Goal: Task Accomplishment & Management: Use online tool/utility

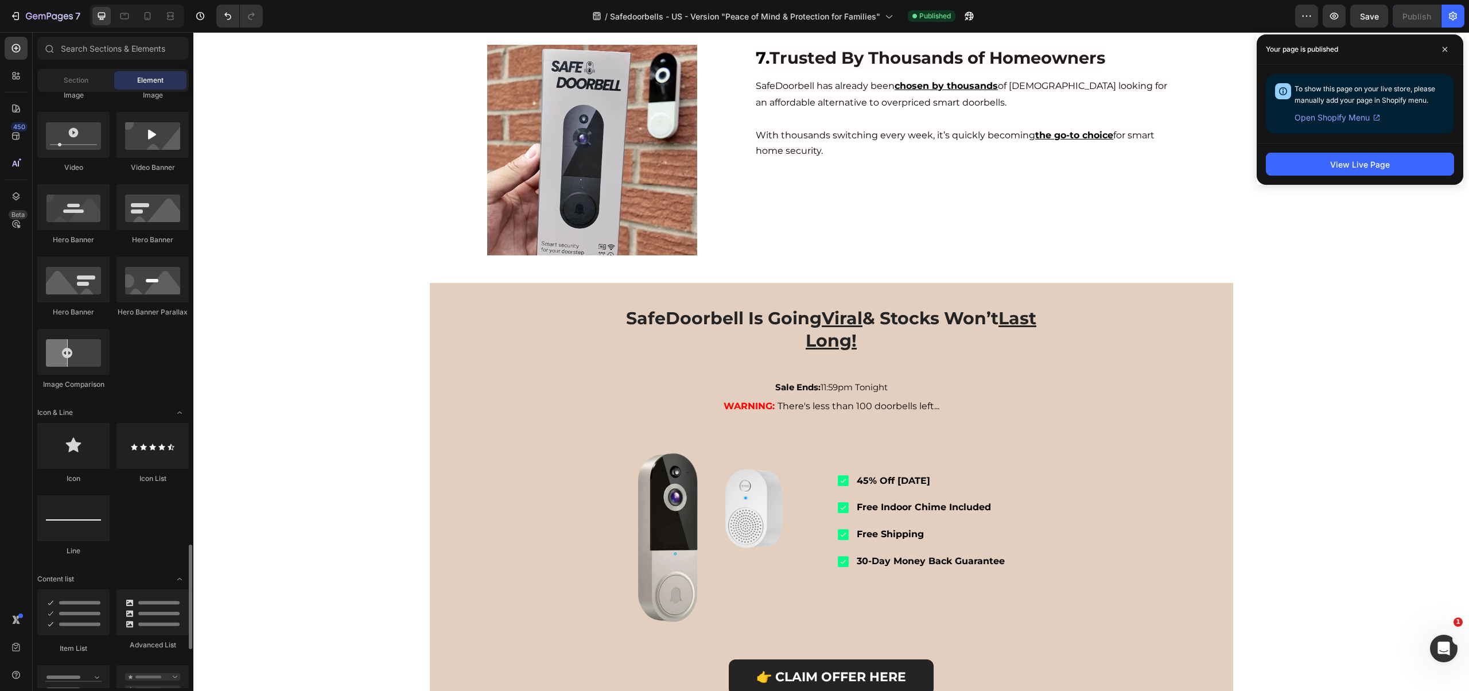
scroll to position [801, 0]
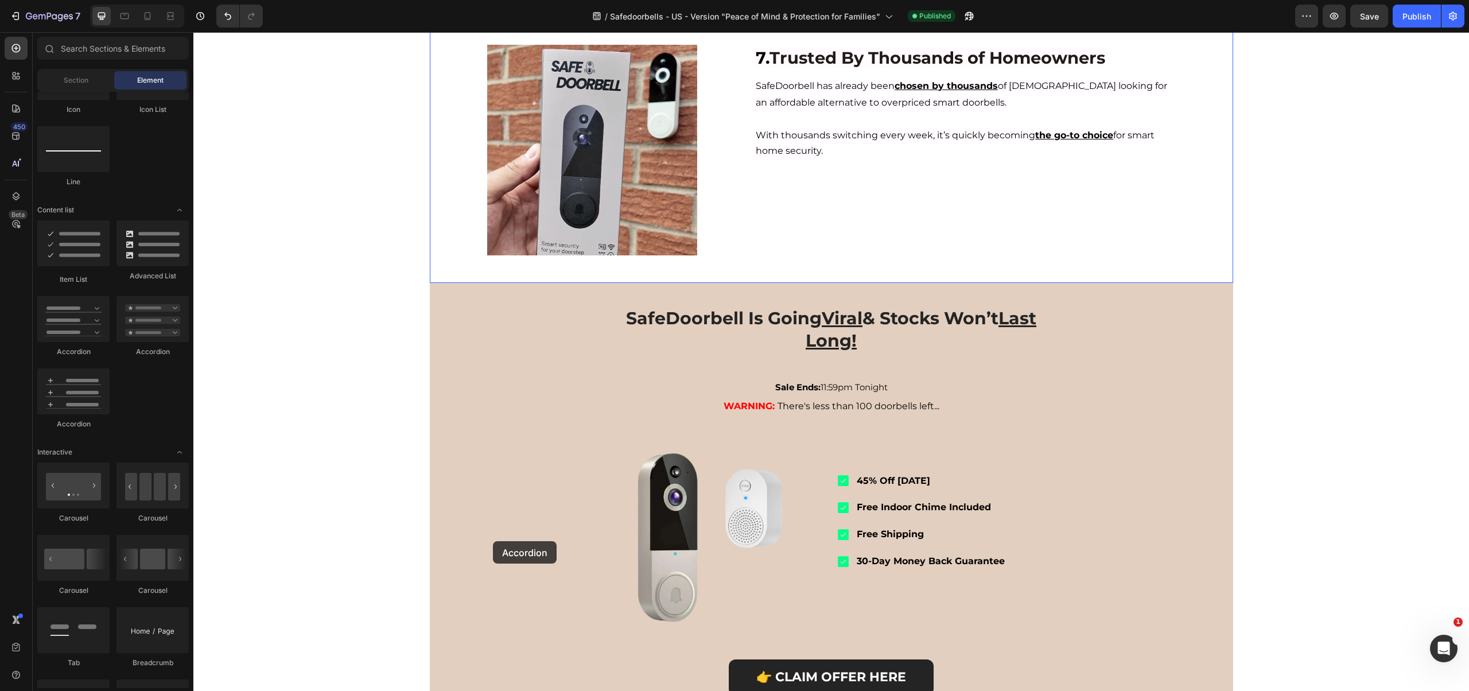
drag, startPoint x: 261, startPoint y: 418, endPoint x: 493, endPoint y: 540, distance: 262.6
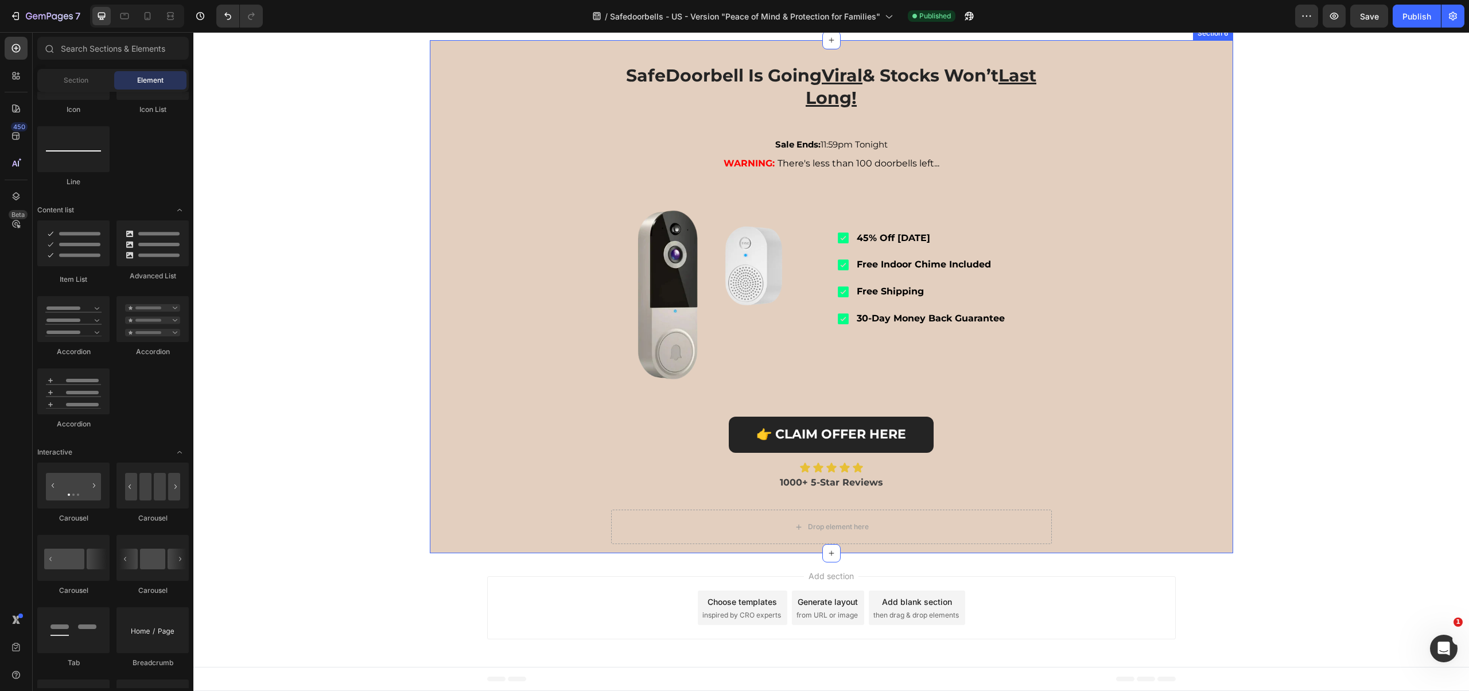
scroll to position [1785, 0]
click at [830, 45] on icon at bounding box center [831, 40] width 9 height 9
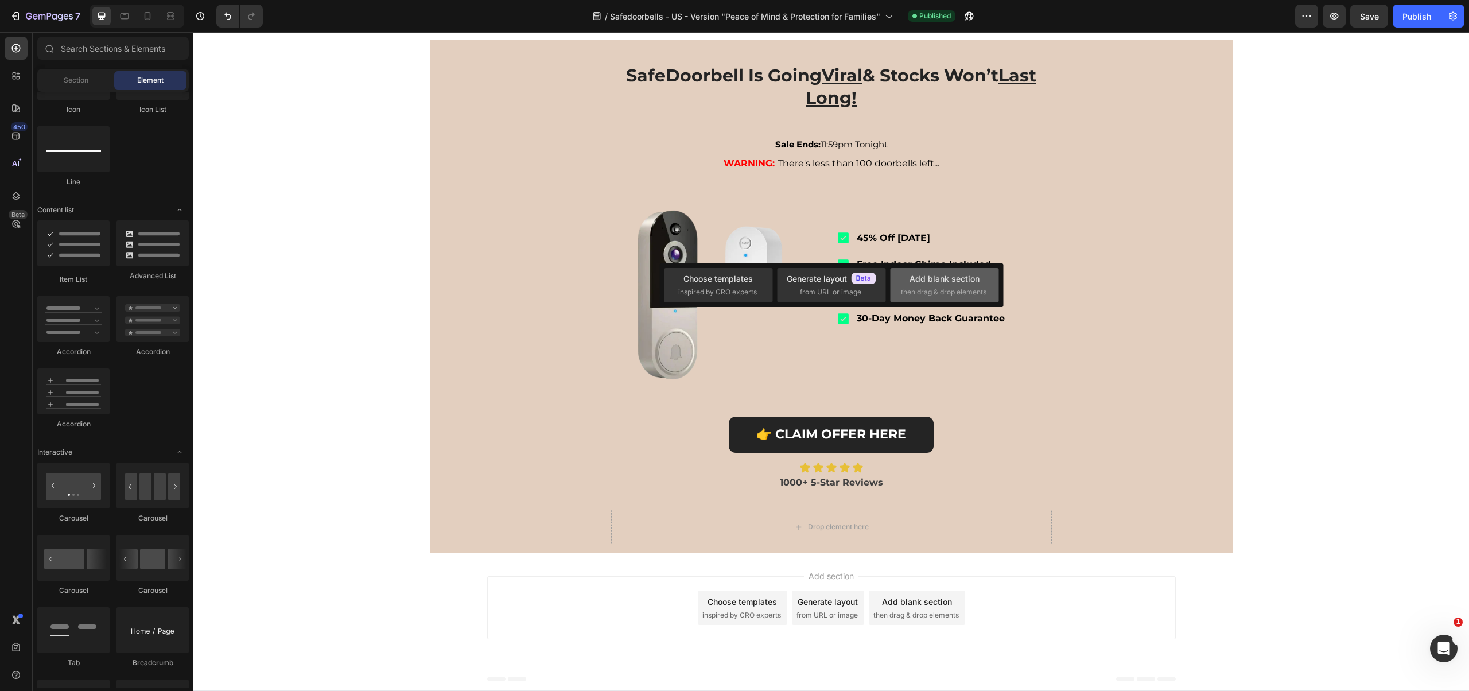
click at [934, 290] on span "then drag & drop elements" at bounding box center [944, 292] width 86 height 10
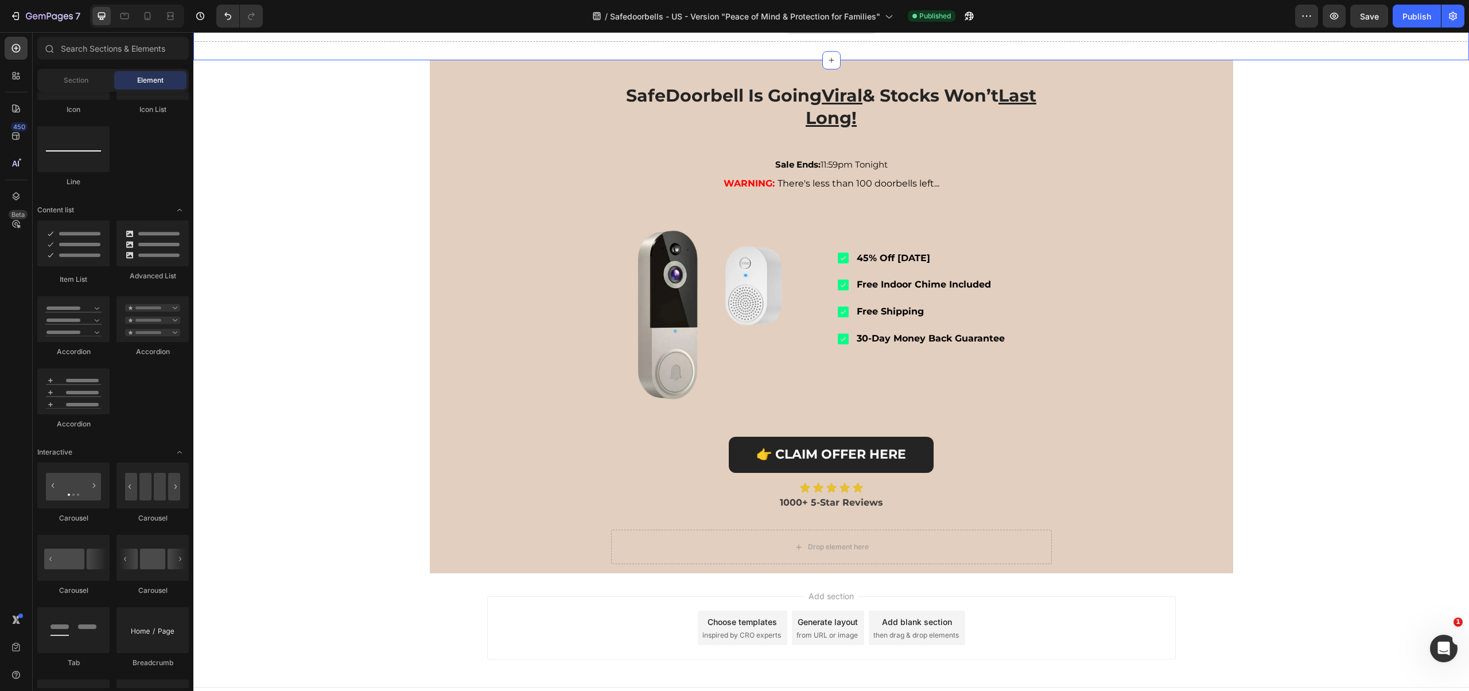
click at [799, 34] on div "Drop element here" at bounding box center [831, 24] width 93 height 18
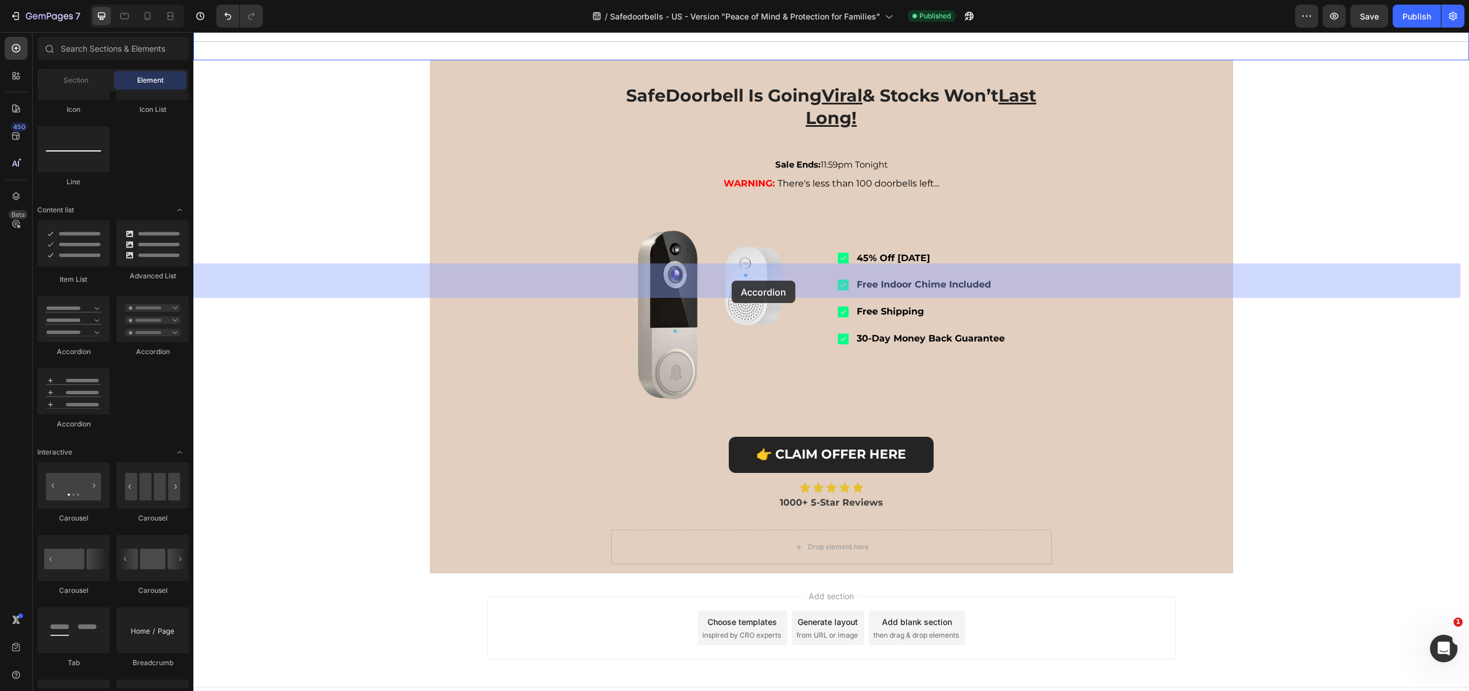
drag, startPoint x: 266, startPoint y: 353, endPoint x: 732, endPoint y: 281, distance: 471.6
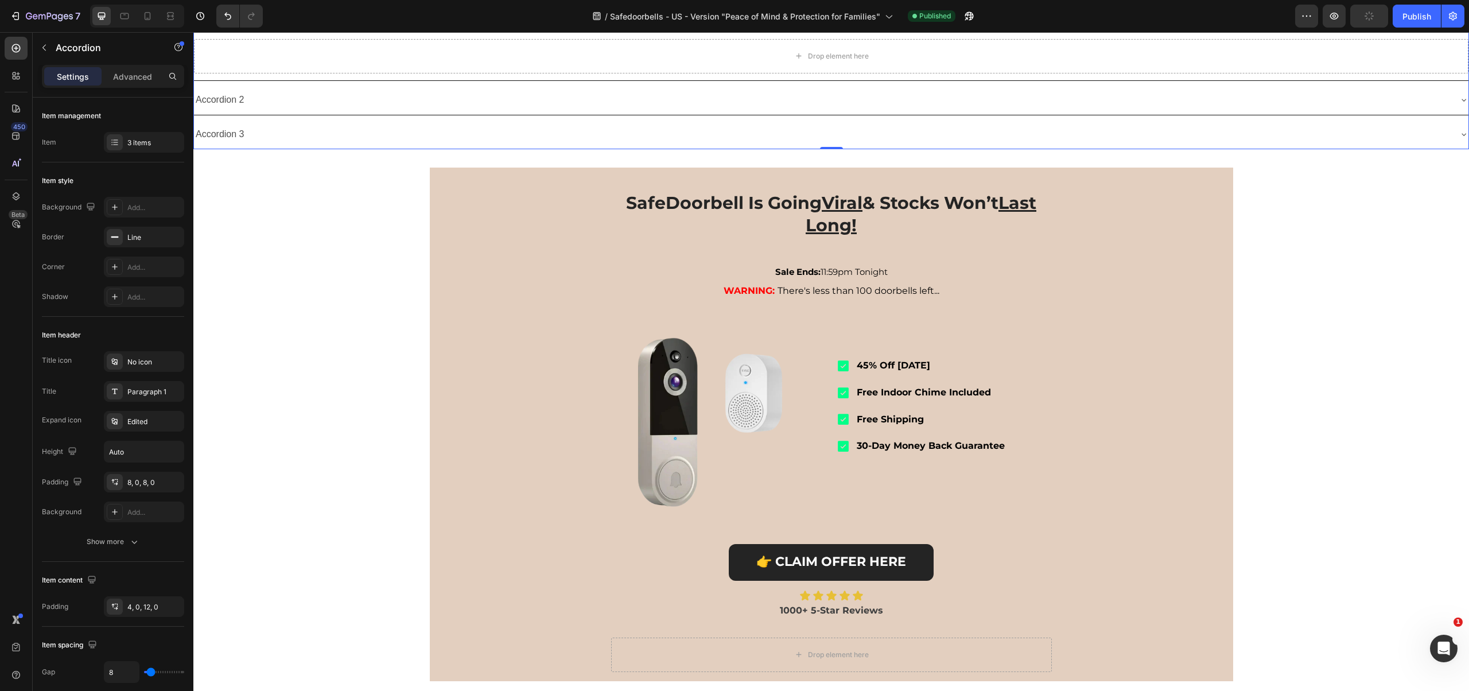
click at [1450, 37] on div "Accordion 1" at bounding box center [831, 21] width 1275 height 29
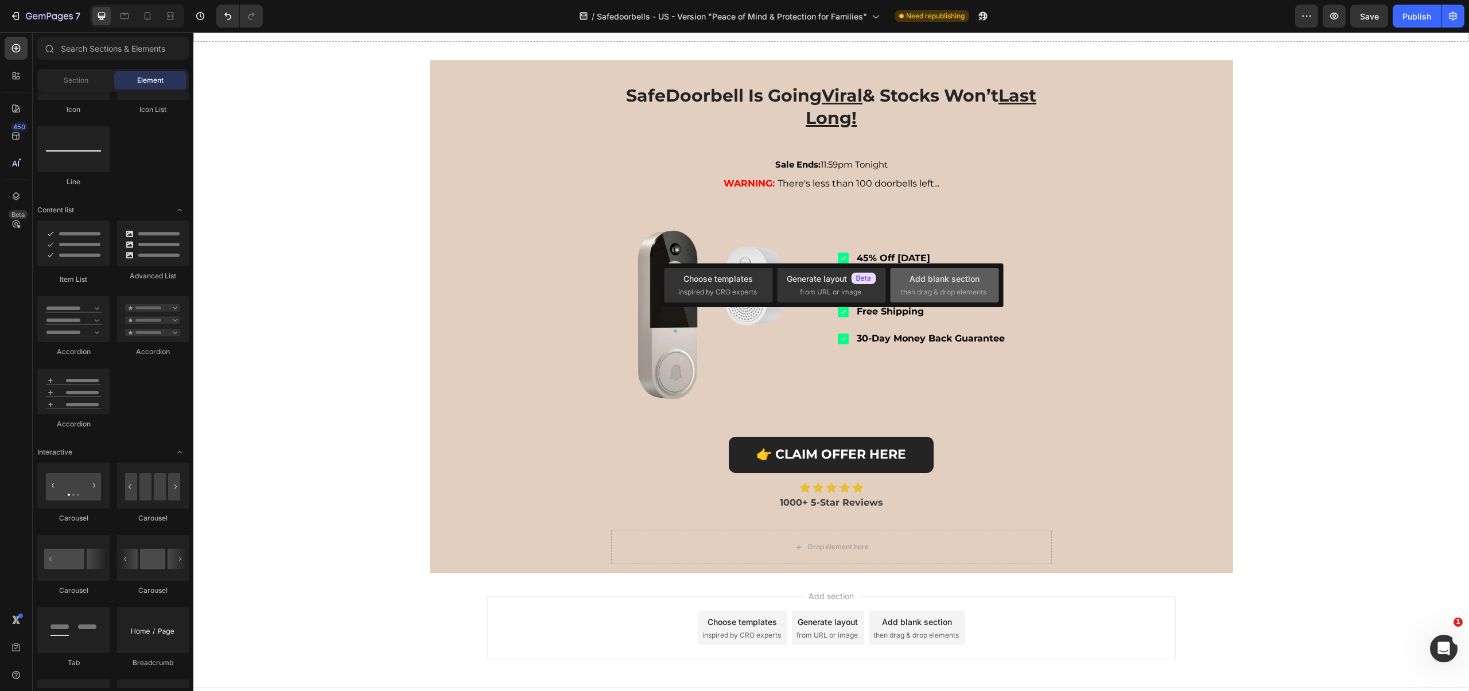
click at [904, 274] on div "Add blank section then drag & drop elements" at bounding box center [944, 285] width 87 height 25
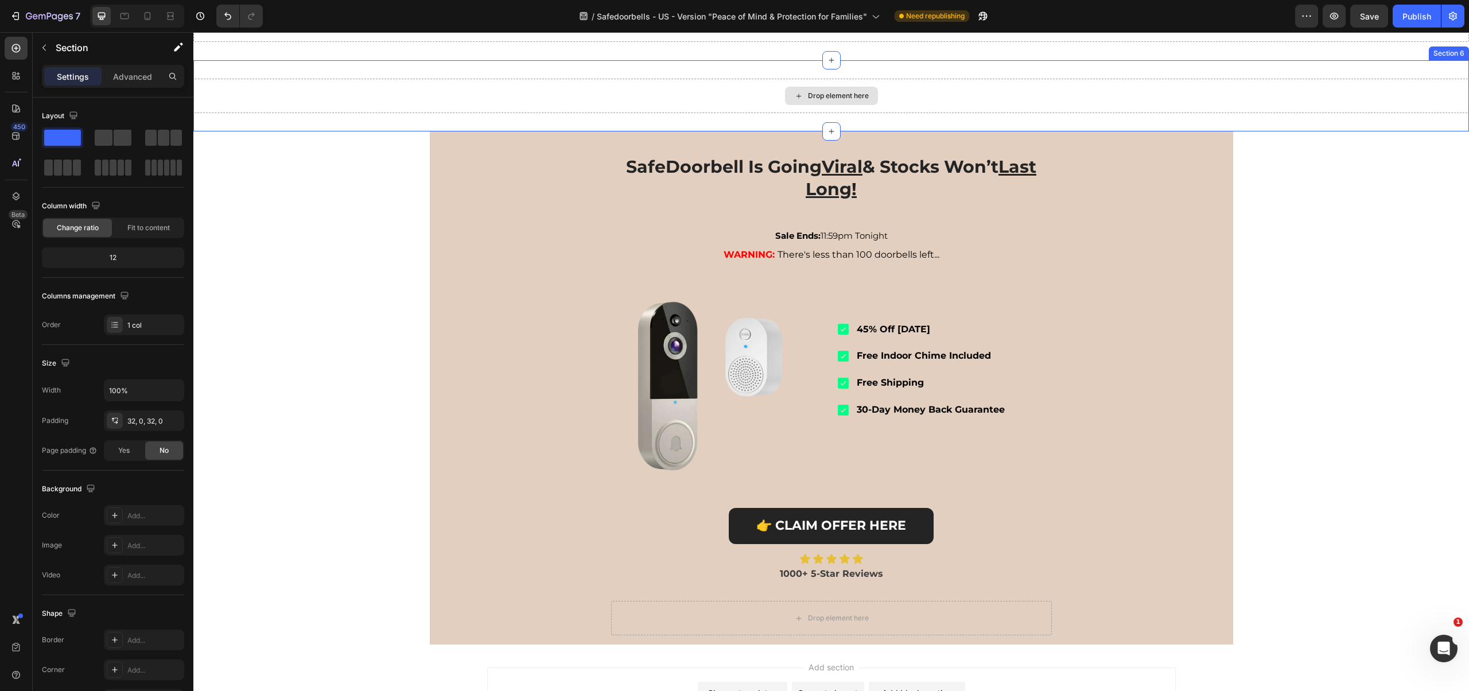
click at [1135, 113] on div "Drop element here" at bounding box center [831, 96] width 1276 height 34
click at [1456, 53] on icon at bounding box center [1459, 49] width 7 height 8
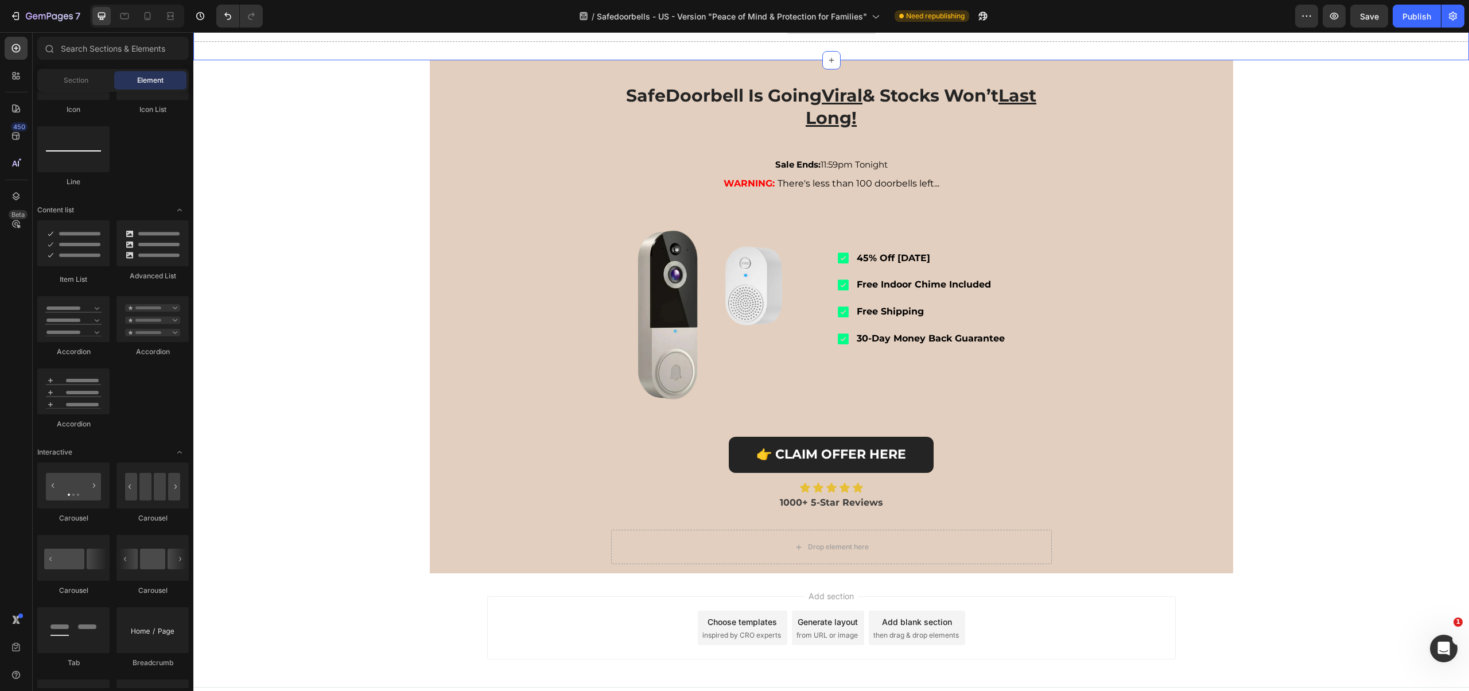
click at [821, 29] on div "Drop element here" at bounding box center [838, 24] width 61 height 9
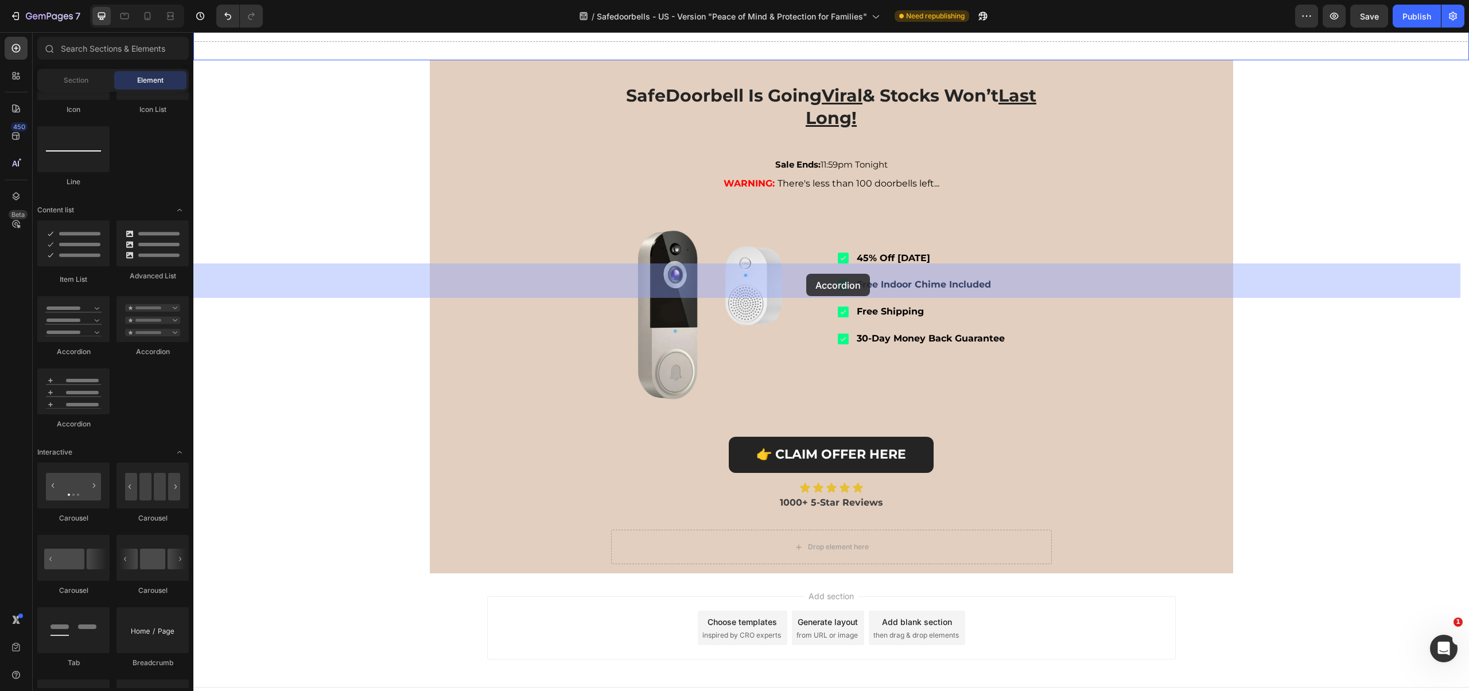
drag, startPoint x: 356, startPoint y: 341, endPoint x: 806, endPoint y: 274, distance: 454.9
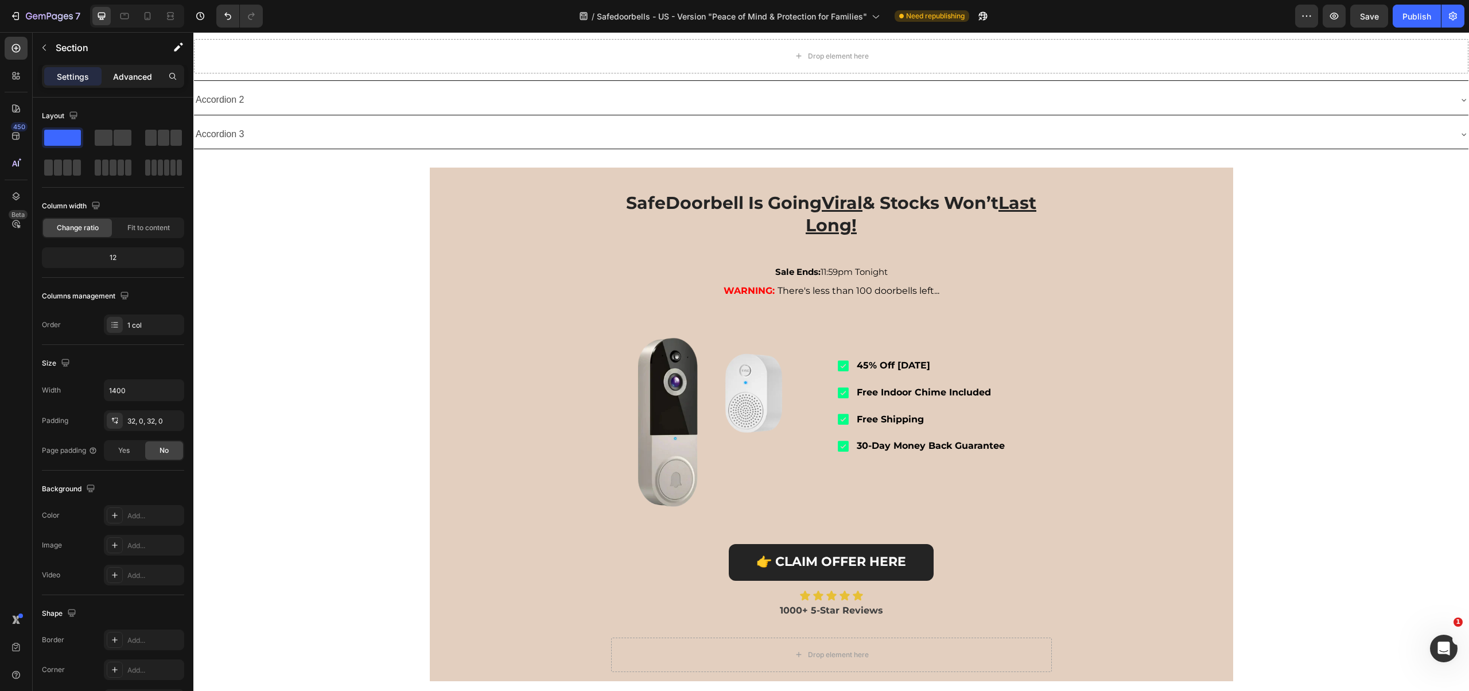
click at [132, 76] on p "Advanced" at bounding box center [132, 77] width 39 height 12
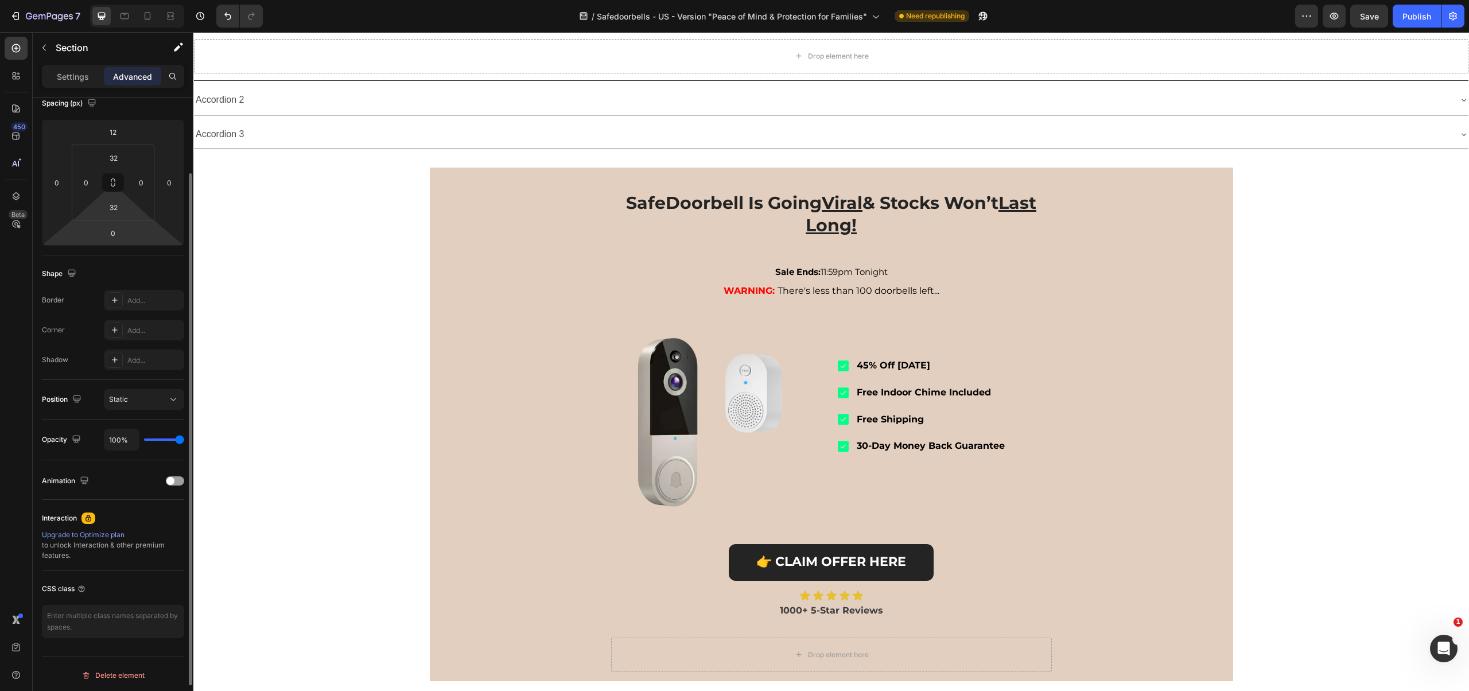
scroll to position [0, 0]
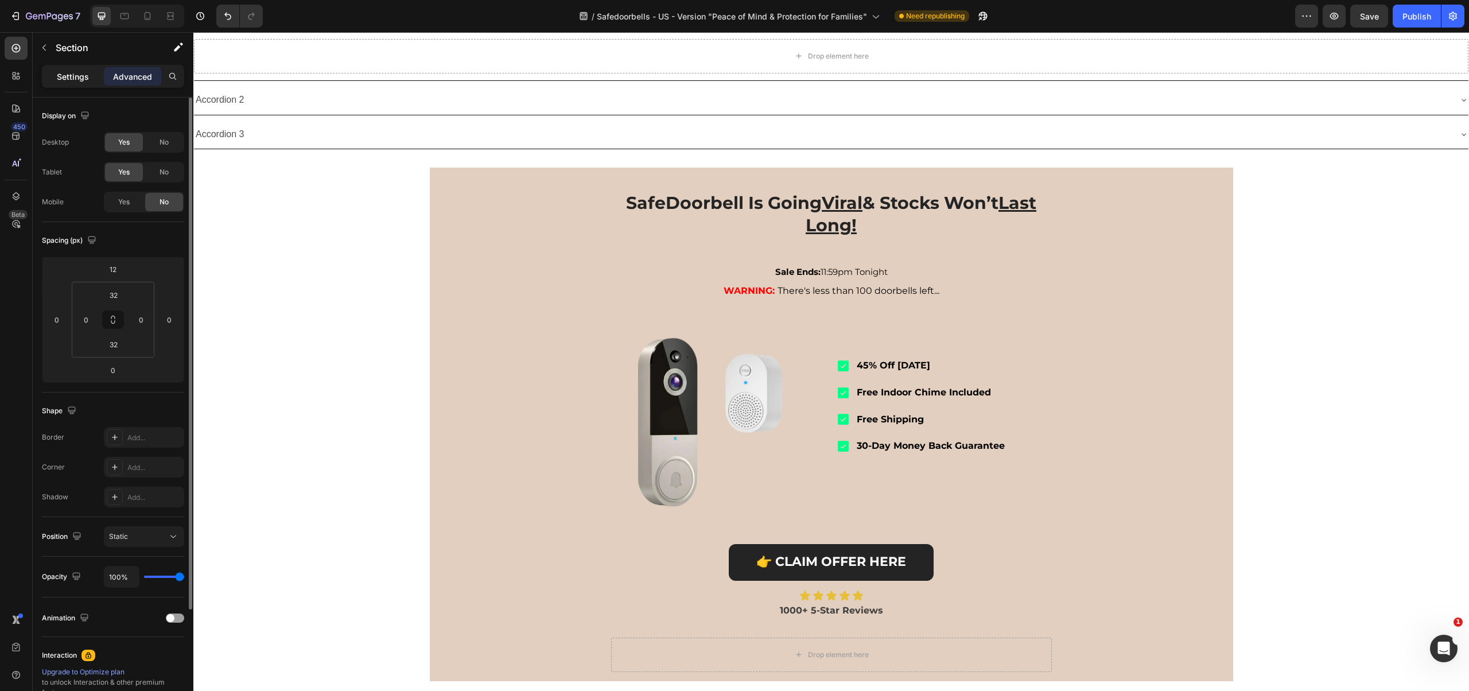
click at [75, 74] on p "Settings" at bounding box center [73, 77] width 32 height 12
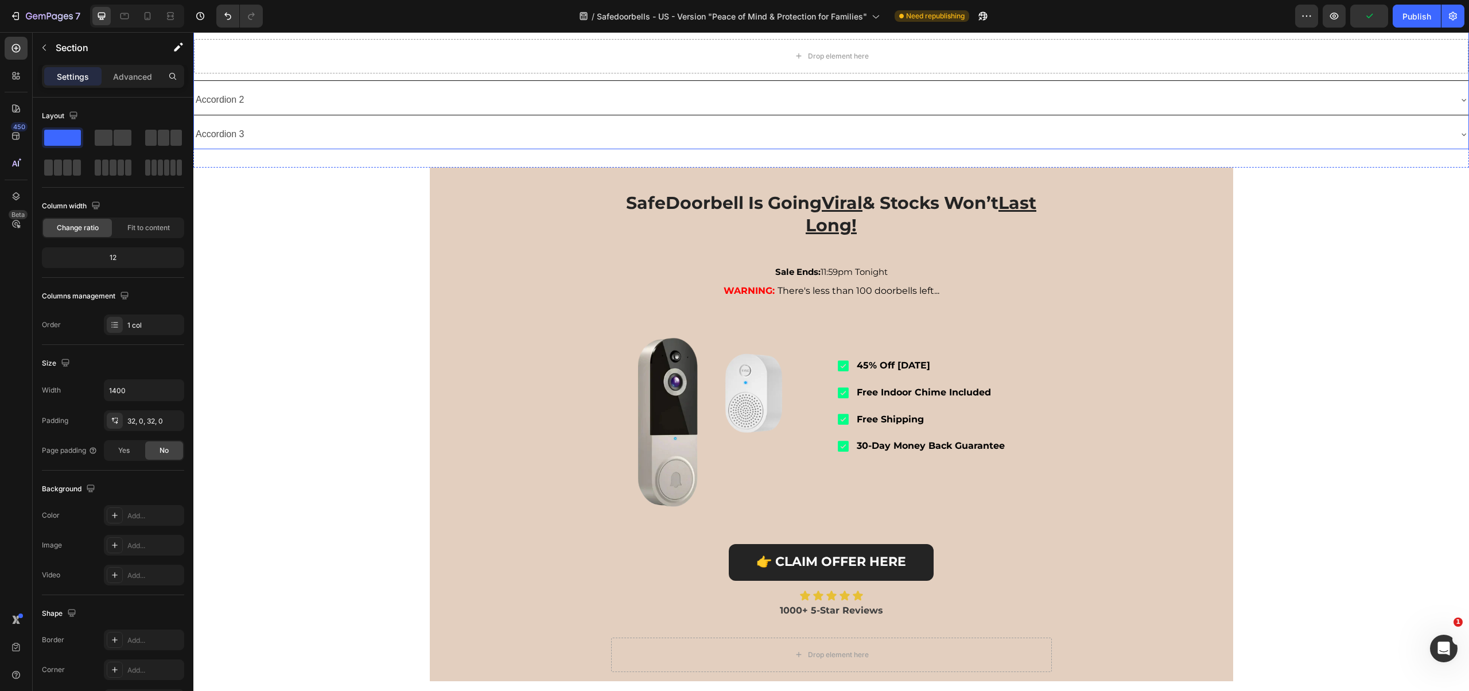
click at [557, 80] on div "Drop element here" at bounding box center [831, 59] width 1275 height 44
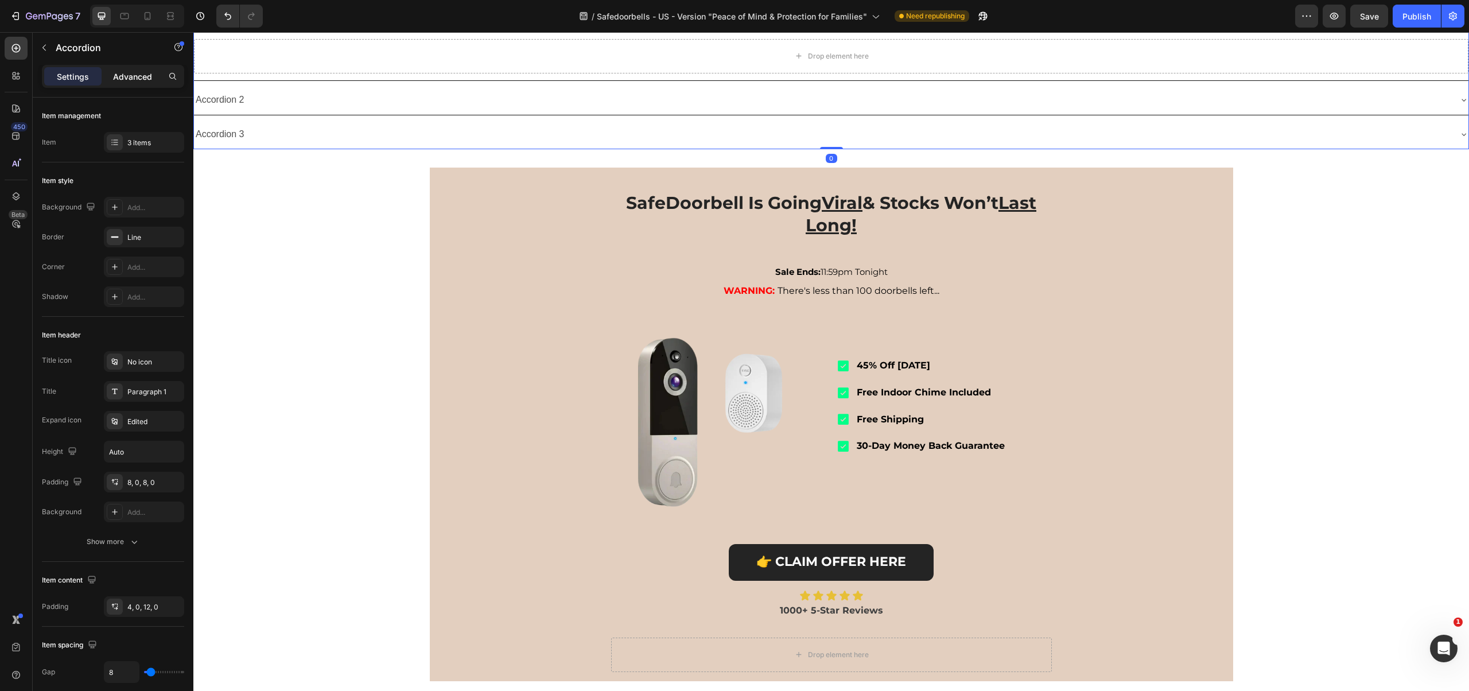
click at [125, 75] on p "Advanced" at bounding box center [132, 77] width 39 height 12
type input "100%"
type input "100"
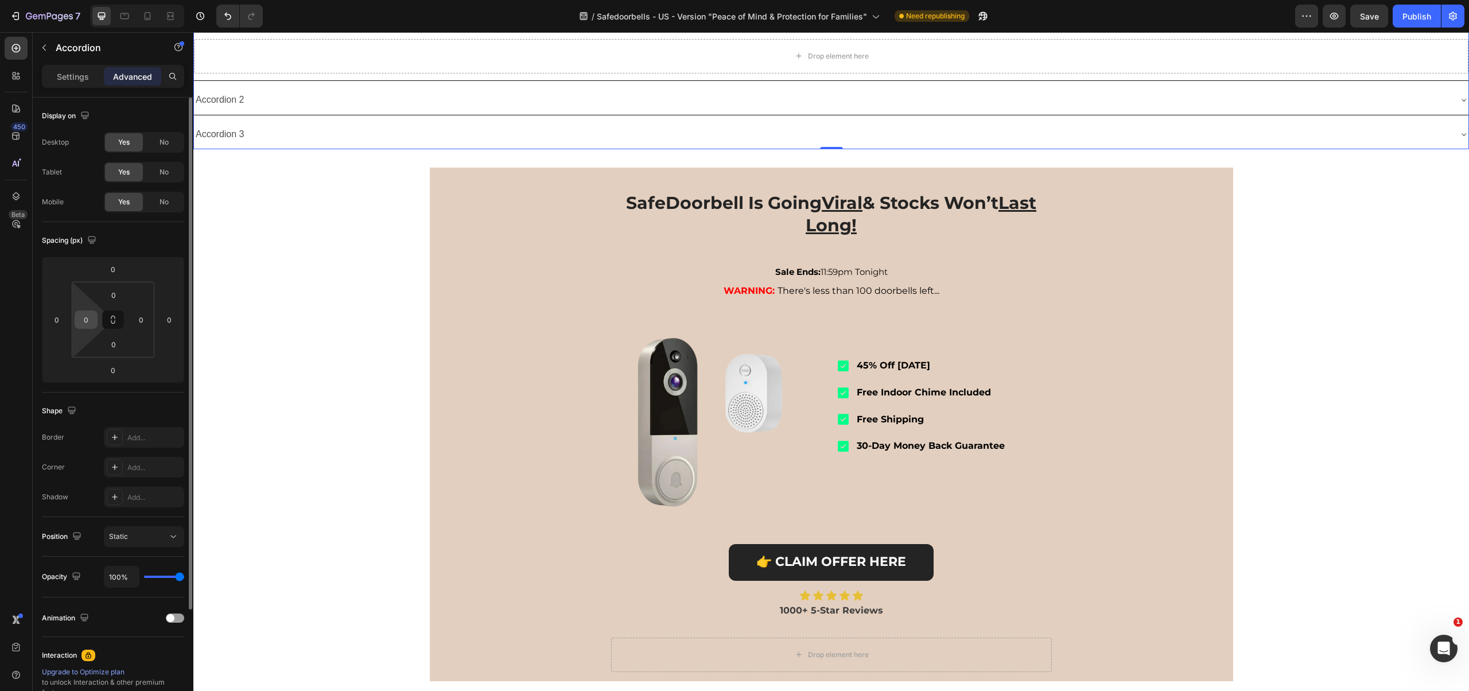
click at [86, 316] on input "0" at bounding box center [85, 319] width 17 height 17
type input "32"
click at [669, 32] on div "Accordion 1" at bounding box center [831, 22] width 1238 height 20
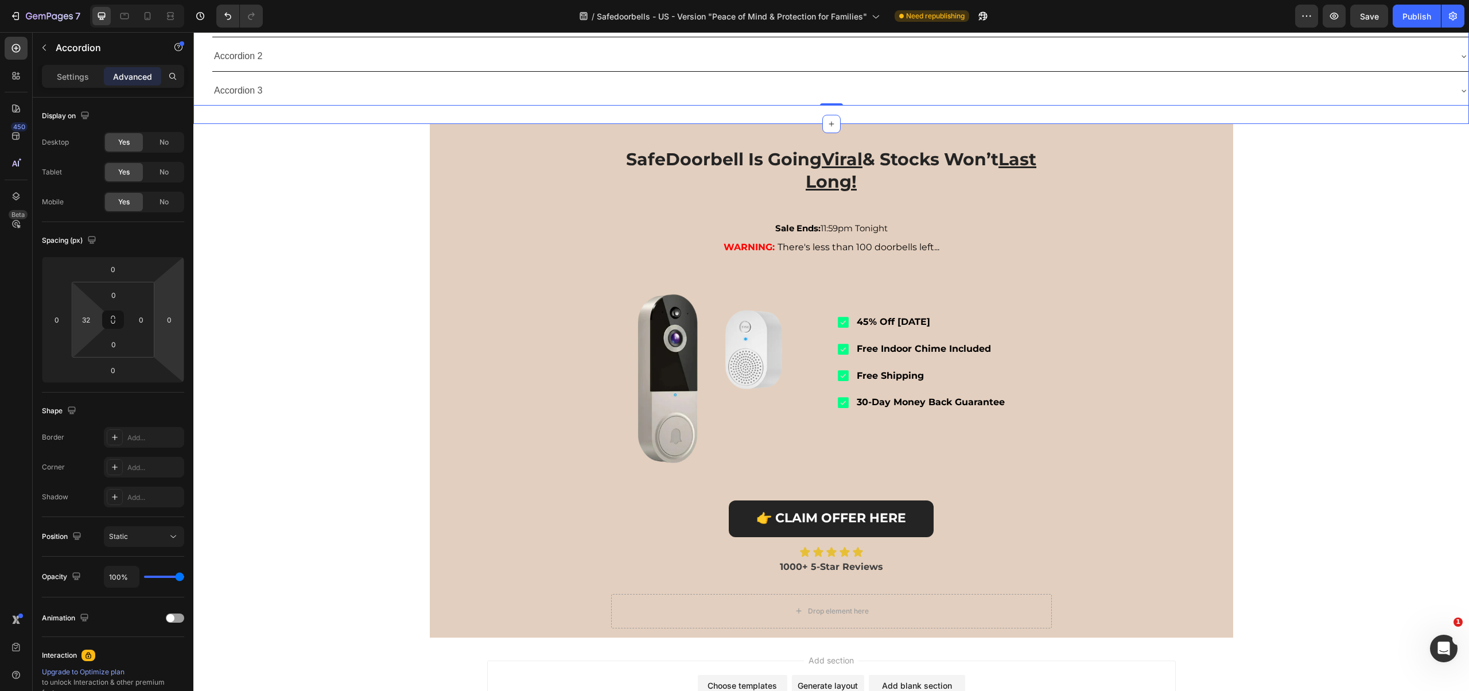
click at [689, 124] on div "Accordion 1 Drop element here Accordion 2 Accordion 3 Accordion 0 Section 5" at bounding box center [831, 56] width 1276 height 135
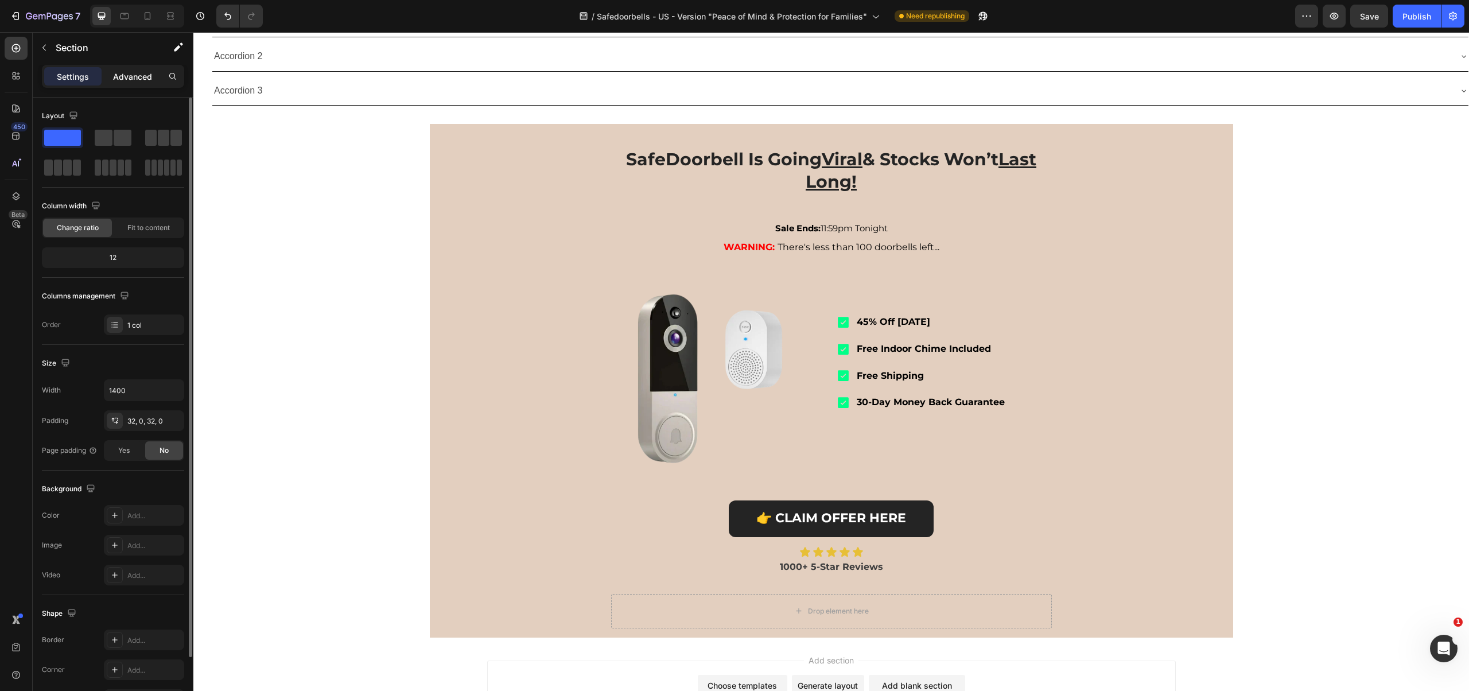
click at [122, 71] on p "Advanced" at bounding box center [132, 77] width 39 height 12
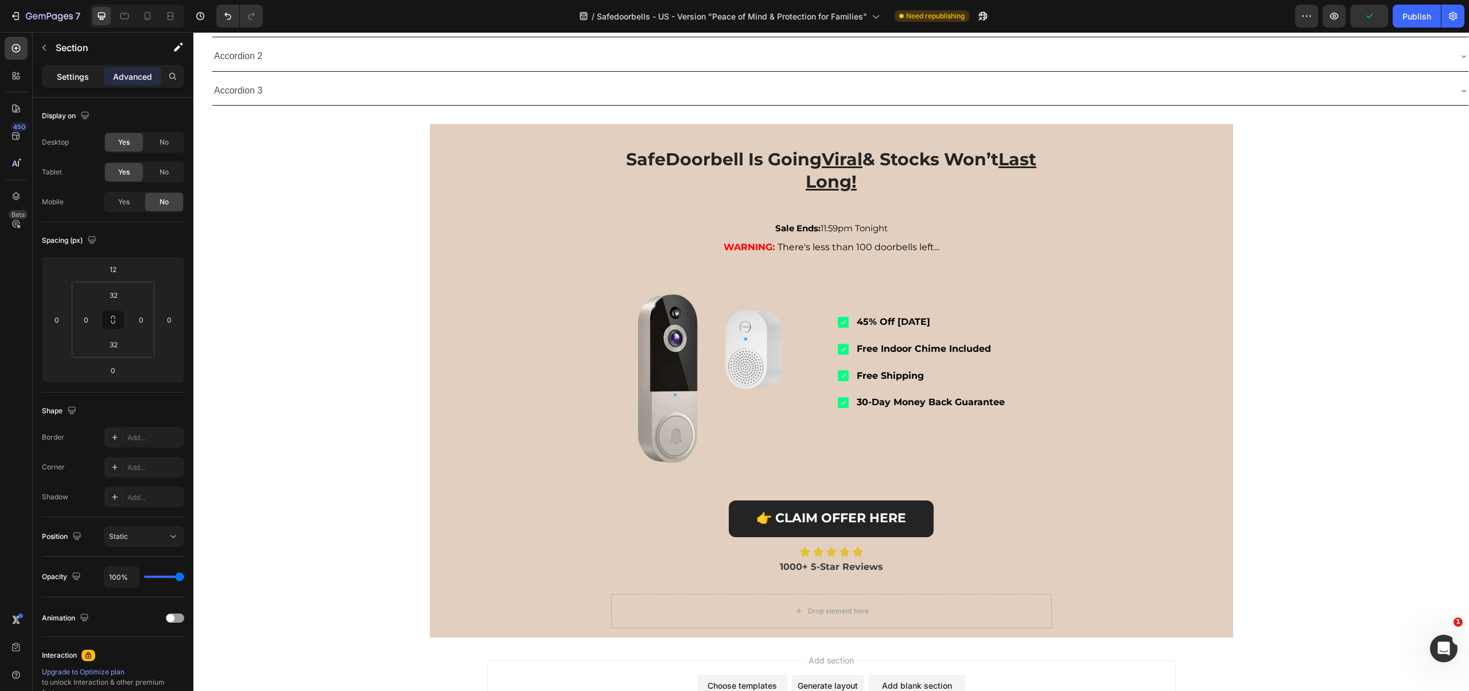
click at [71, 74] on p "Settings" at bounding box center [73, 77] width 32 height 12
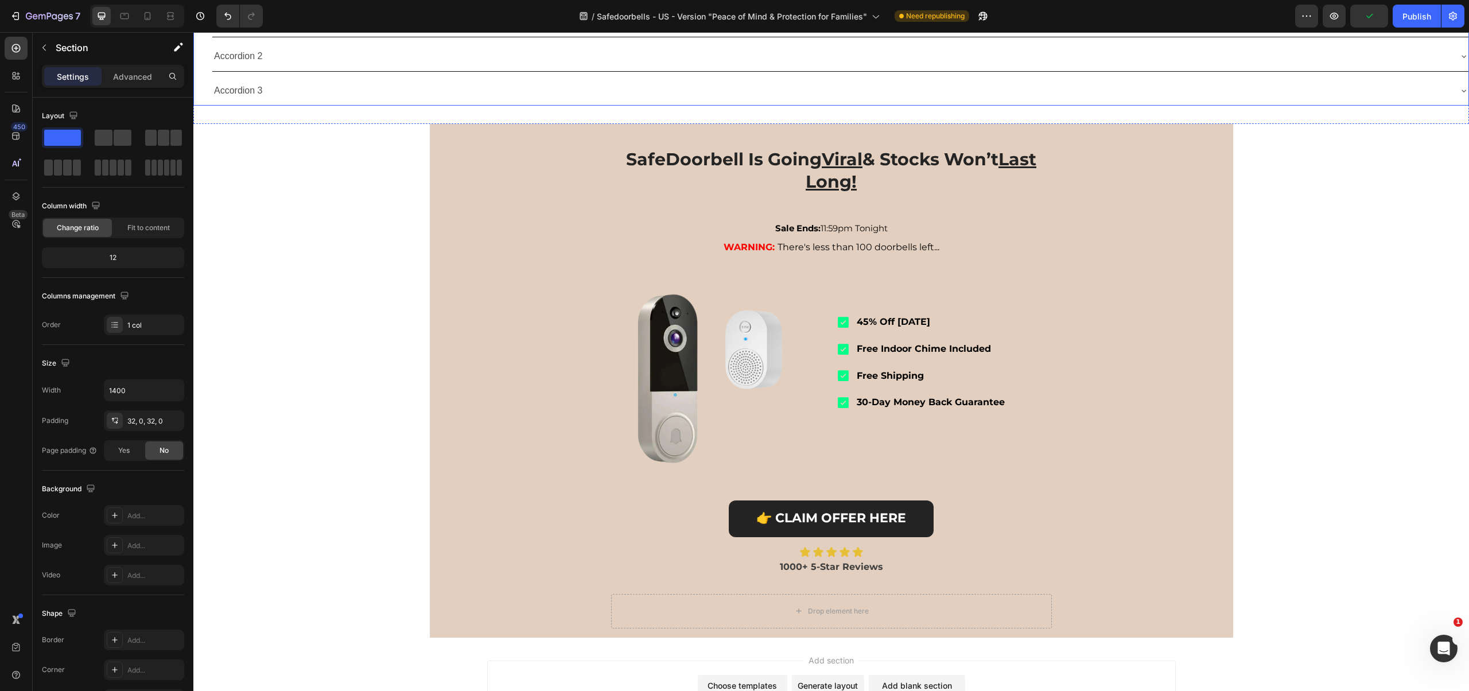
click at [1245, 67] on div "Accordion 2" at bounding box center [831, 56] width 1238 height 20
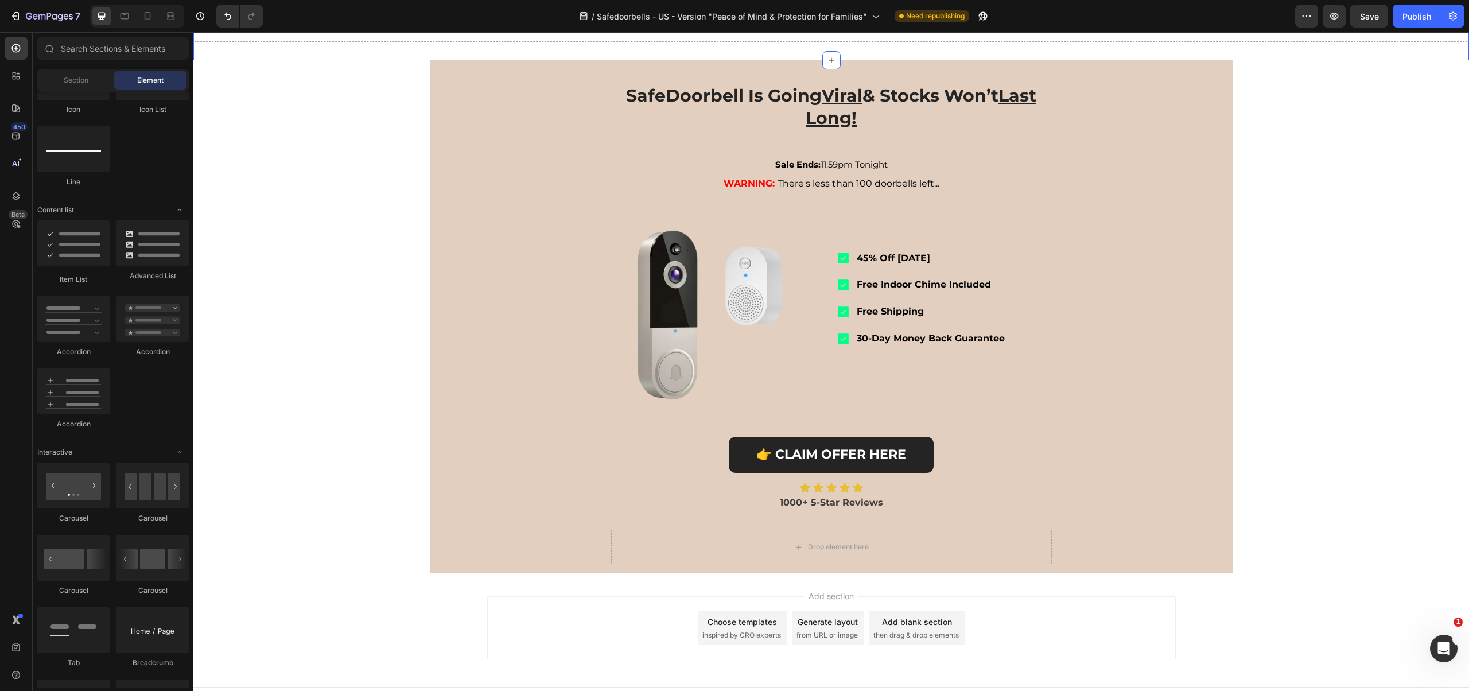
click at [1369, 60] on div "Drop element here Section 5 Create Theme Section AI Content Write with GemAI Wh…" at bounding box center [831, 24] width 1276 height 71
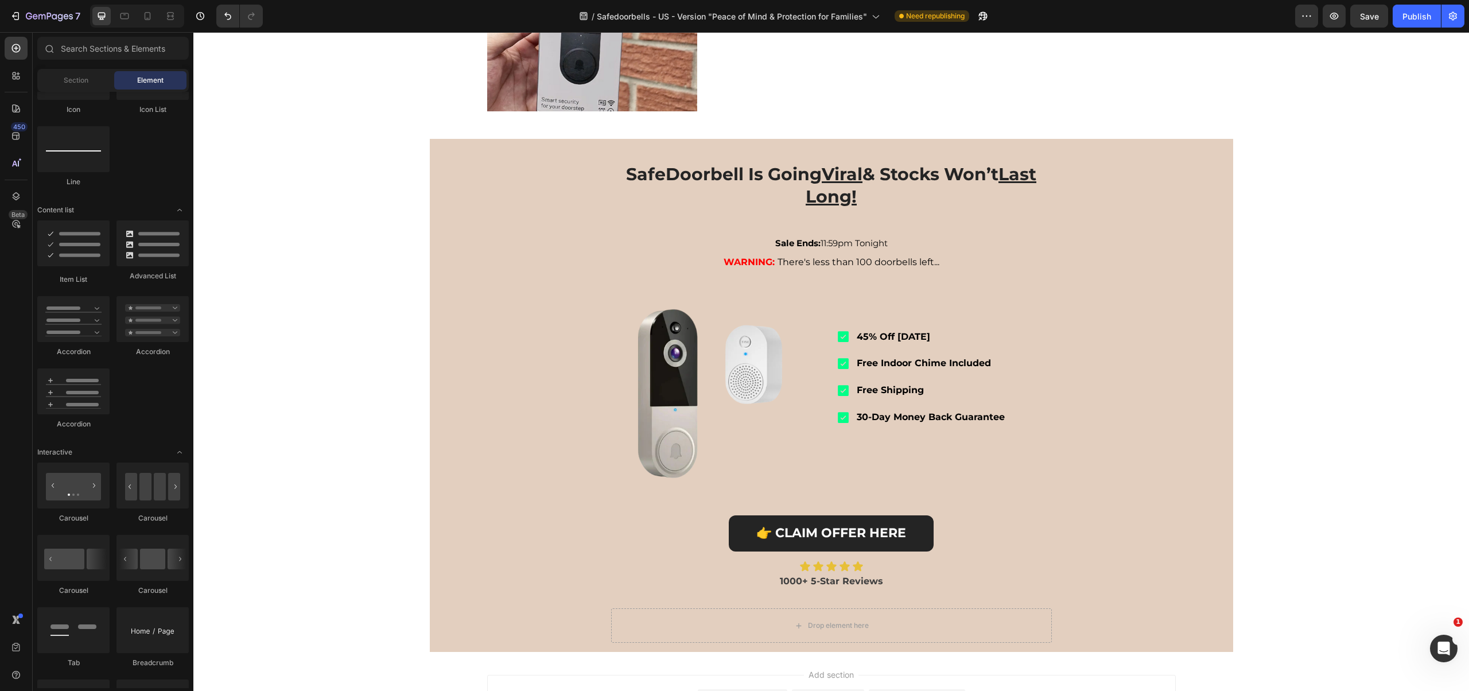
scroll to position [1415, 0]
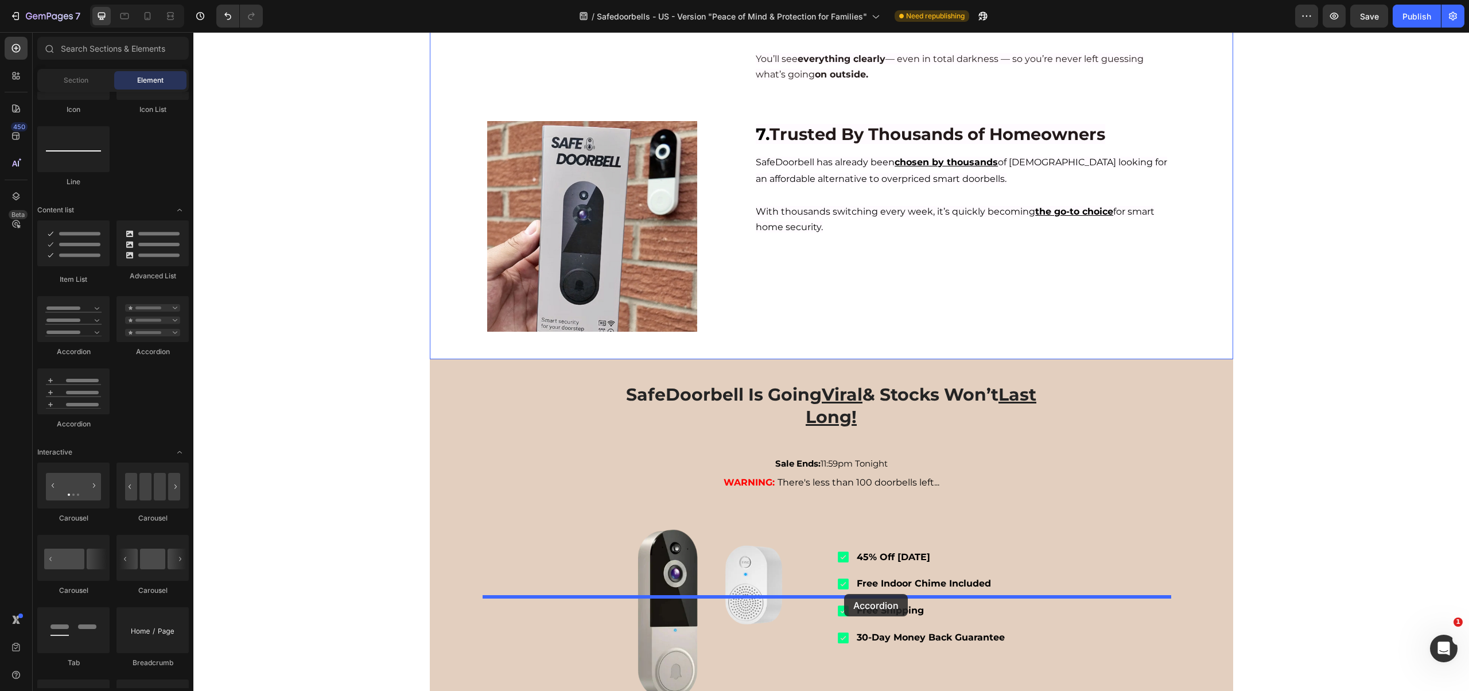
drag, startPoint x: 306, startPoint y: 363, endPoint x: 844, endPoint y: 594, distance: 585.6
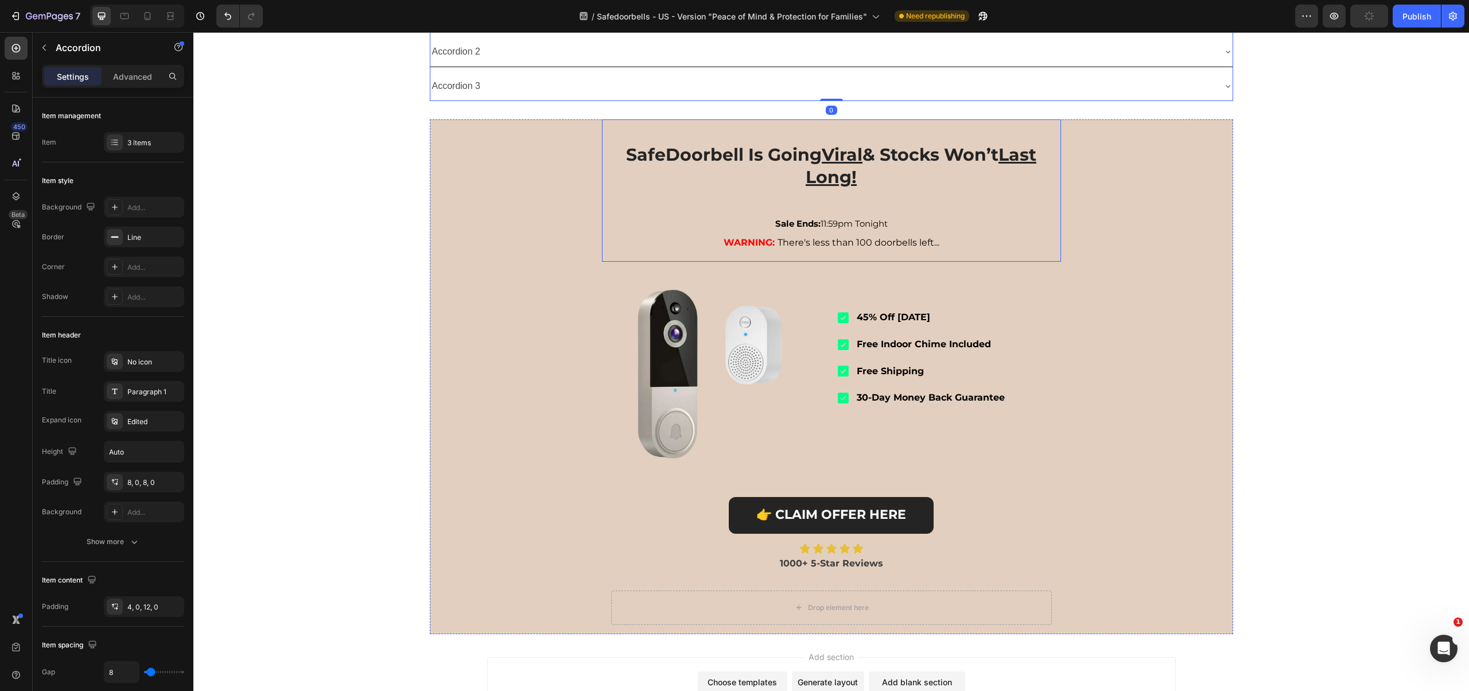
scroll to position [1704, 0]
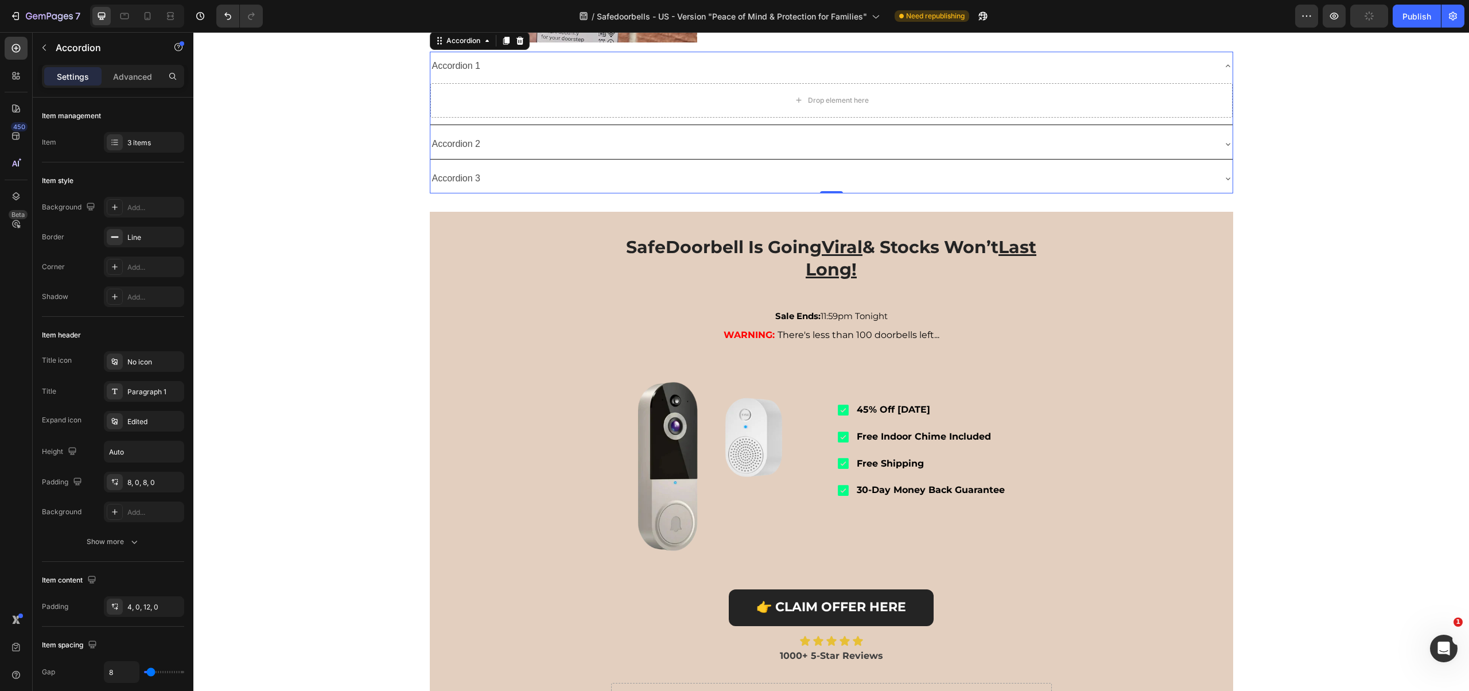
click at [604, 76] on div "Accordion 1" at bounding box center [822, 66] width 784 height 20
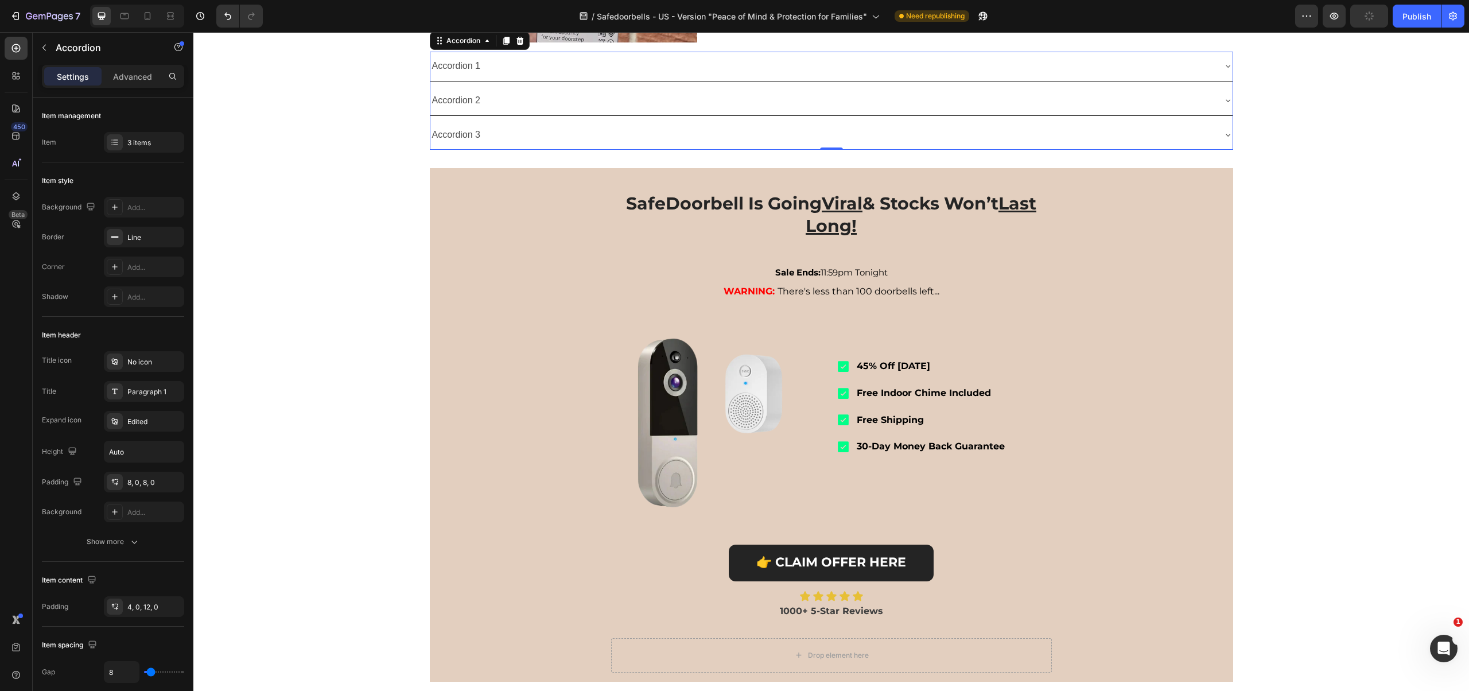
click at [604, 76] on div "Accordion 1" at bounding box center [822, 66] width 784 height 20
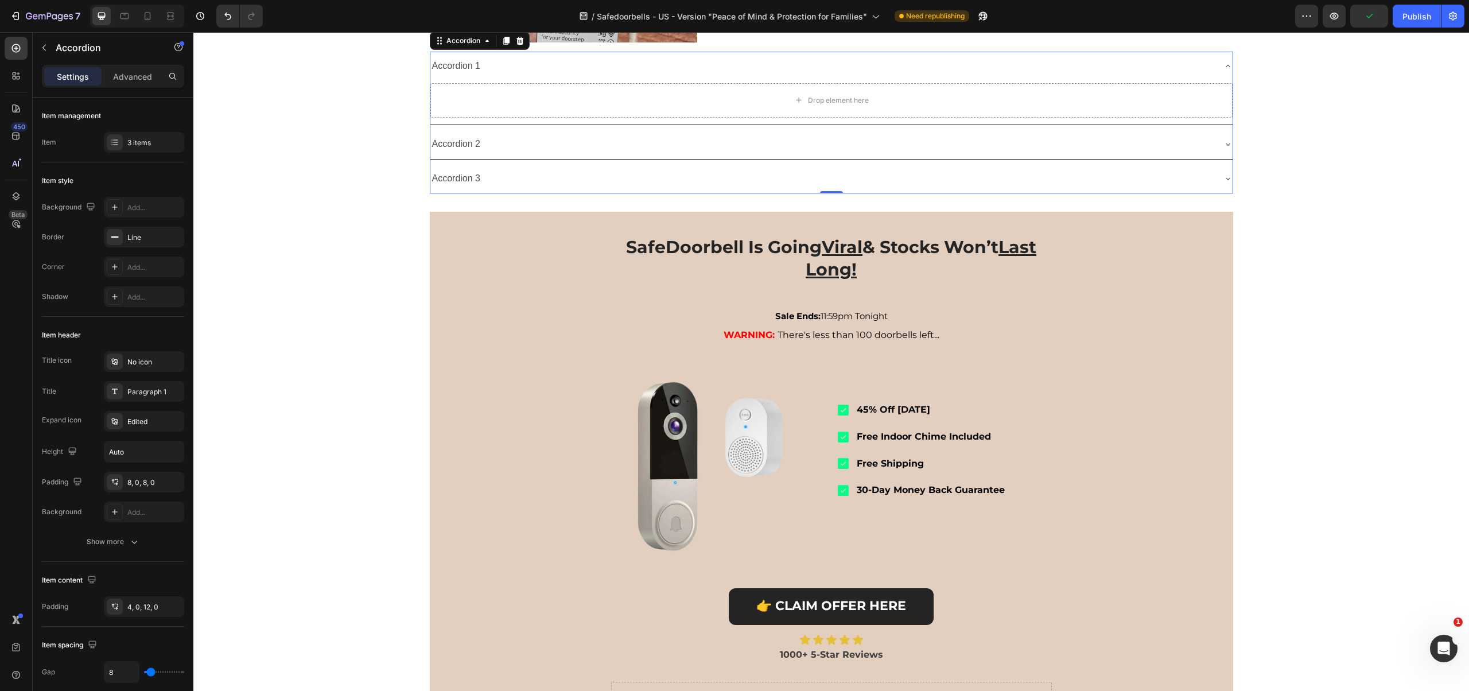
click at [604, 76] on div "Accordion 1" at bounding box center [822, 66] width 784 height 20
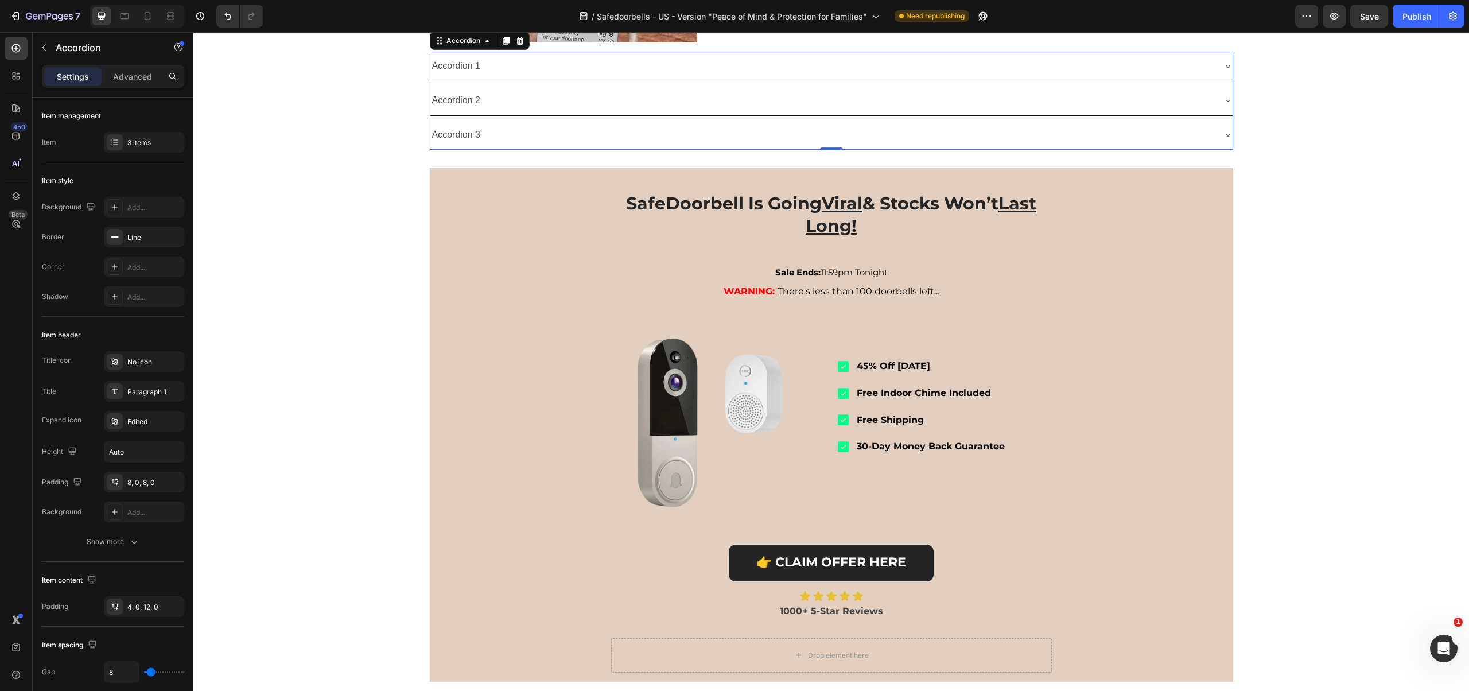
click at [454, 76] on div "Accordion 1" at bounding box center [456, 66] width 52 height 20
click at [454, 75] on p "Accordion 1" at bounding box center [456, 66] width 49 height 17
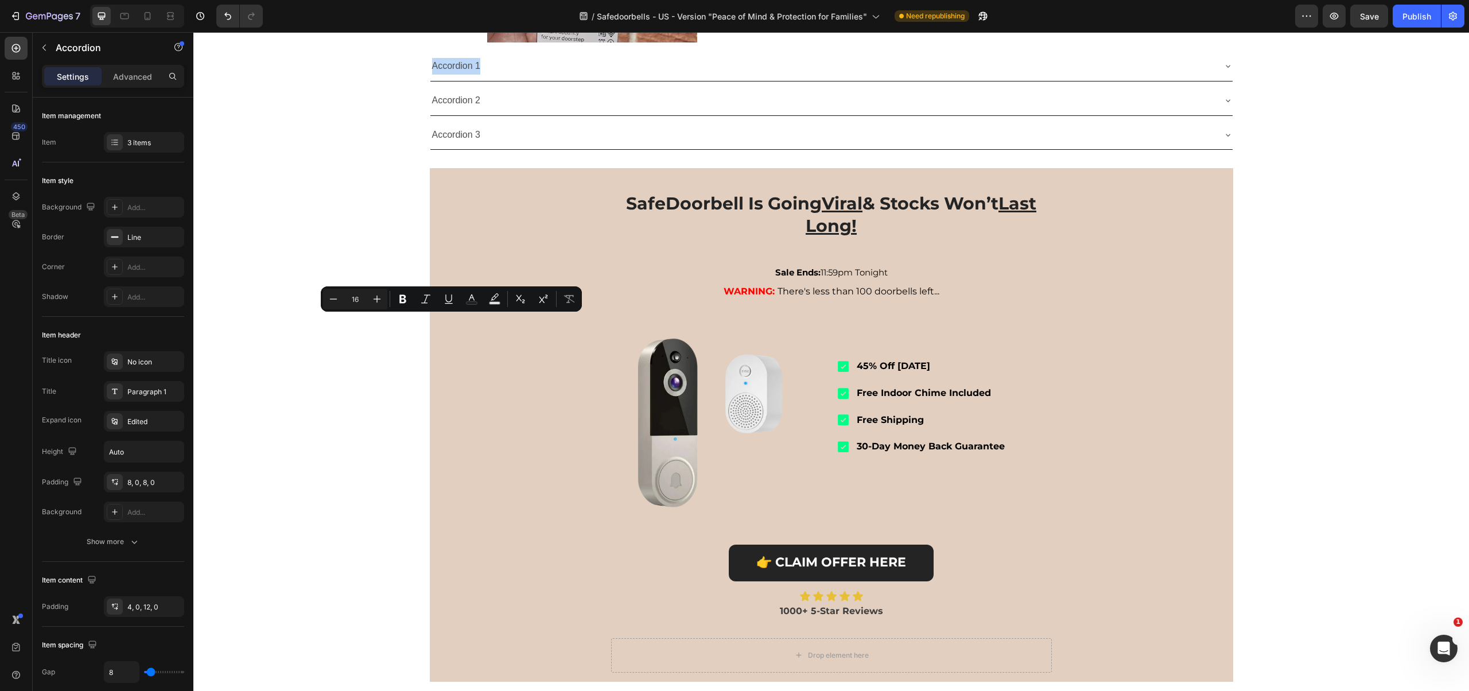
click at [1225, 71] on icon at bounding box center [1227, 65] width 9 height 9
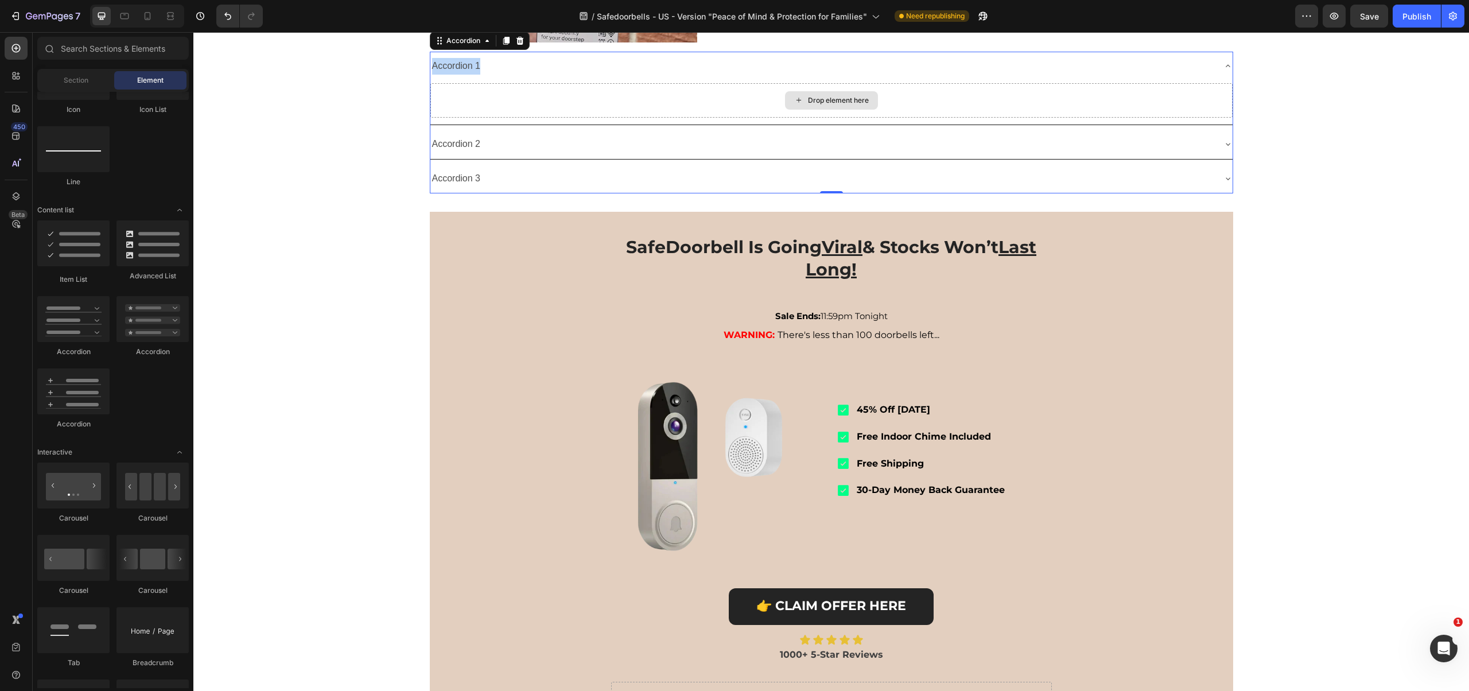
click at [833, 105] on div "Drop element here" at bounding box center [838, 100] width 61 height 9
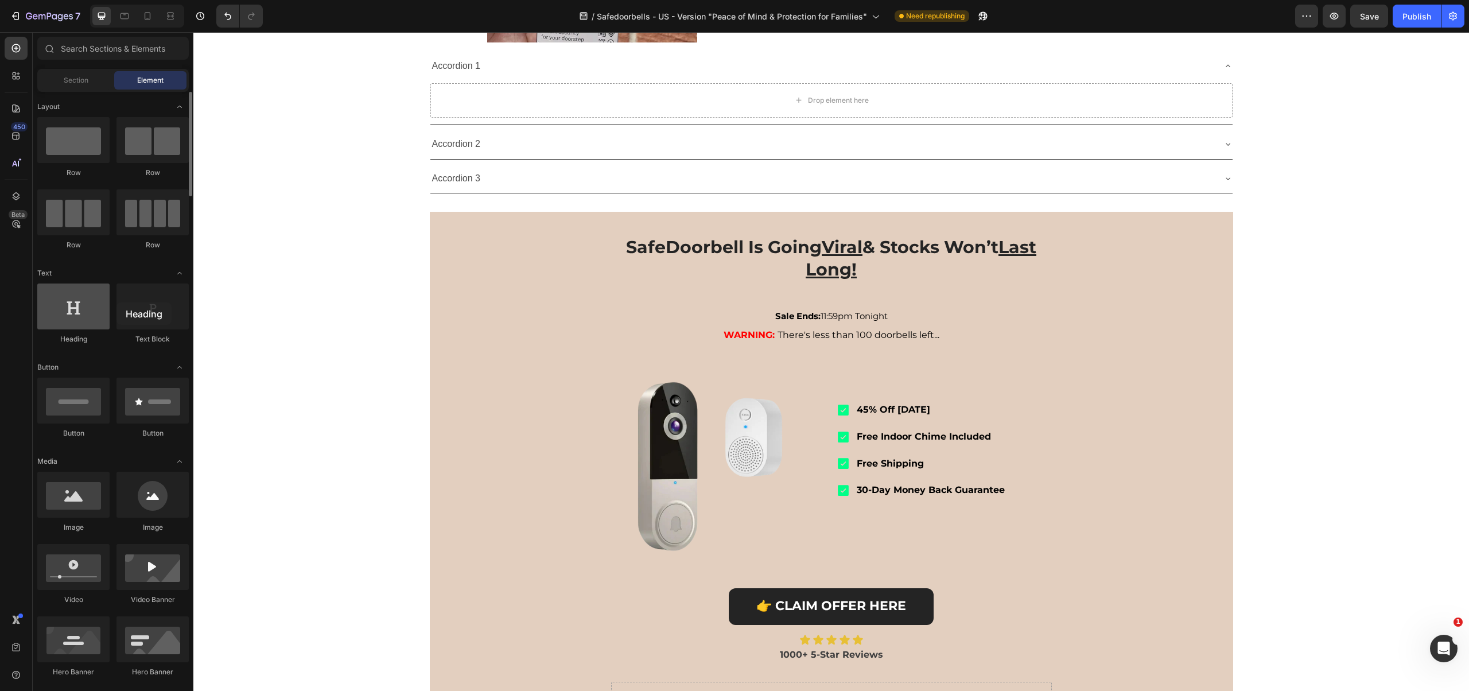
drag, startPoint x: 75, startPoint y: 309, endPoint x: 67, endPoint y: 302, distance: 10.2
click at [67, 302] on div at bounding box center [73, 306] width 72 height 46
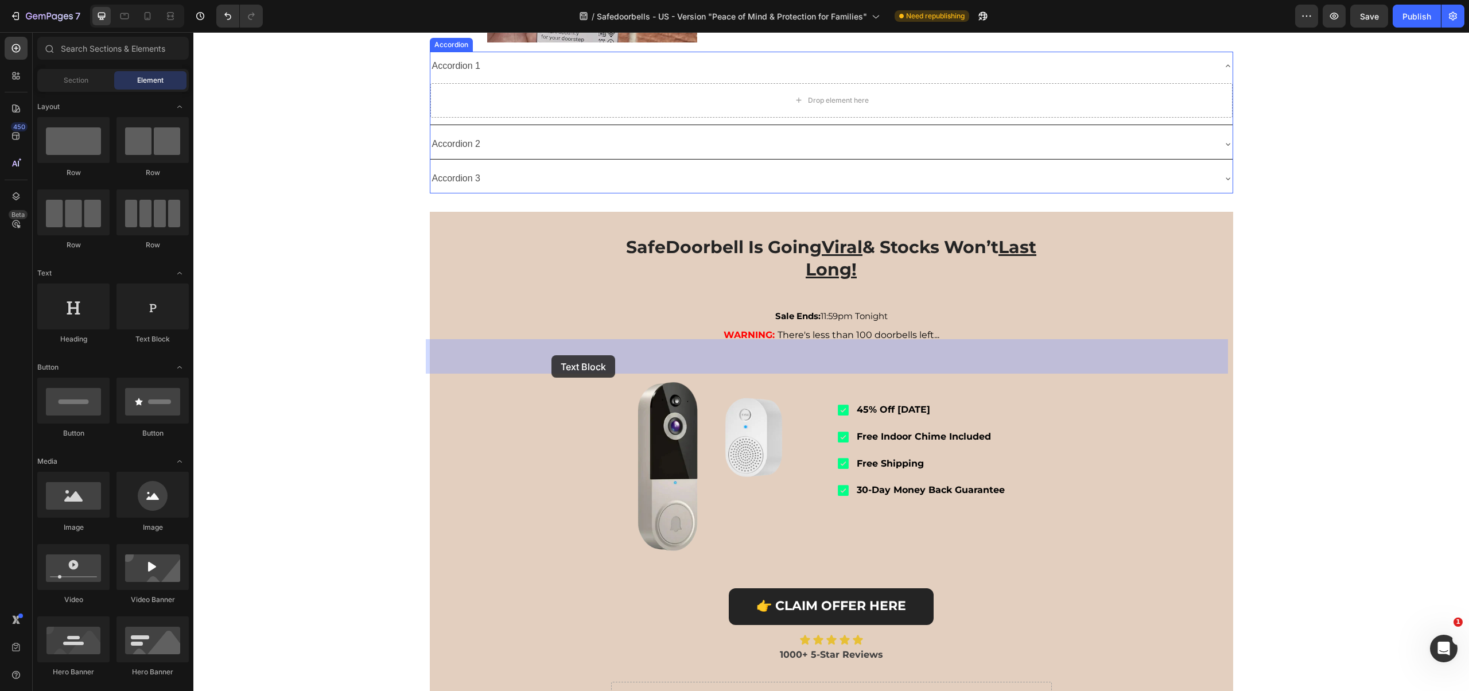
drag, startPoint x: 381, startPoint y: 348, endPoint x: 551, endPoint y: 355, distance: 170.6
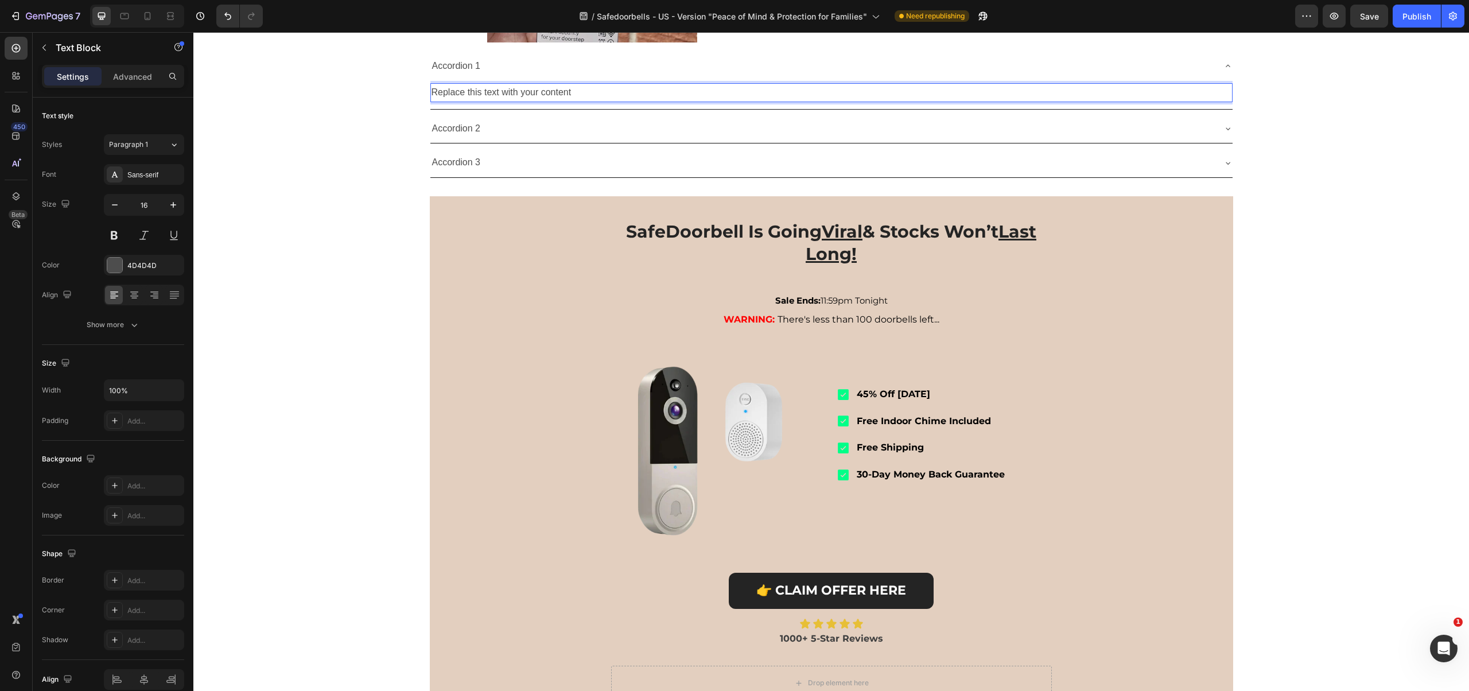
drag, startPoint x: 530, startPoint y: 353, endPoint x: 509, endPoint y: 360, distance: 21.6
click at [530, 102] on div "Replace this text with your content" at bounding box center [831, 92] width 802 height 19
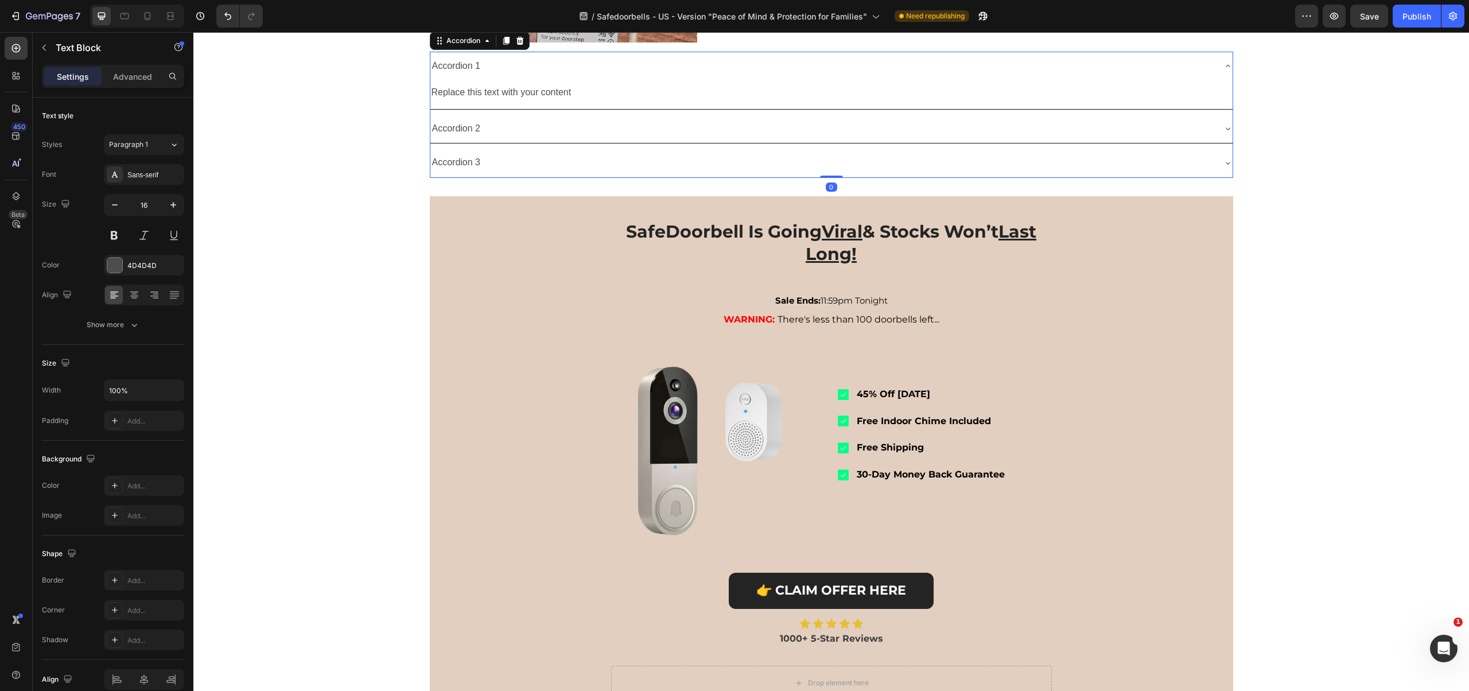
click at [459, 75] on p "Accordion 1" at bounding box center [456, 66] width 49 height 17
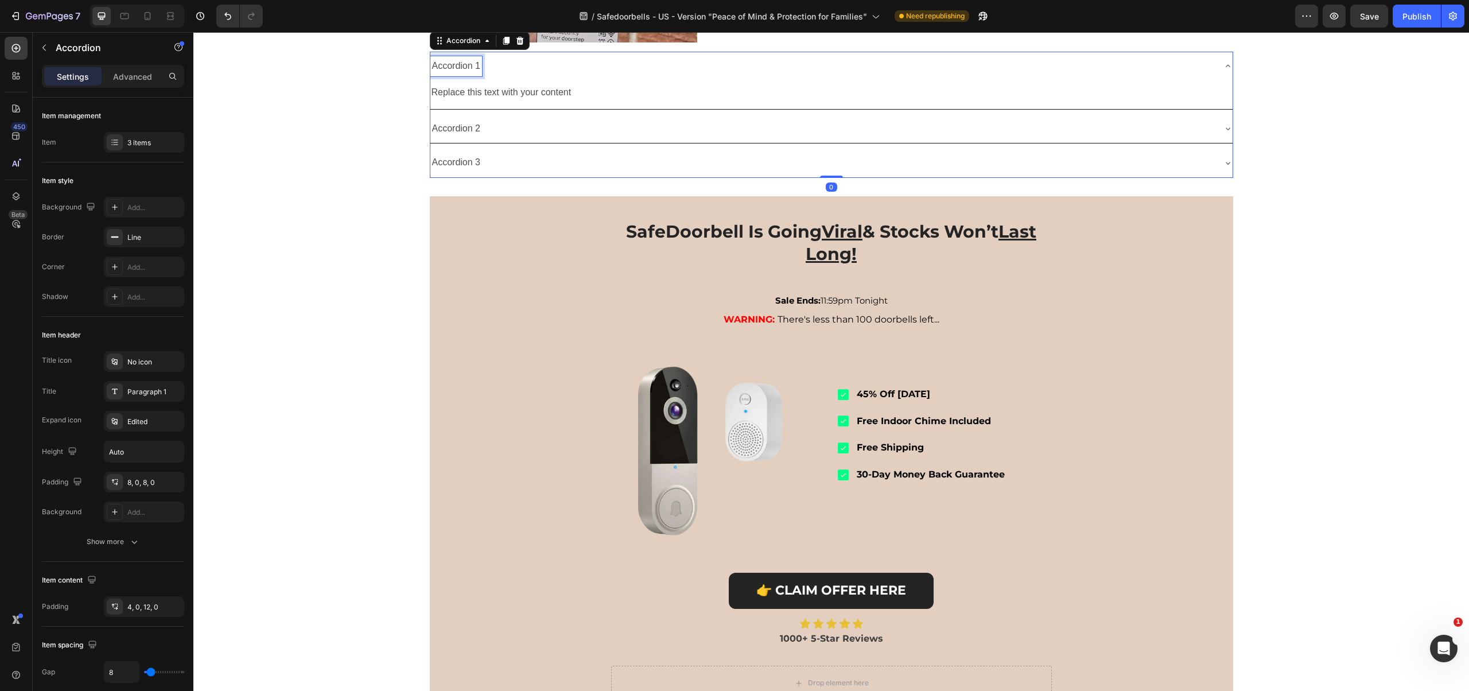
click at [459, 75] on p "Accordion 1" at bounding box center [456, 66] width 49 height 17
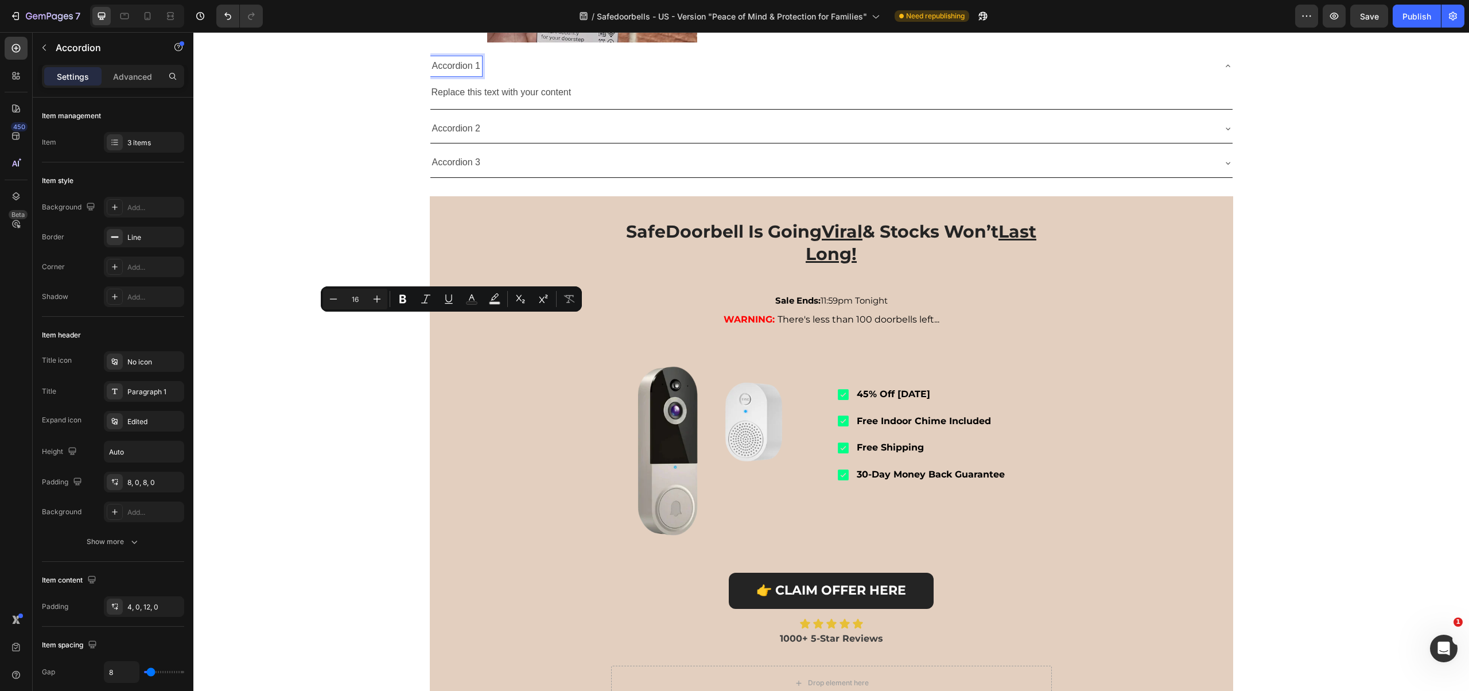
click at [446, 75] on p "Accordion 1" at bounding box center [456, 66] width 49 height 17
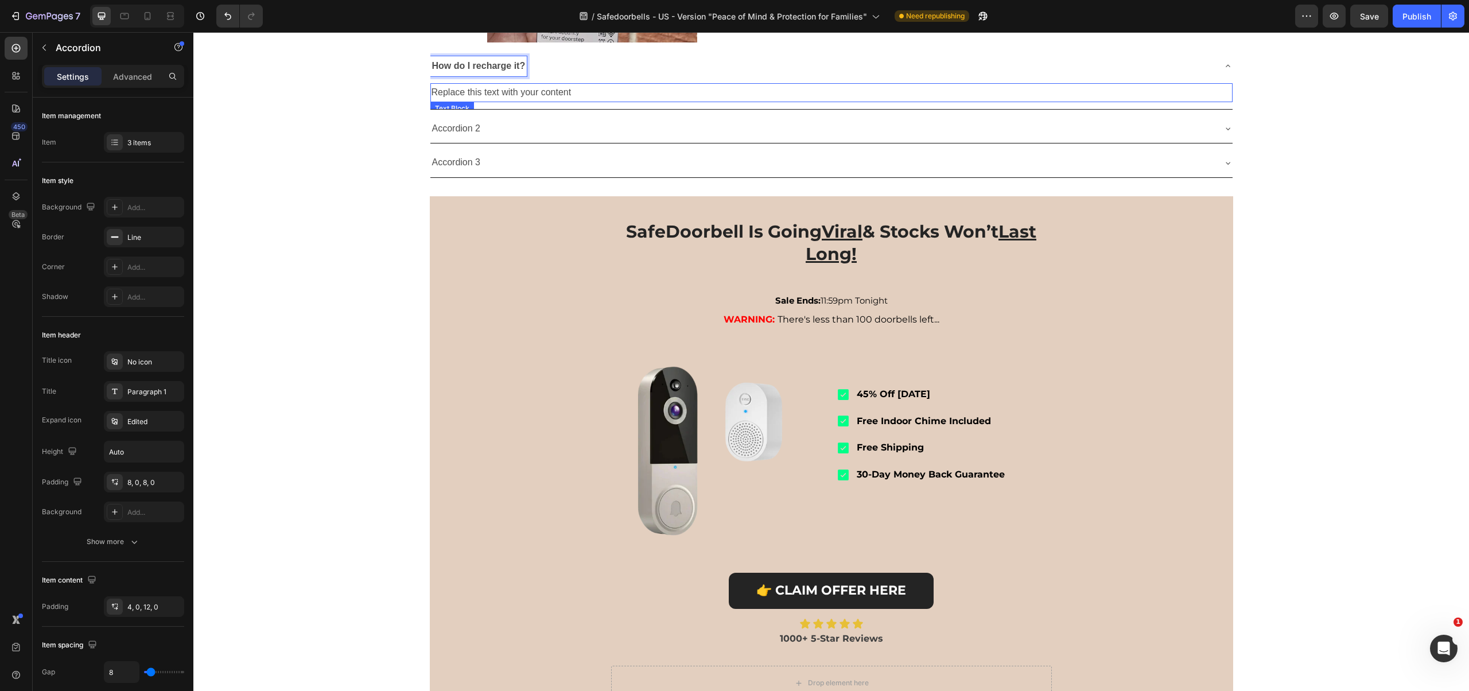
click at [539, 101] on p "Replace this text with your content" at bounding box center [832, 92] width 800 height 17
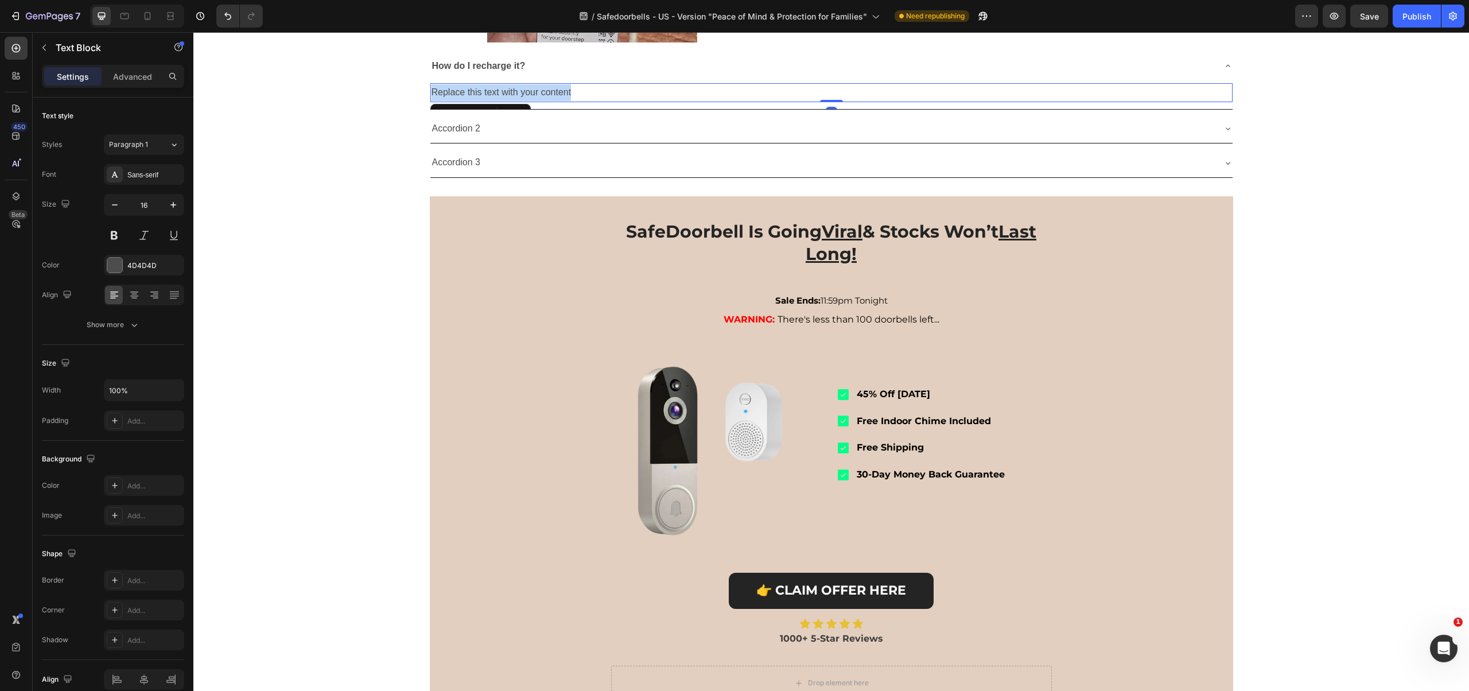
click at [539, 101] on p "Replace this text with your content" at bounding box center [832, 92] width 800 height 17
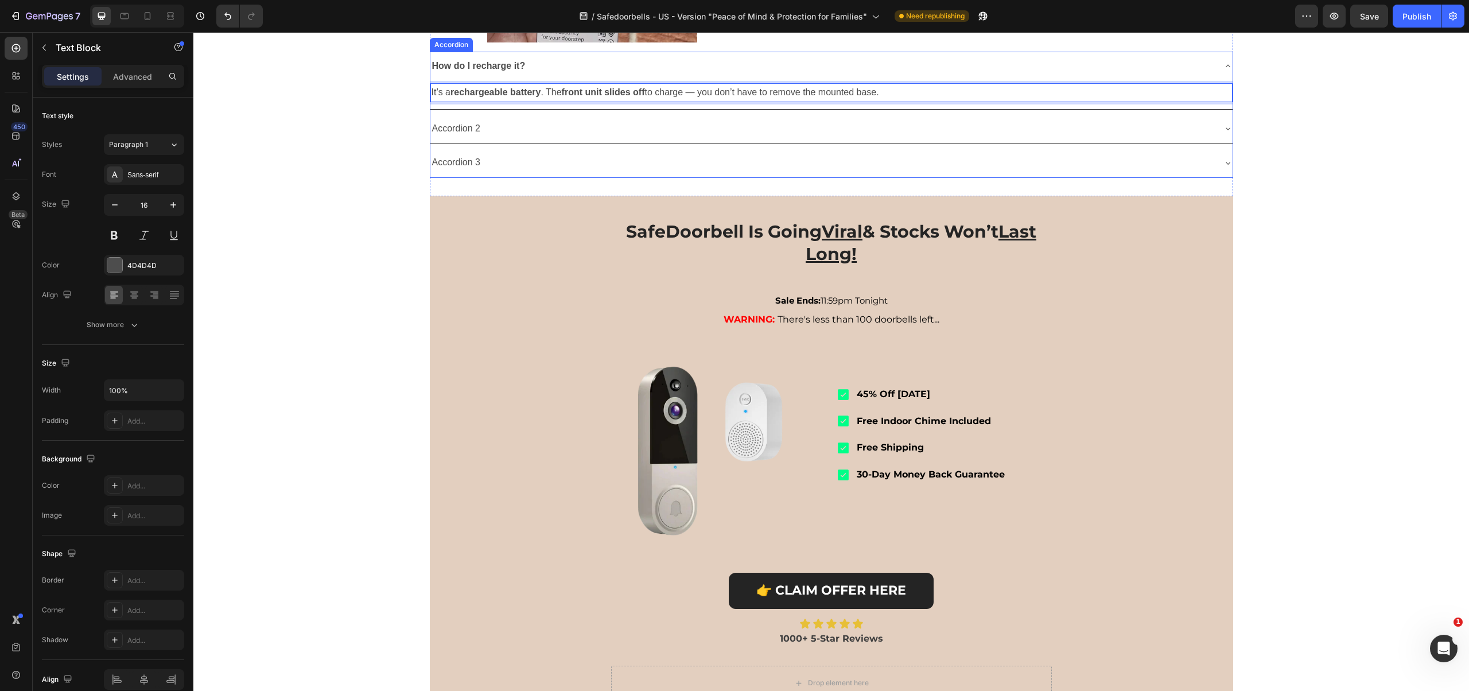
click at [450, 137] on p "Accordion 2" at bounding box center [456, 129] width 49 height 17
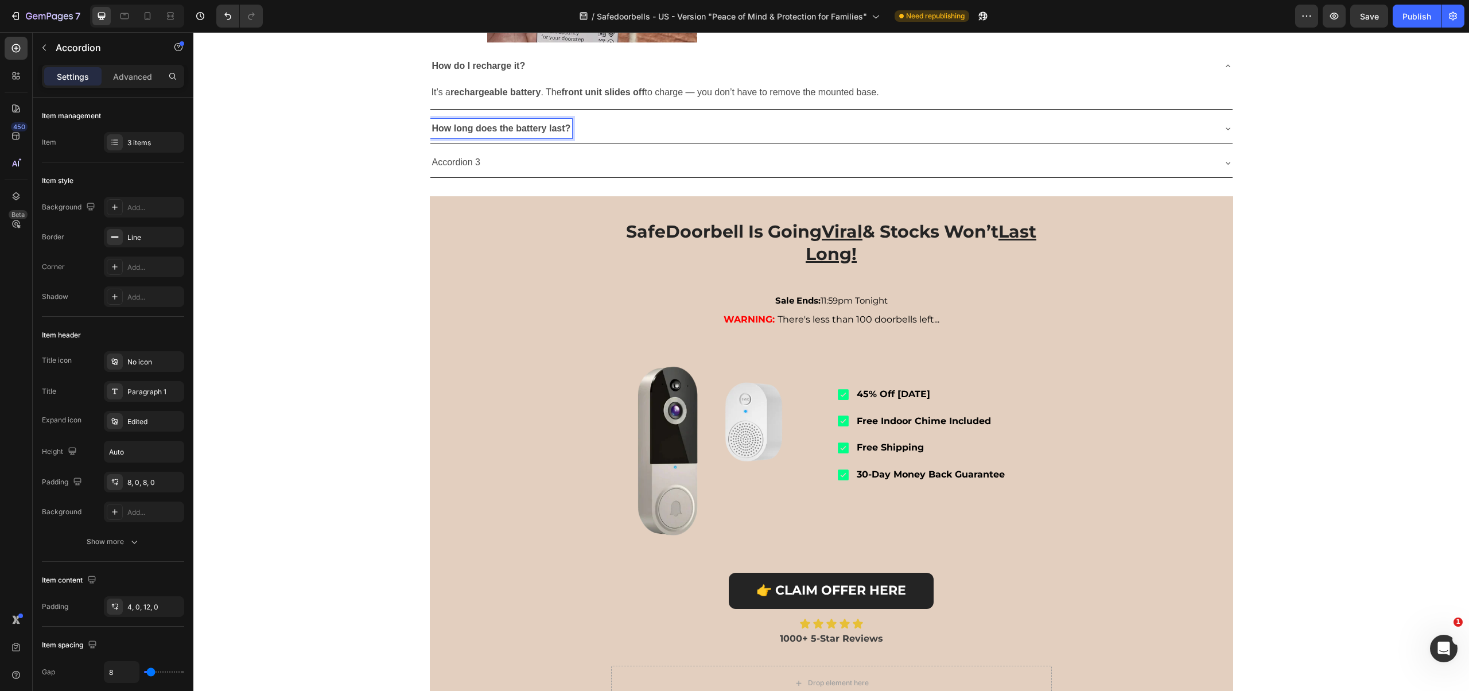
click at [1135, 139] on div "How long does the battery last?" at bounding box center [822, 129] width 784 height 20
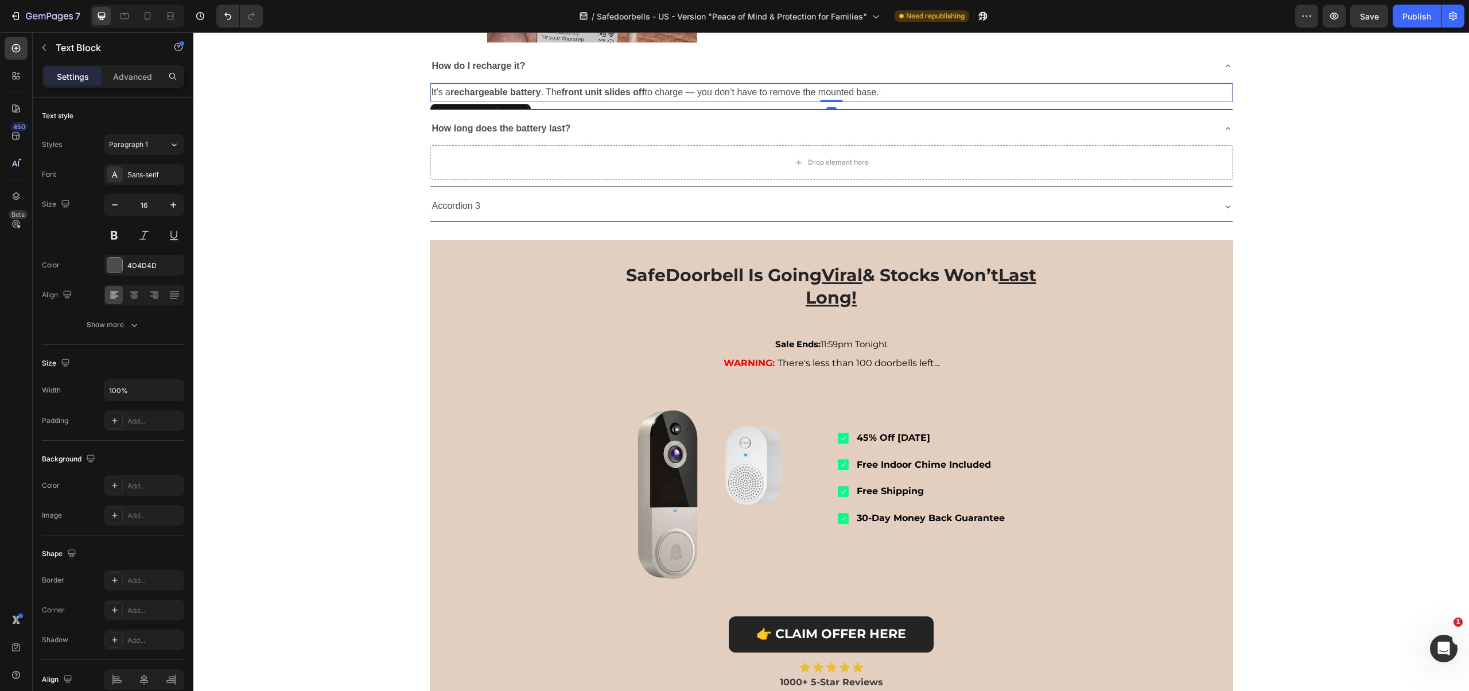
click at [759, 101] on p "It’s a rechargeable battery . The front unit slides off to charge — you don’t h…" at bounding box center [832, 92] width 800 height 17
click at [758, 101] on p "It’s a rechargeable battery . The front unit slides off to charge — you don’t h…" at bounding box center [832, 92] width 800 height 17
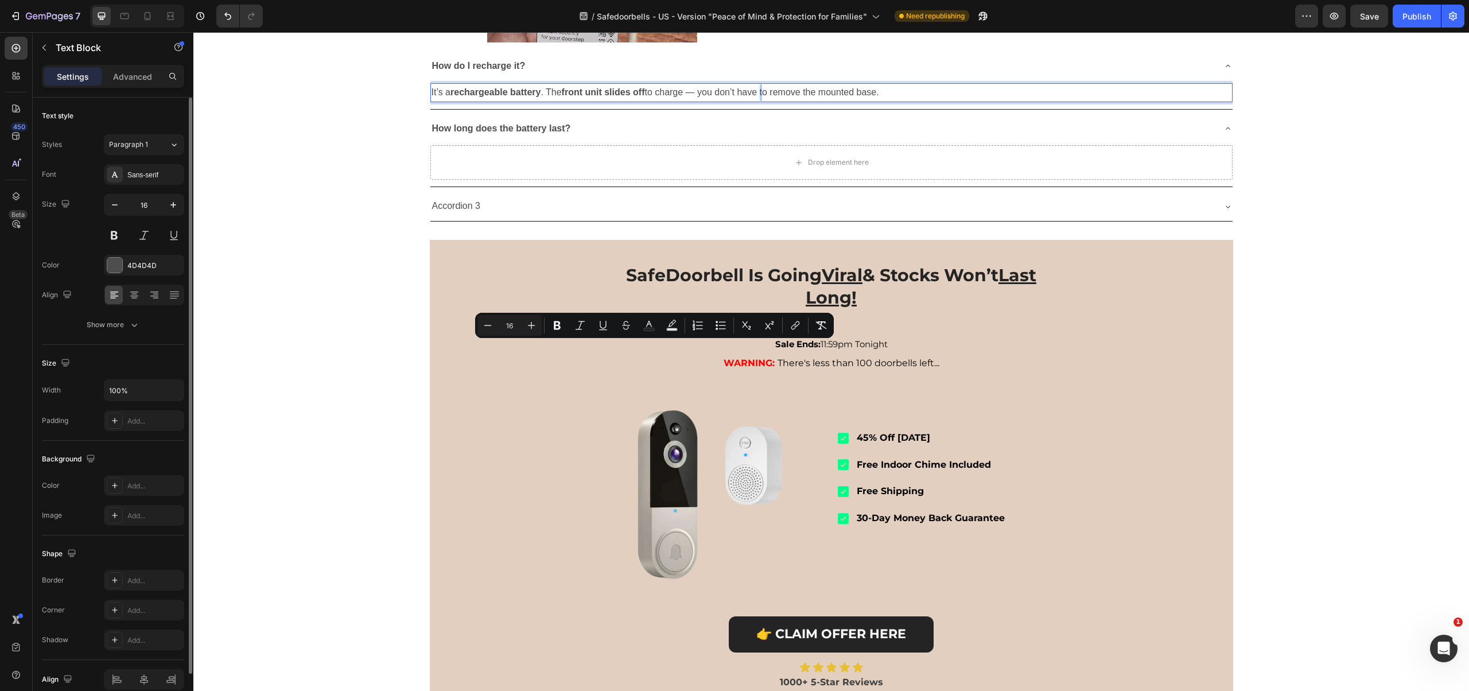
click at [79, 101] on div "Text style Styles Paragraph 1 Font Sans-serif Size 16 Color 4D4D4D Align Show m…" at bounding box center [113, 221] width 142 height 247
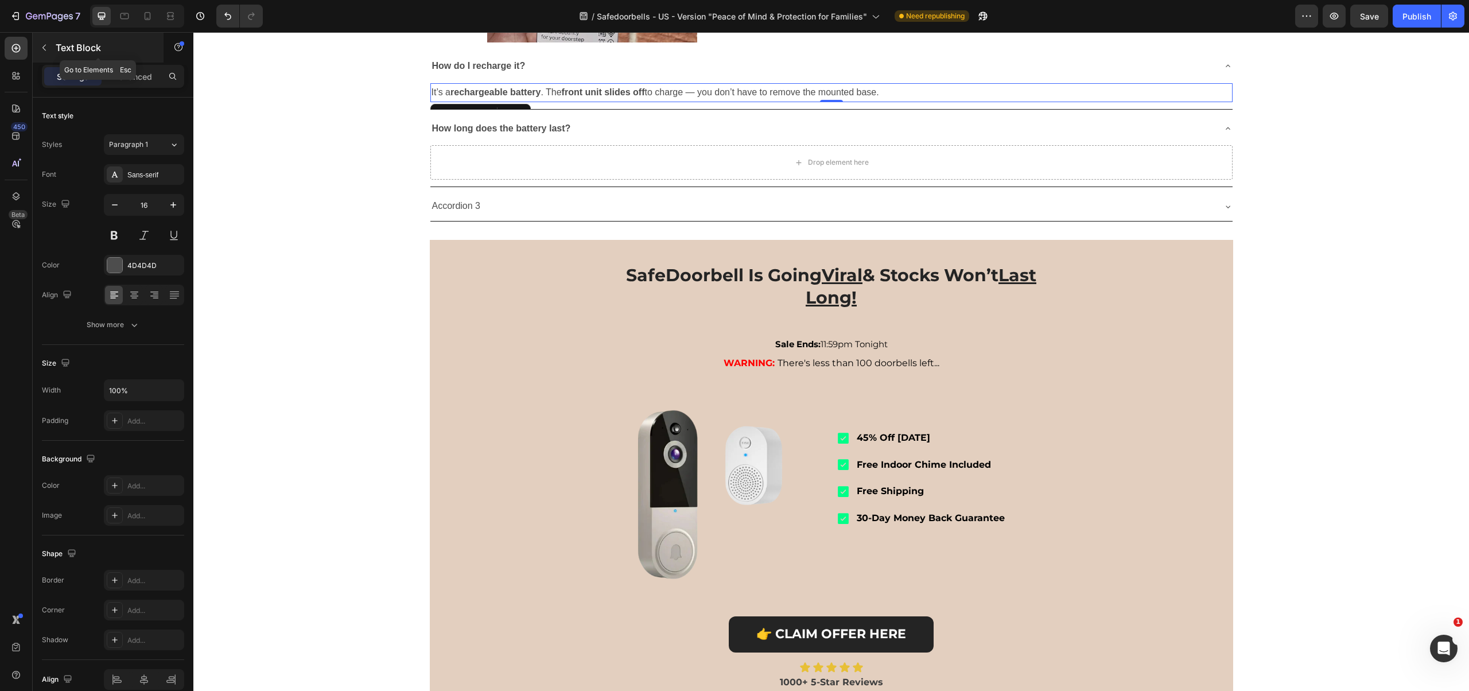
click at [40, 52] on button "button" at bounding box center [44, 47] width 18 height 18
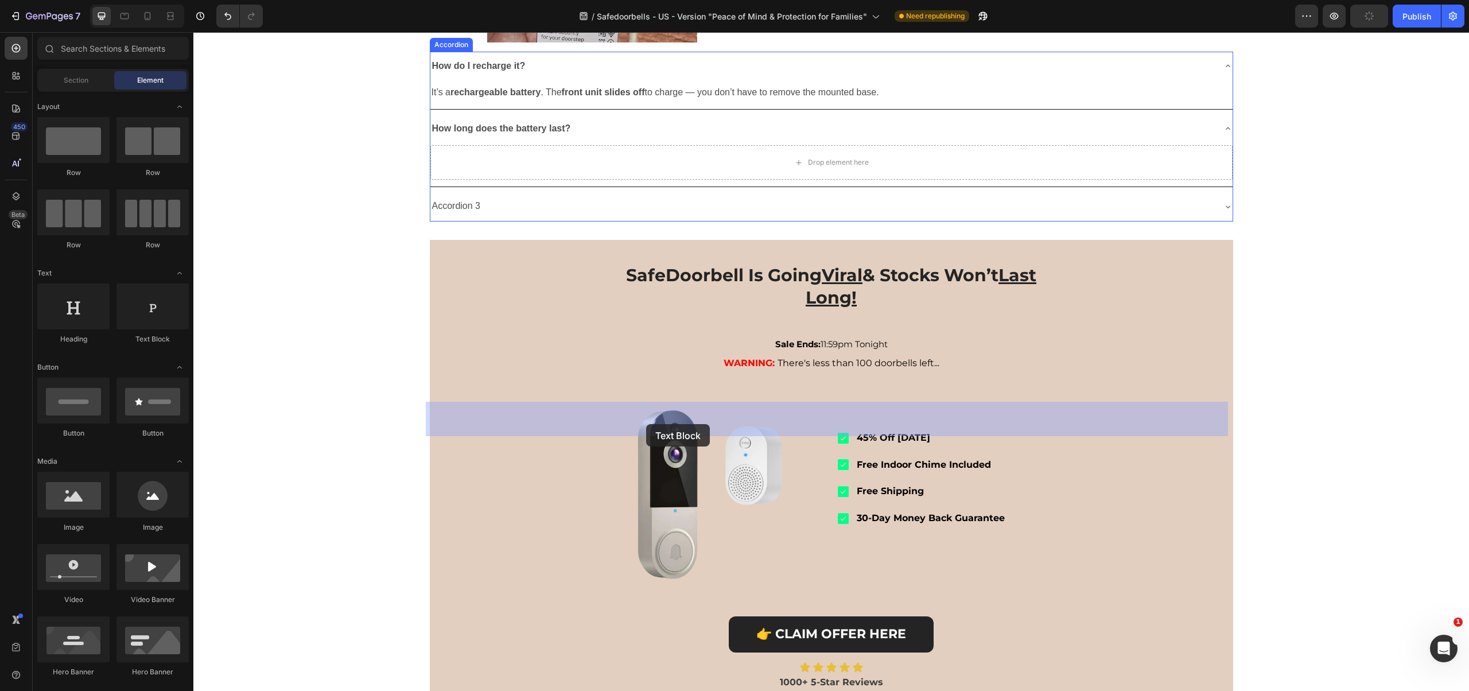
drag, startPoint x: 340, startPoint y: 348, endPoint x: 646, endPoint y: 424, distance: 315.8
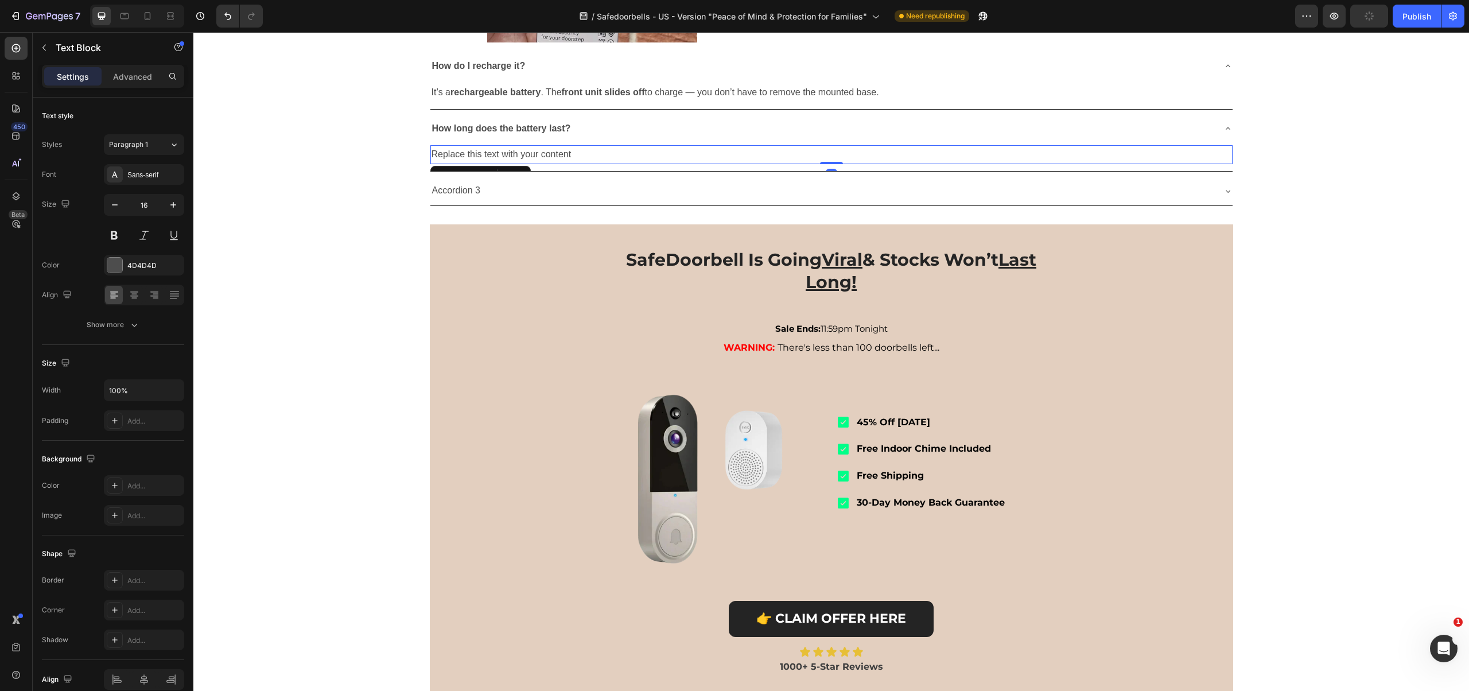
click at [575, 164] on div "Replace this text with your content" at bounding box center [831, 154] width 802 height 19
click at [545, 163] on p "Replace this text with your content" at bounding box center [832, 154] width 800 height 17
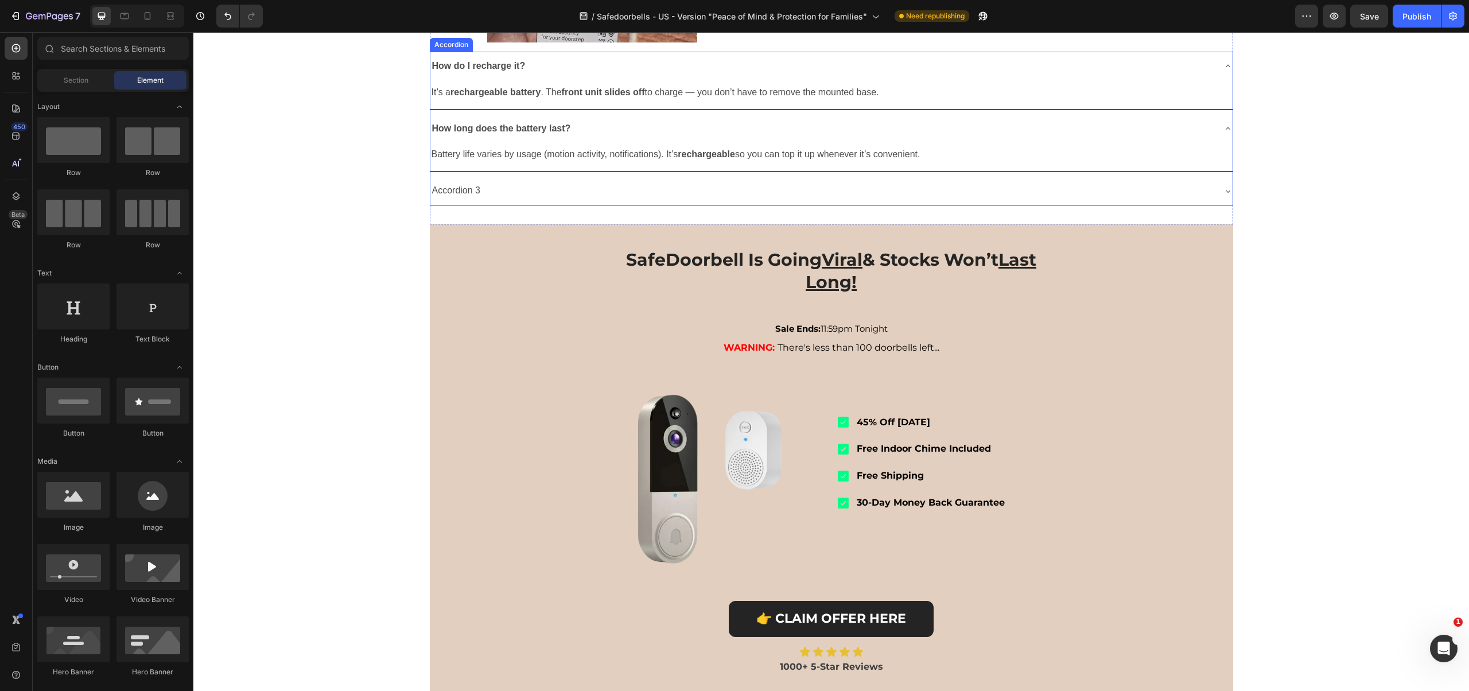
click at [458, 199] on p "Accordion 3" at bounding box center [456, 190] width 49 height 17
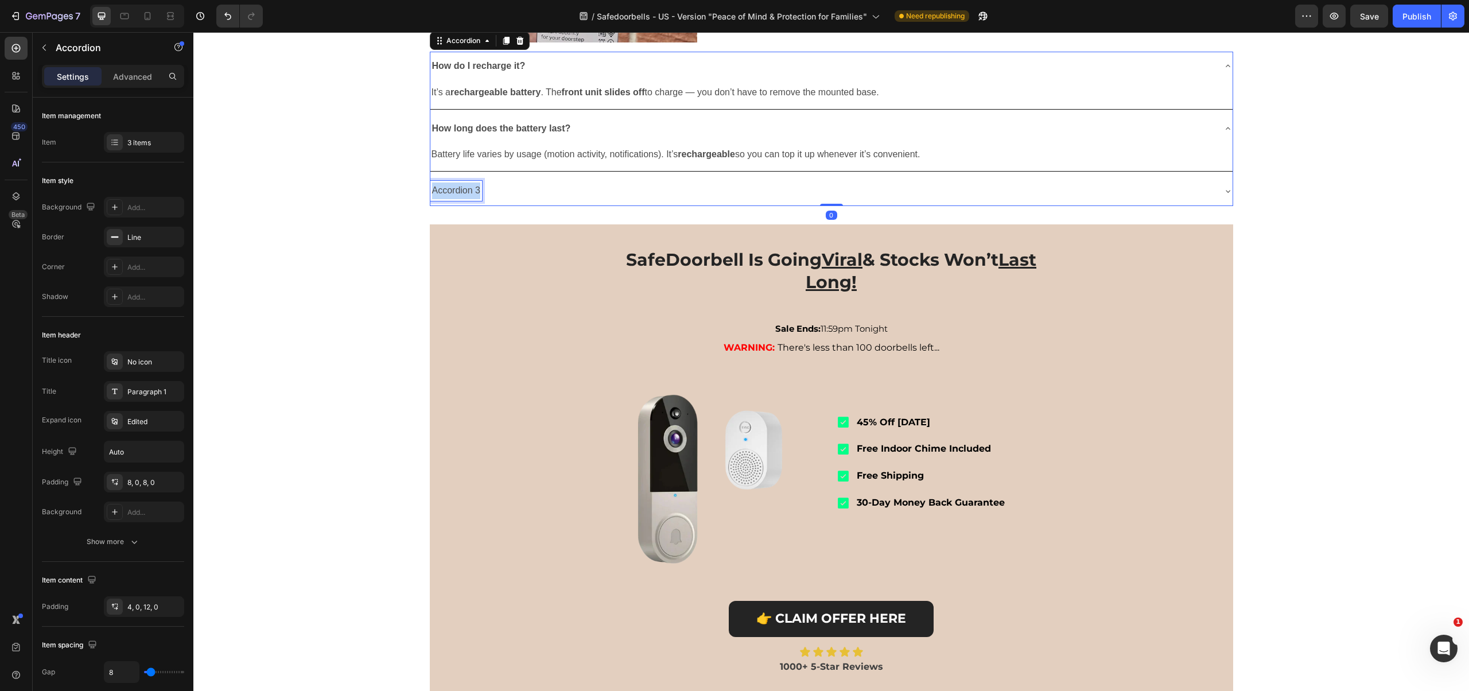
click at [458, 199] on p "Accordion 3" at bounding box center [456, 190] width 49 height 17
click at [597, 201] on div "How do notifications work?" at bounding box center [822, 191] width 784 height 20
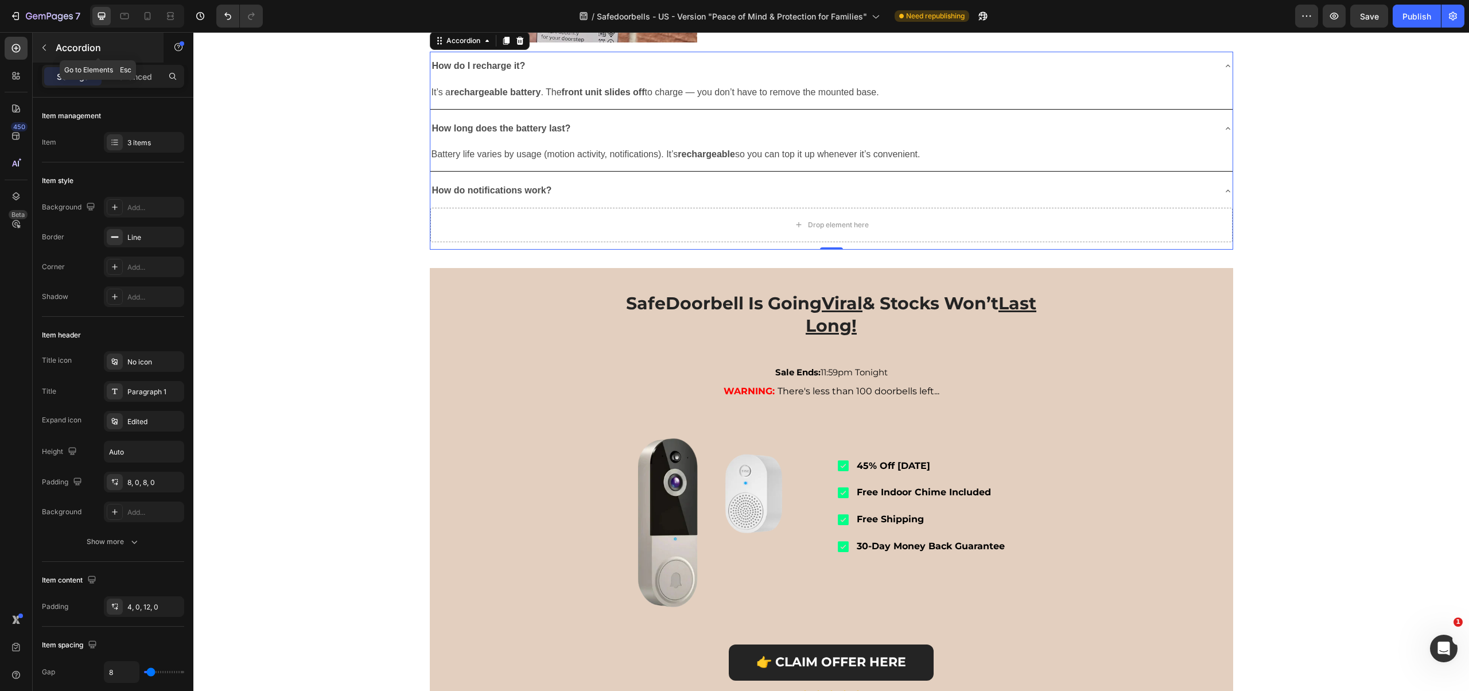
click at [53, 44] on div "Accordion" at bounding box center [98, 48] width 131 height 30
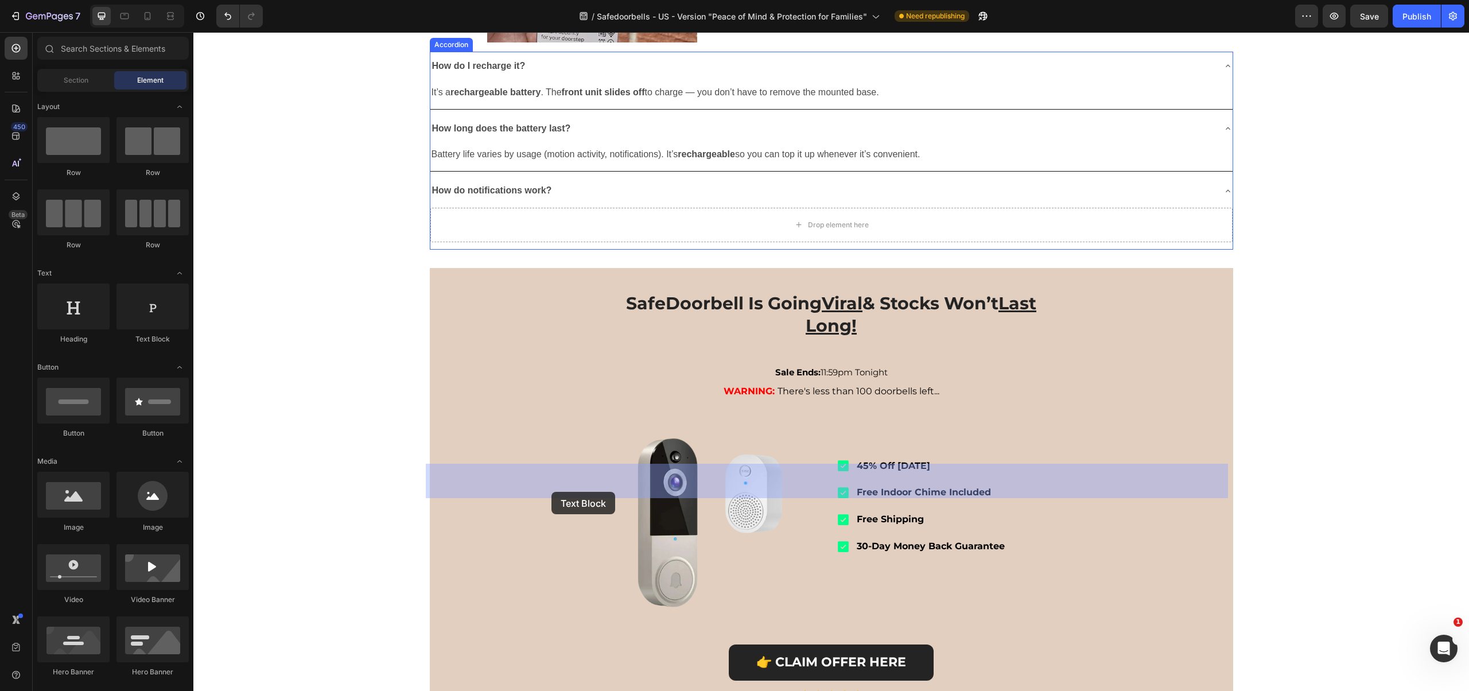
drag, startPoint x: 370, startPoint y: 352, endPoint x: 551, endPoint y: 492, distance: 228.8
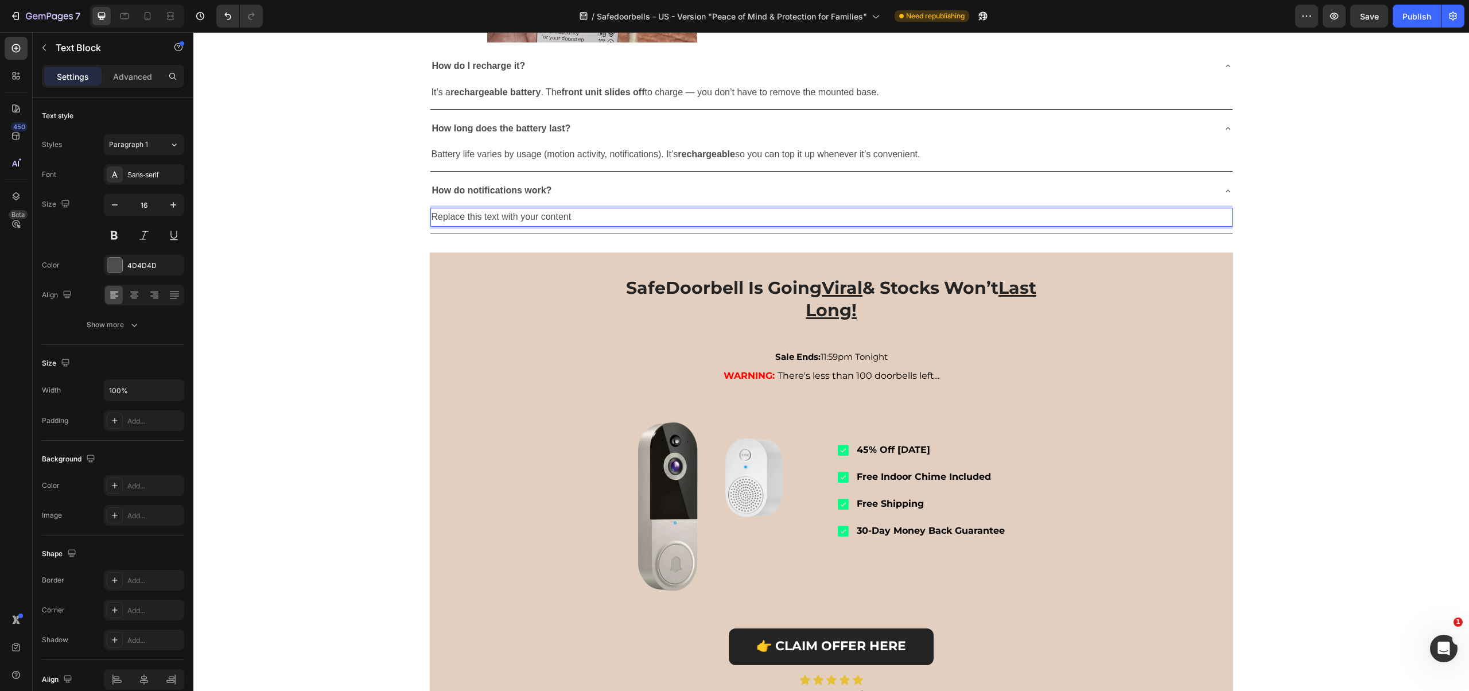
click at [551, 227] on div "Replace this text with your content" at bounding box center [831, 217] width 802 height 19
click at [551, 226] on p "Replace this text with your content" at bounding box center [832, 217] width 800 height 17
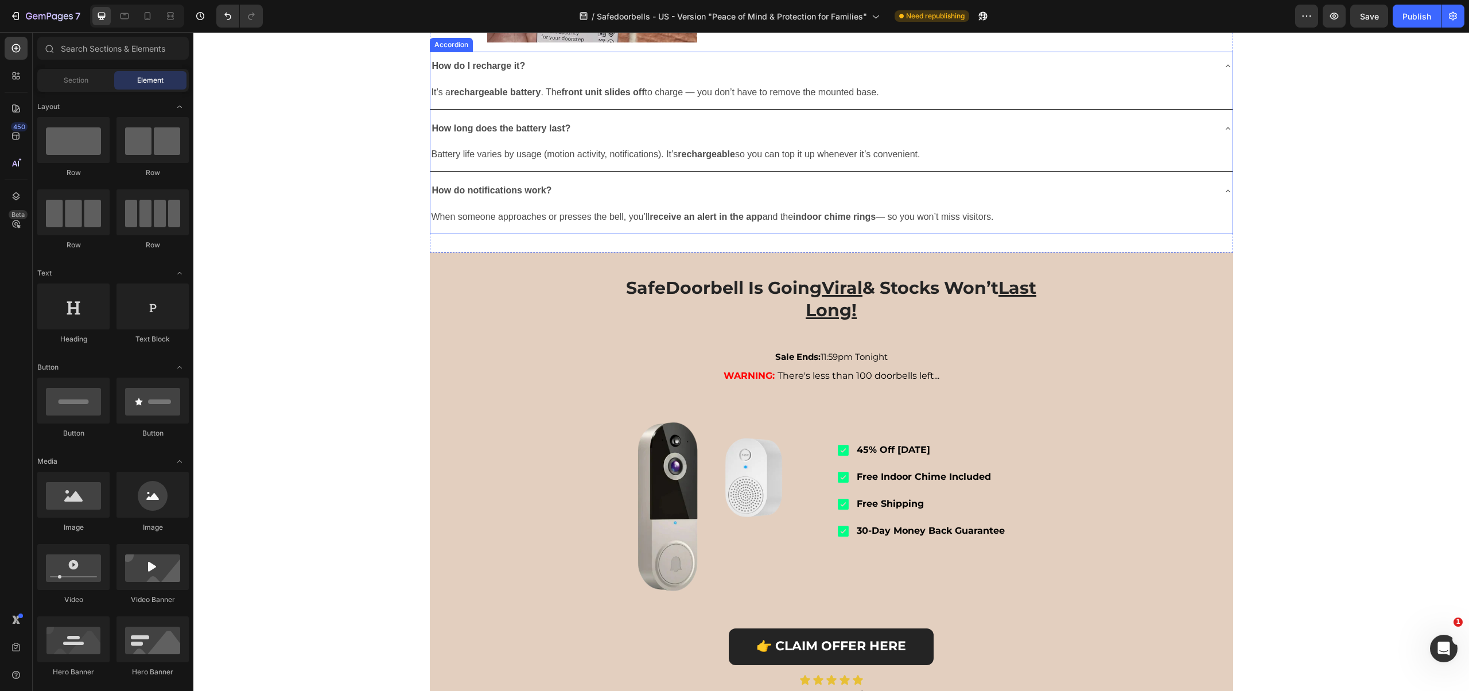
click at [782, 234] on div "When someone approaches or presses the bell, you’ll receive an alert in the app…" at bounding box center [831, 219] width 802 height 28
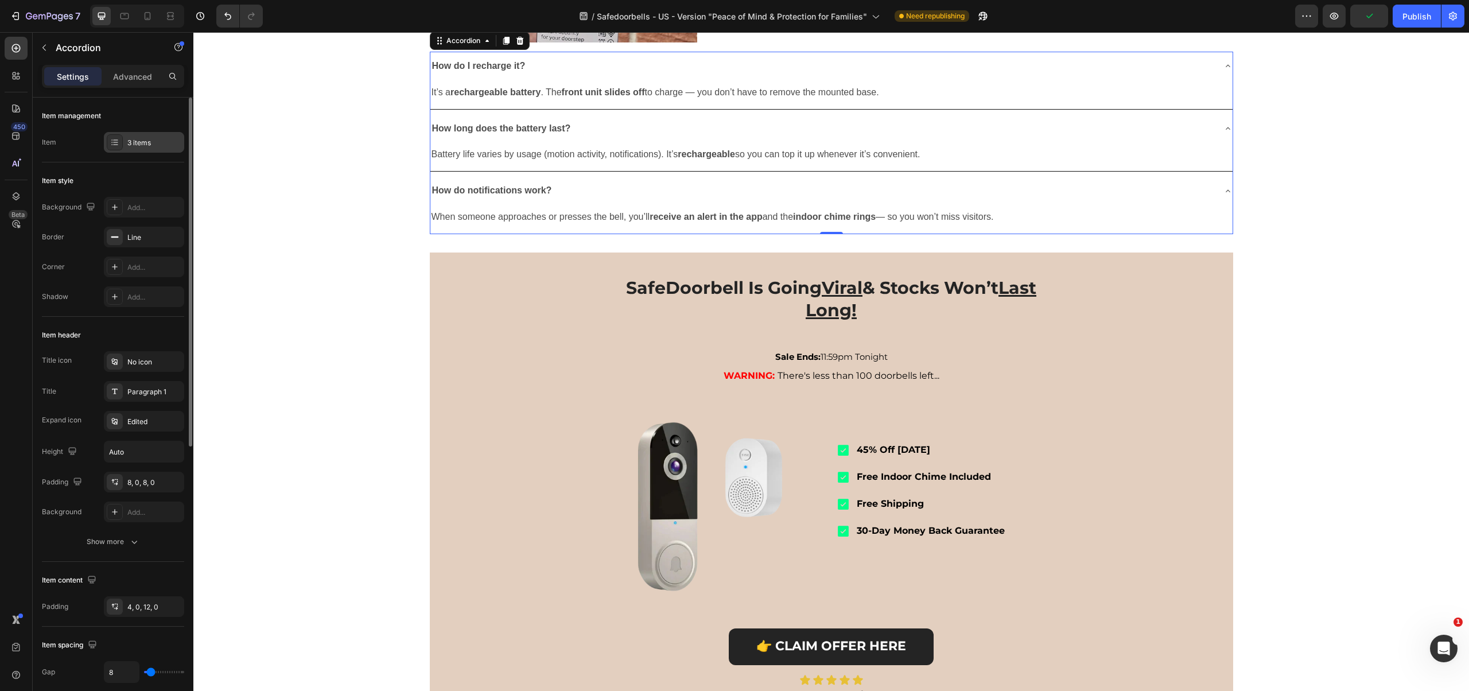
click at [154, 140] on div "3 items" at bounding box center [154, 143] width 54 height 10
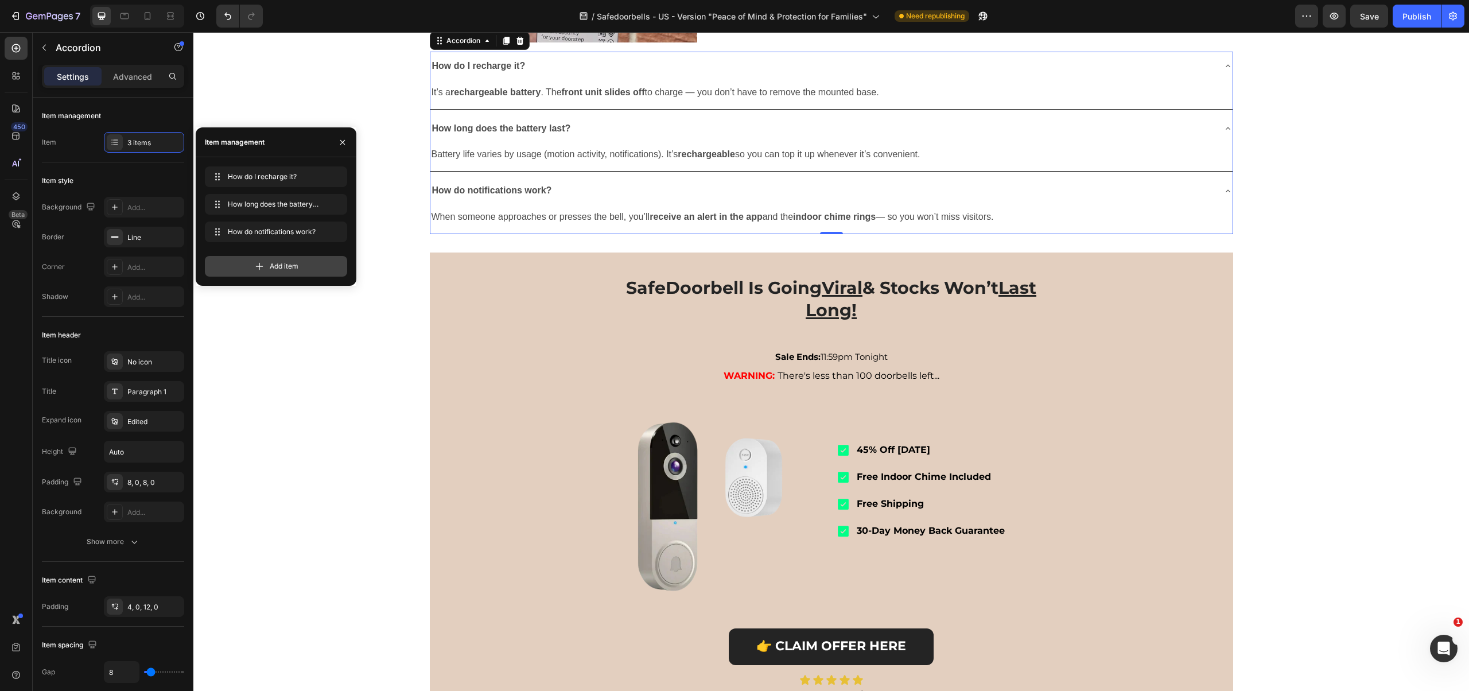
click at [282, 264] on span "Add item" at bounding box center [284, 266] width 29 height 10
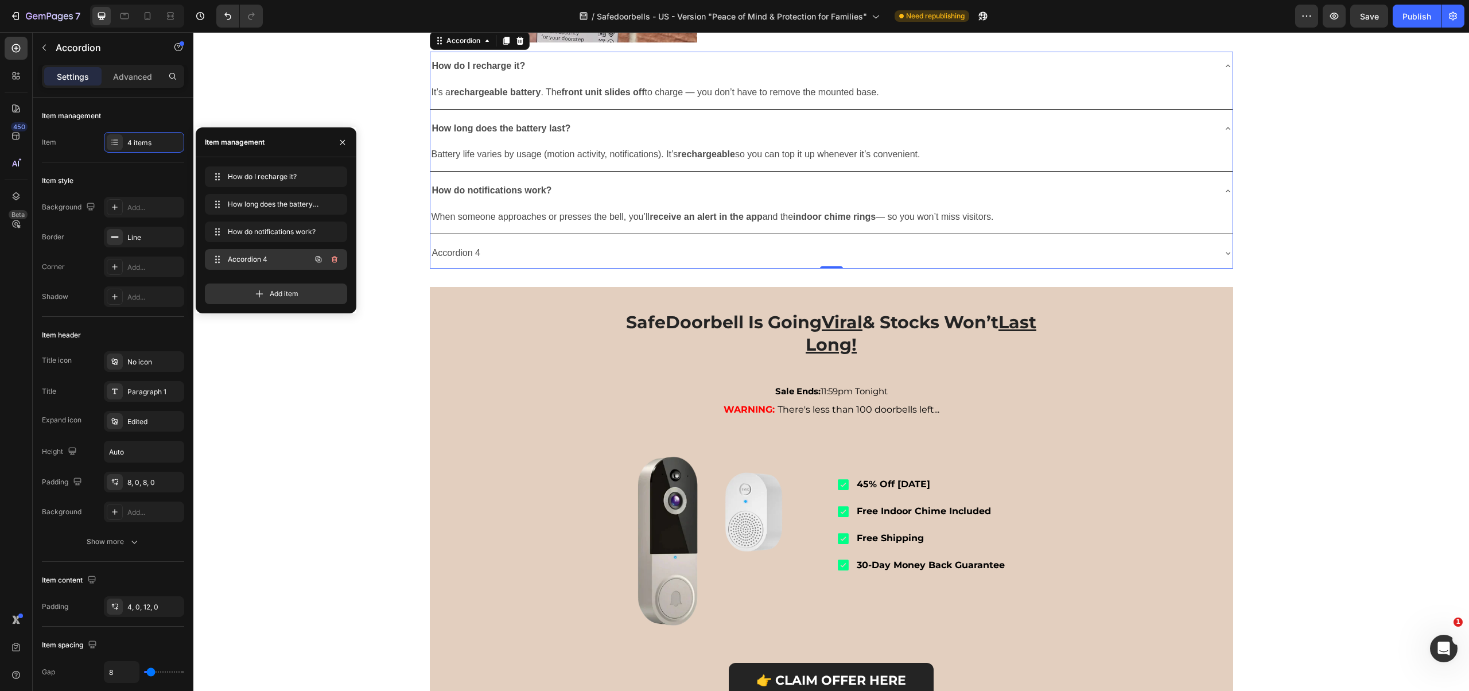
click at [238, 257] on span "Accordion 4" at bounding box center [260, 259] width 65 height 10
click at [239, 257] on span "Accordion 4" at bounding box center [260, 259] width 65 height 10
click at [239, 257] on span "Accordion 4" at bounding box center [268, 259] width 85 height 10
click at [320, 259] on icon "button" at bounding box center [318, 259] width 9 height 9
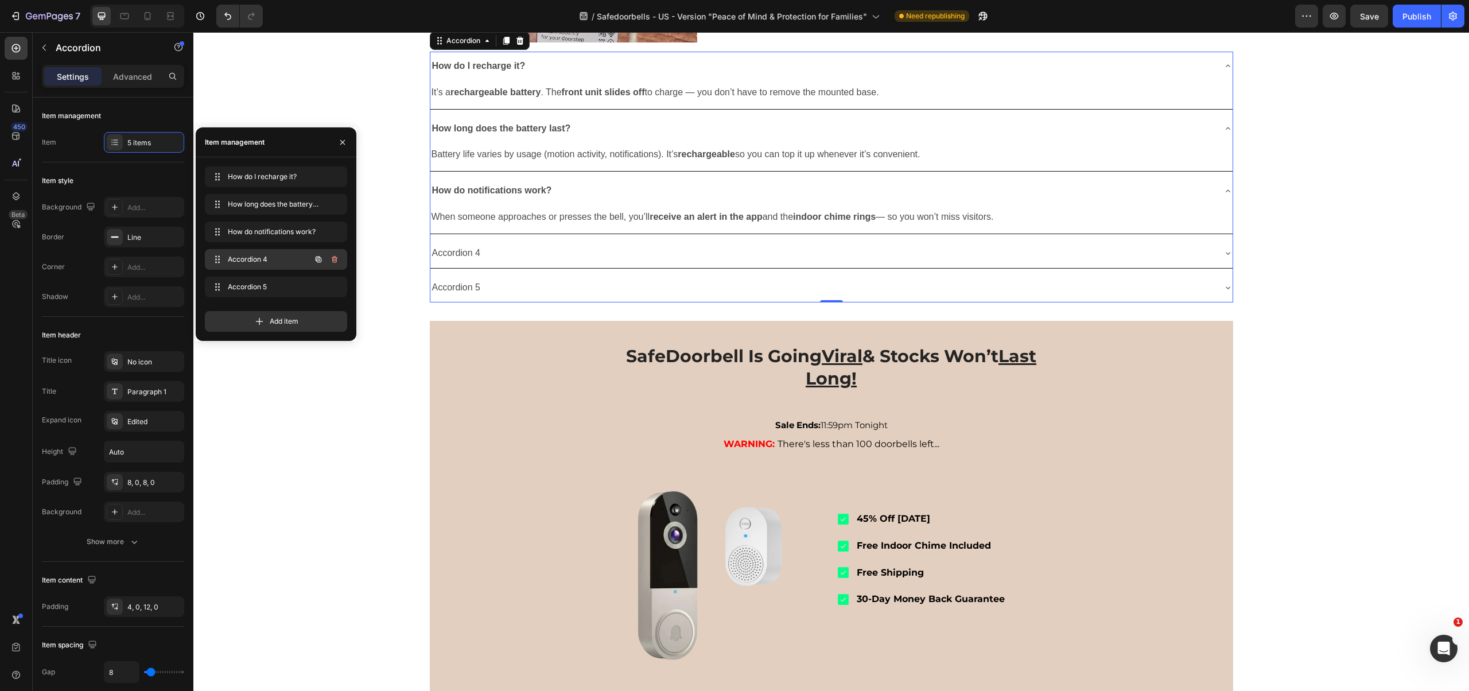
click at [261, 254] on div "Accordion 4 Accordion 4" at bounding box center [259, 259] width 101 height 16
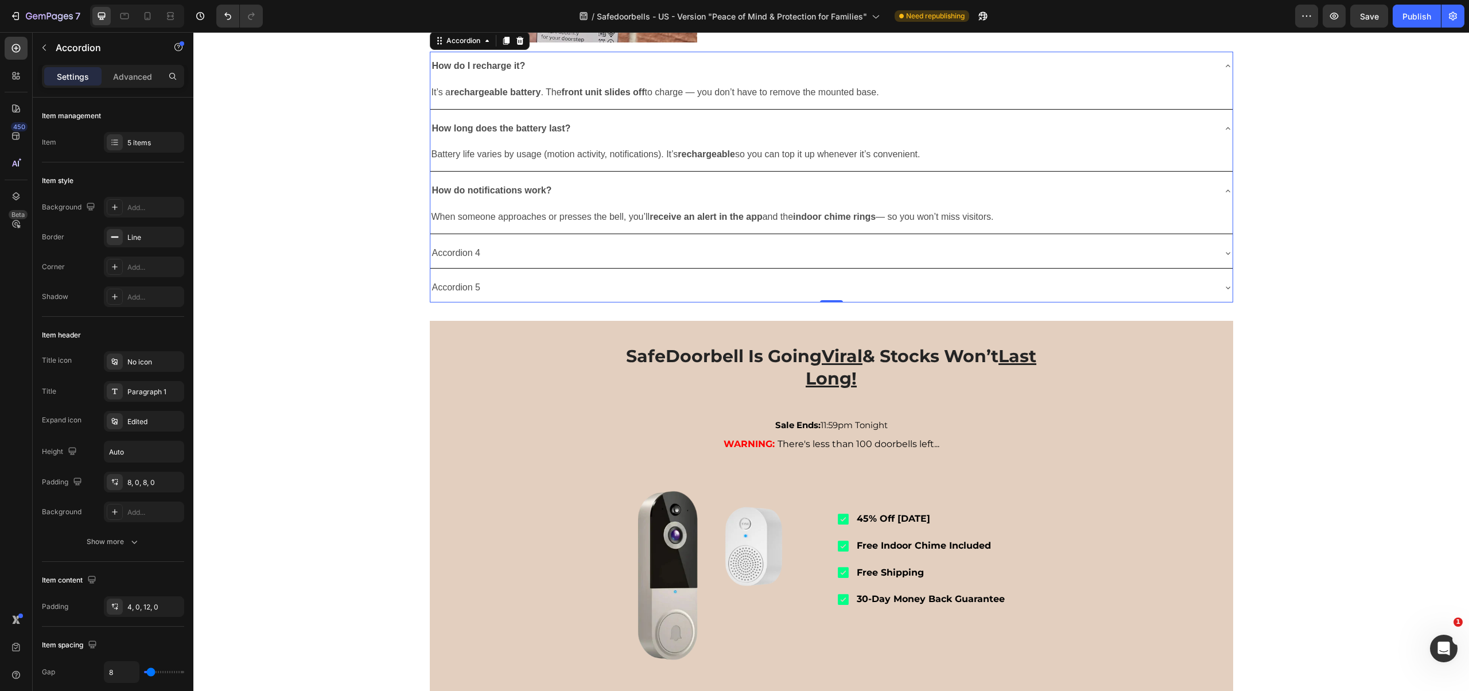
click at [498, 263] on div "Accordion 4" at bounding box center [822, 253] width 784 height 20
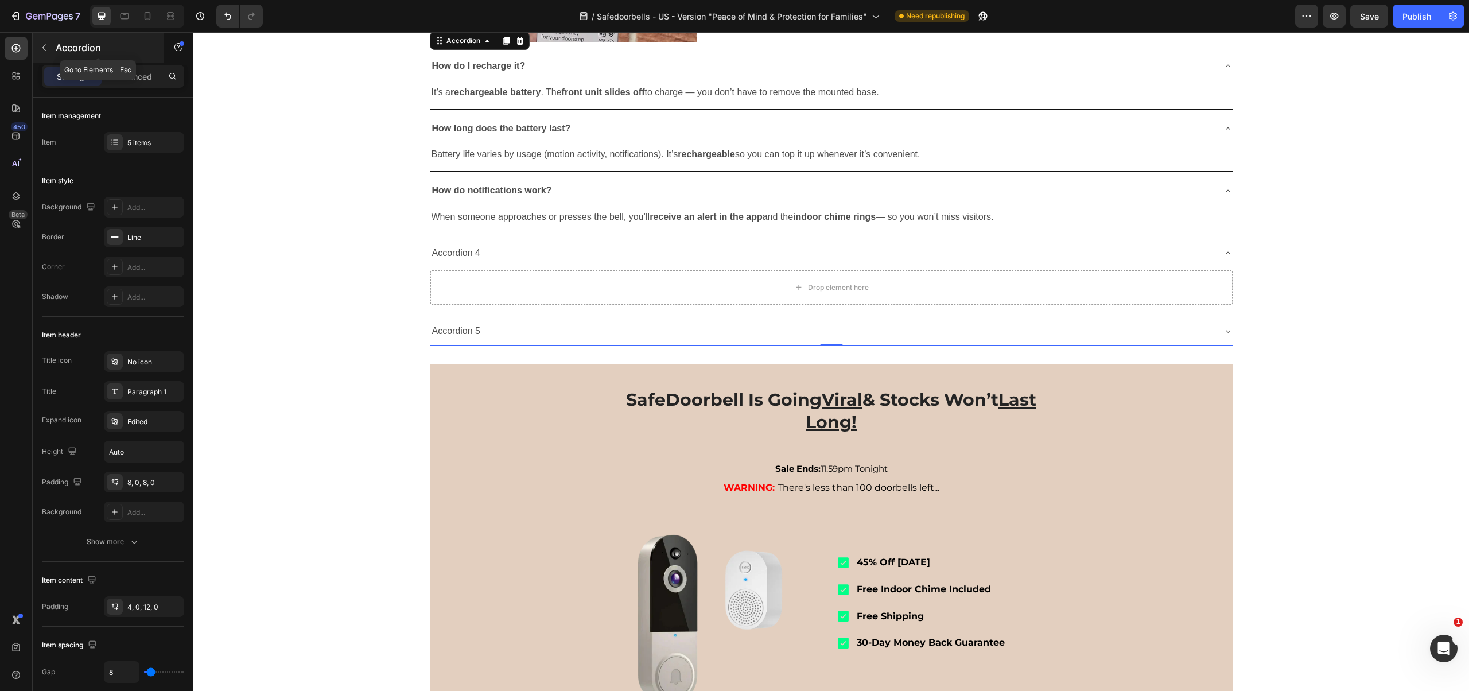
click at [42, 49] on icon "button" at bounding box center [44, 47] width 9 height 9
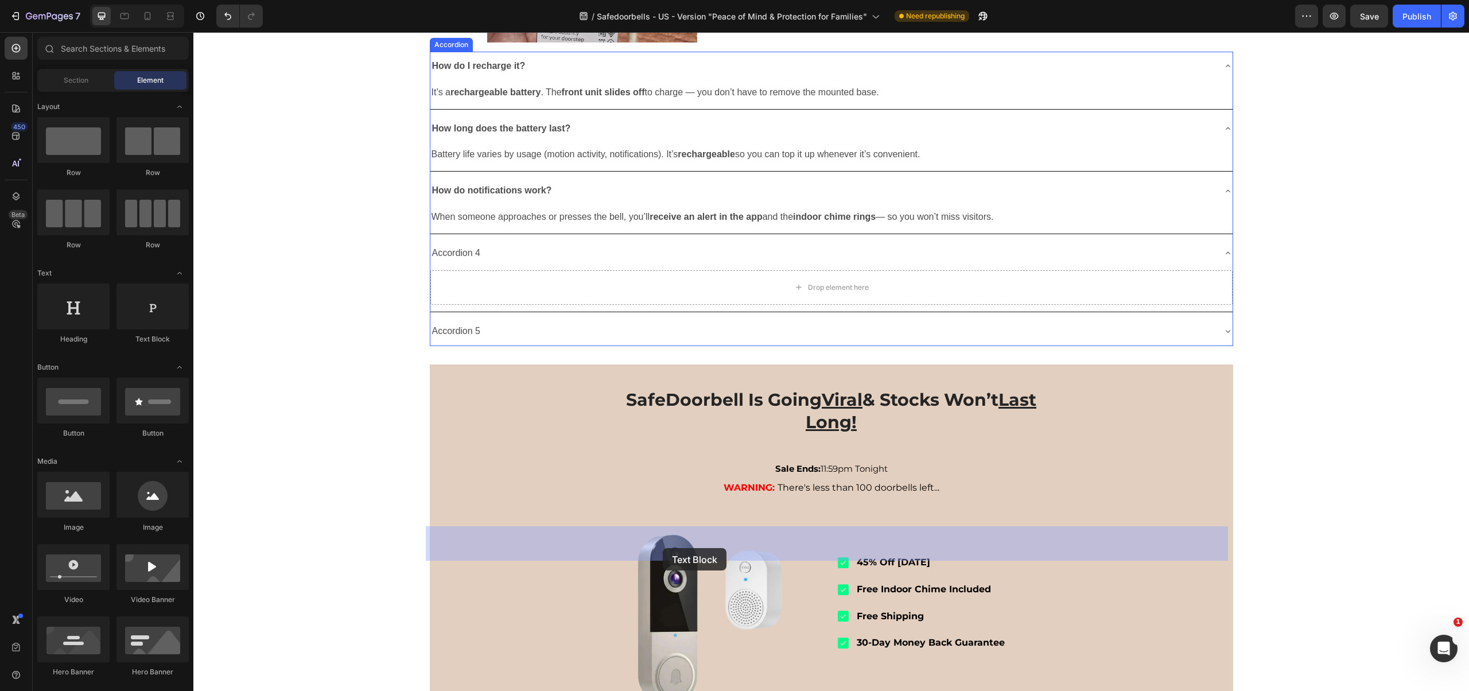
drag, startPoint x: 338, startPoint y: 337, endPoint x: 632, endPoint y: 563, distance: 370.4
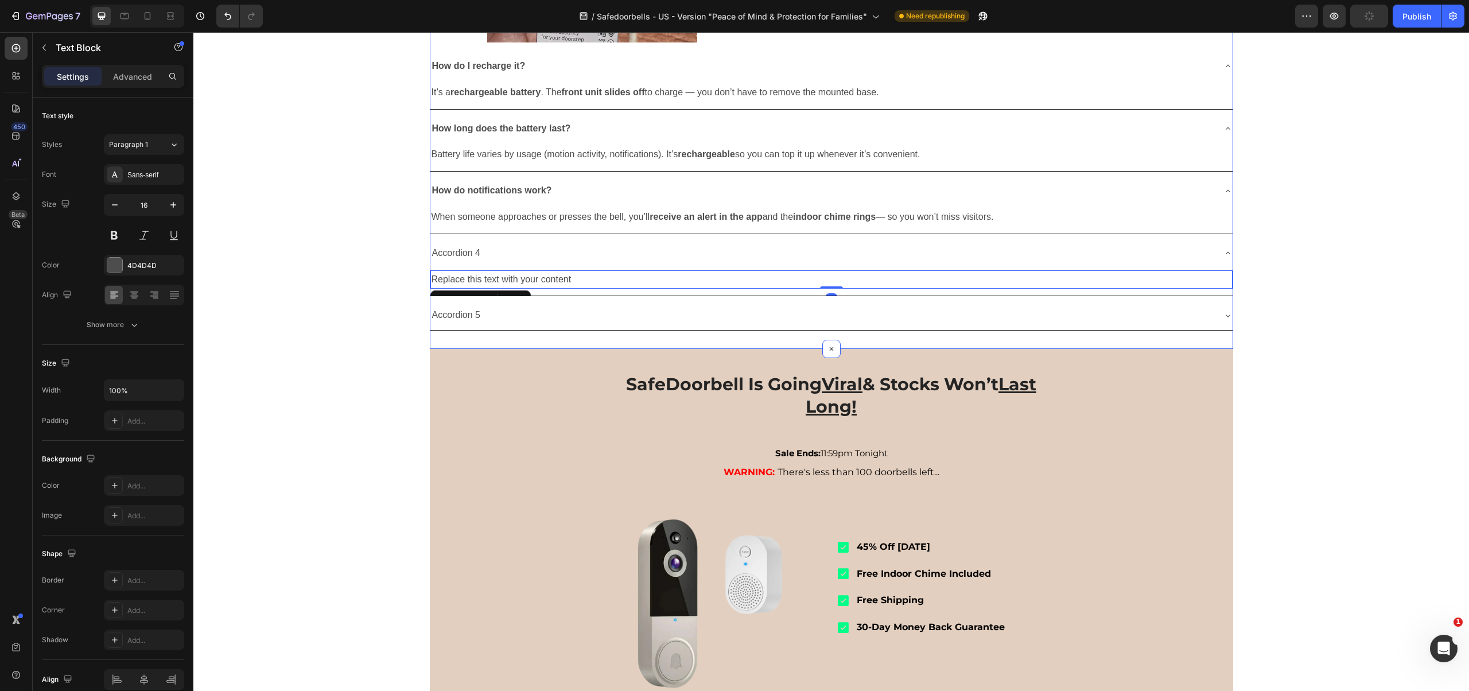
click at [607, 325] on div "Accordion 5" at bounding box center [822, 315] width 784 height 20
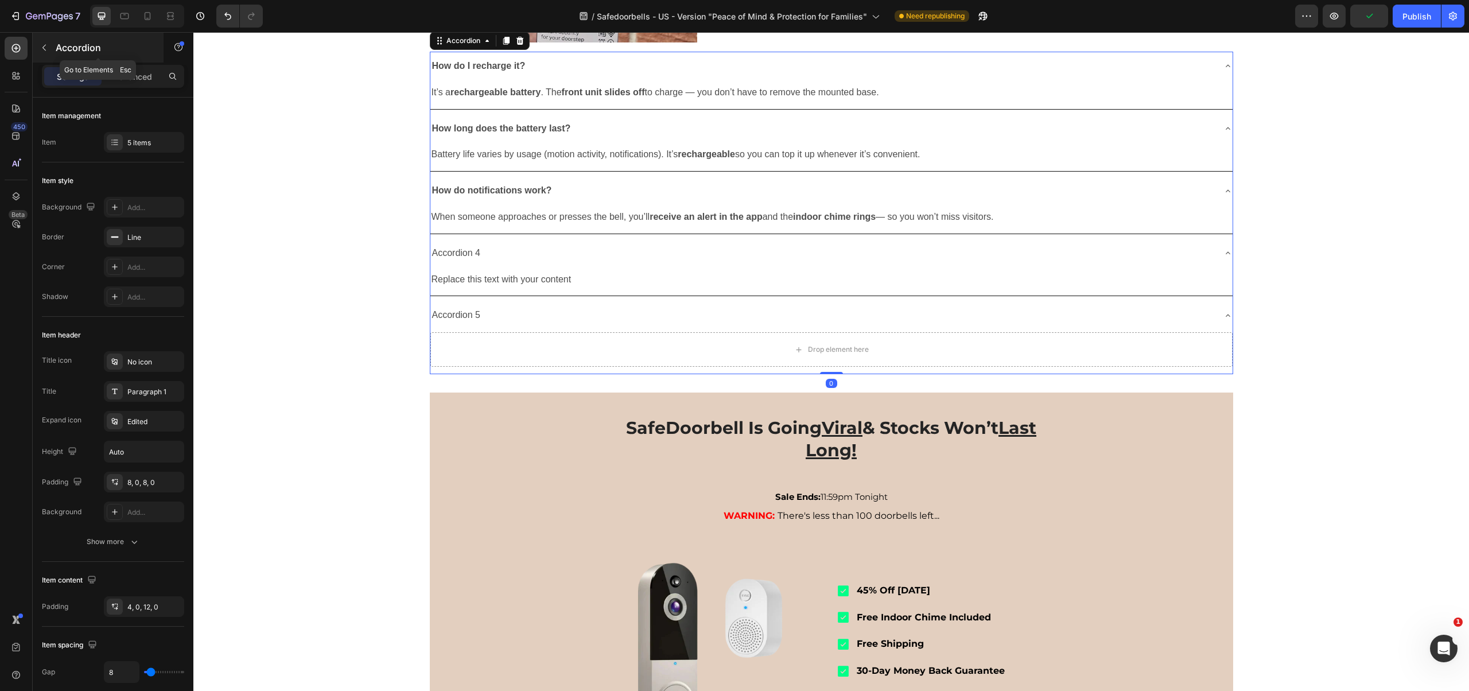
click at [46, 45] on icon "button" at bounding box center [44, 47] width 9 height 9
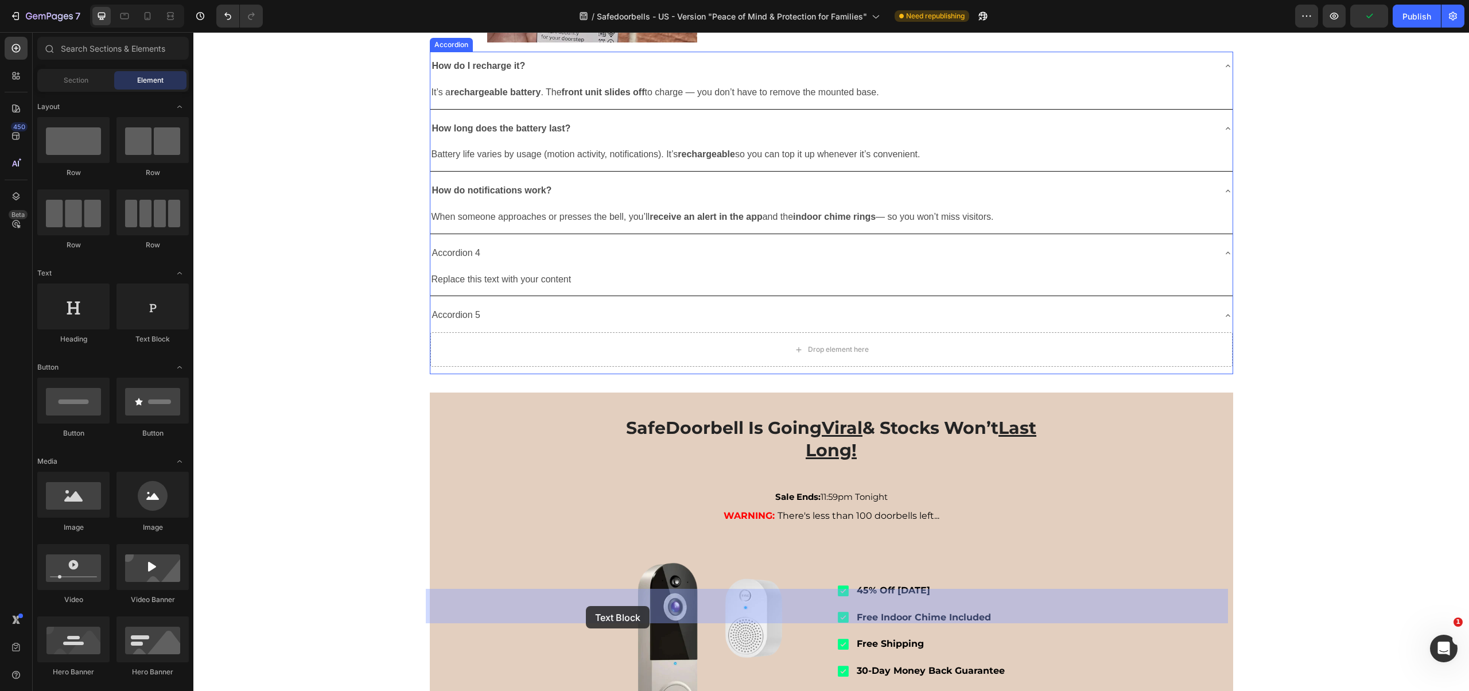
drag, startPoint x: 340, startPoint y: 327, endPoint x: 586, endPoint y: 606, distance: 372.4
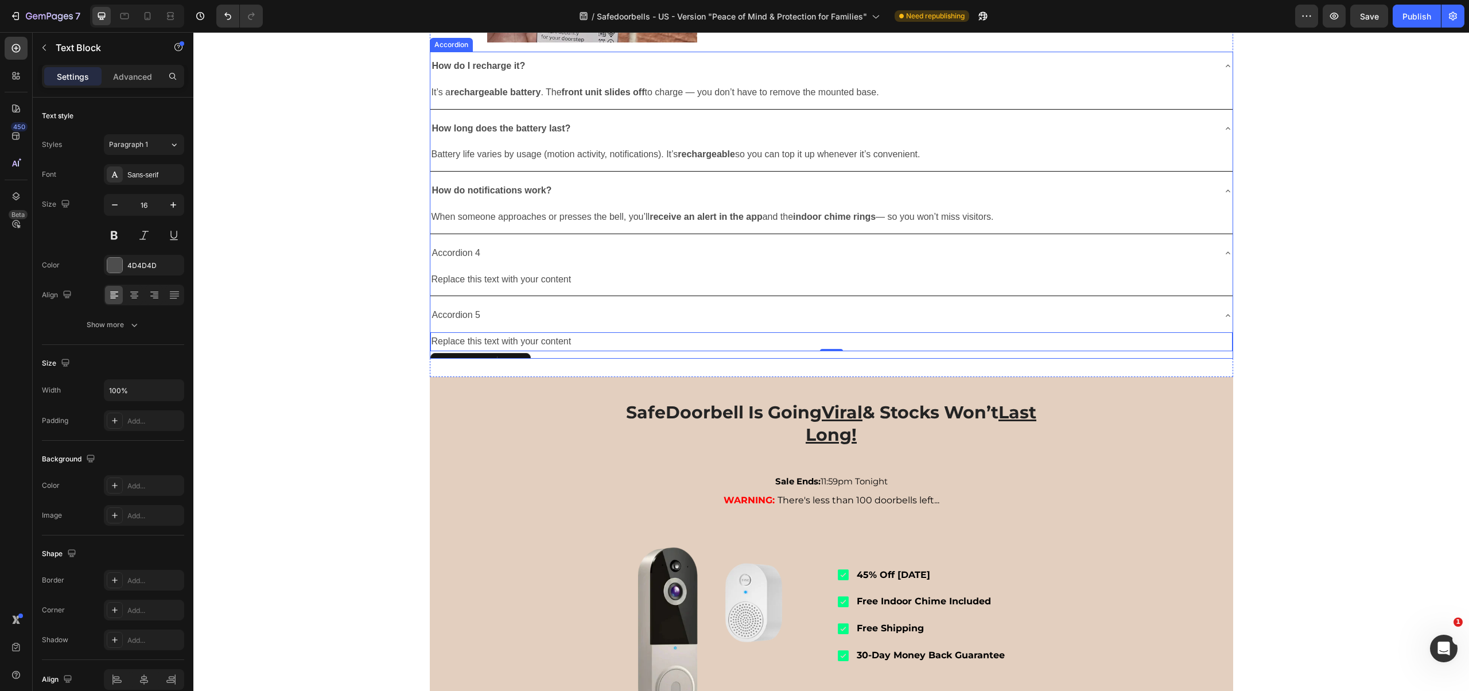
click at [453, 263] on div "Accordion 4" at bounding box center [456, 253] width 52 height 20
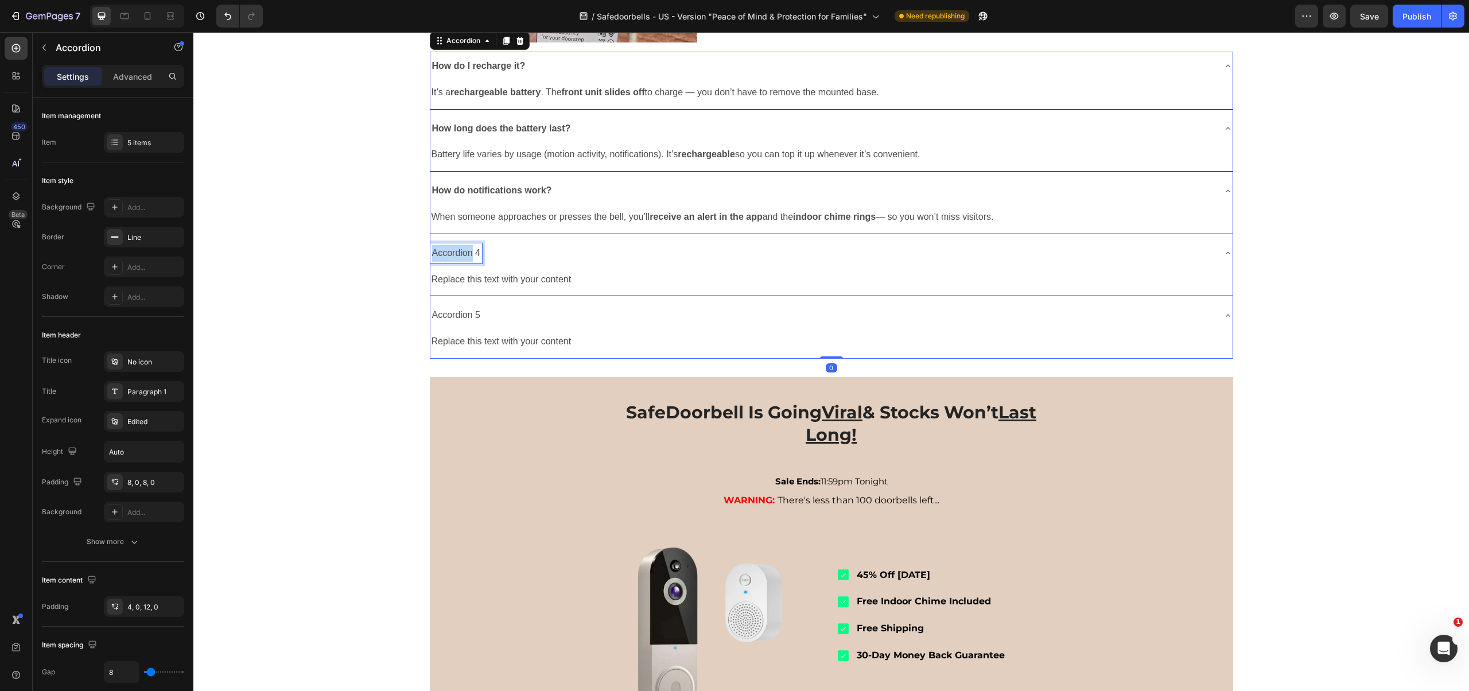
click at [453, 263] on div "Accordion 4" at bounding box center [456, 253] width 52 height 20
click at [453, 262] on p "Accordion 4" at bounding box center [456, 253] width 49 height 17
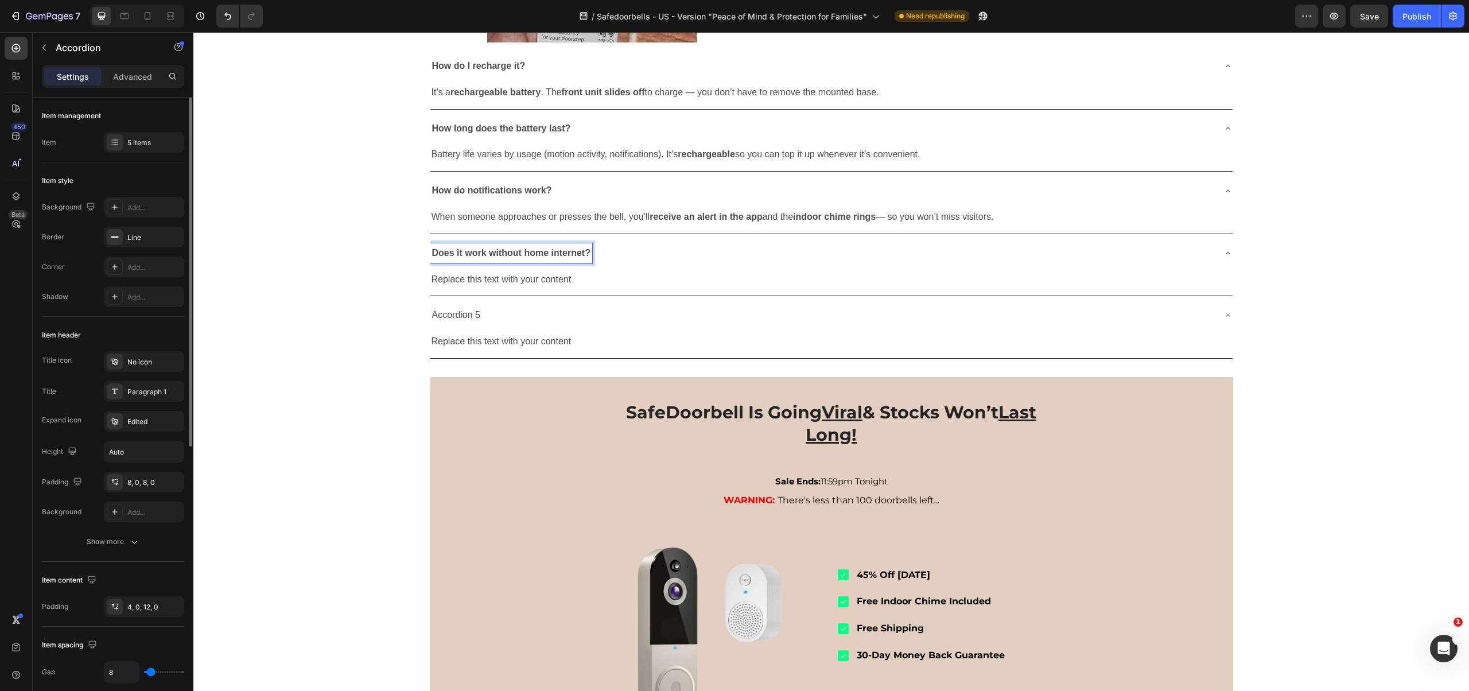
click at [116, 178] on div "Item style" at bounding box center [113, 181] width 142 height 18
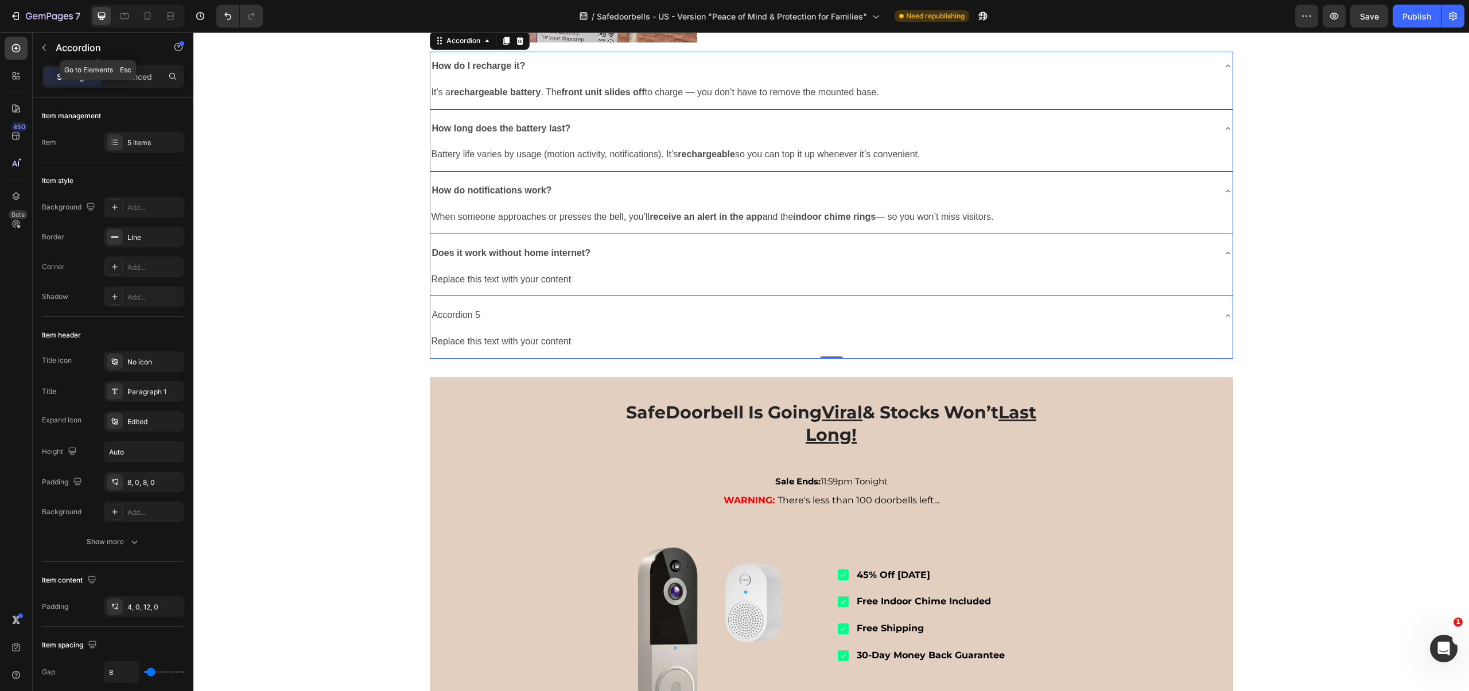
click at [42, 43] on icon "button" at bounding box center [44, 47] width 9 height 9
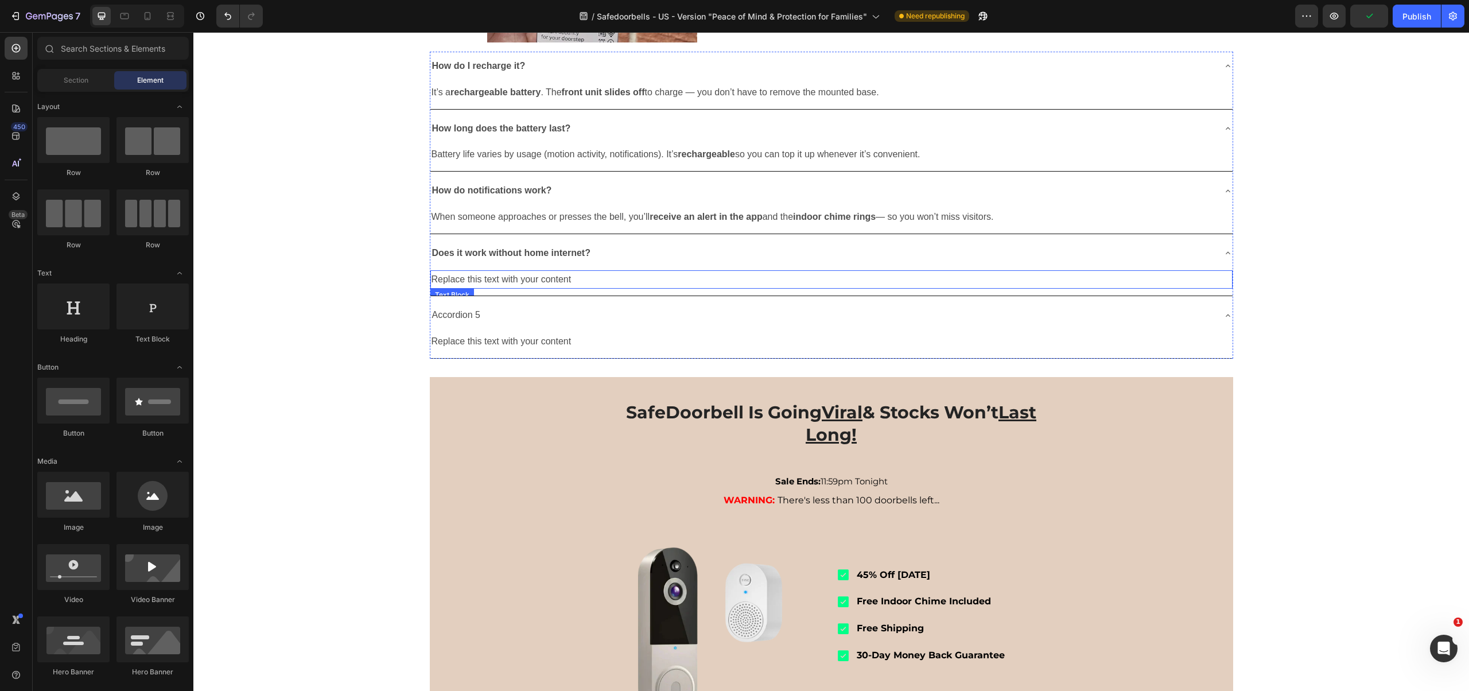
click at [555, 289] on div "Replace this text with your content" at bounding box center [831, 279] width 802 height 19
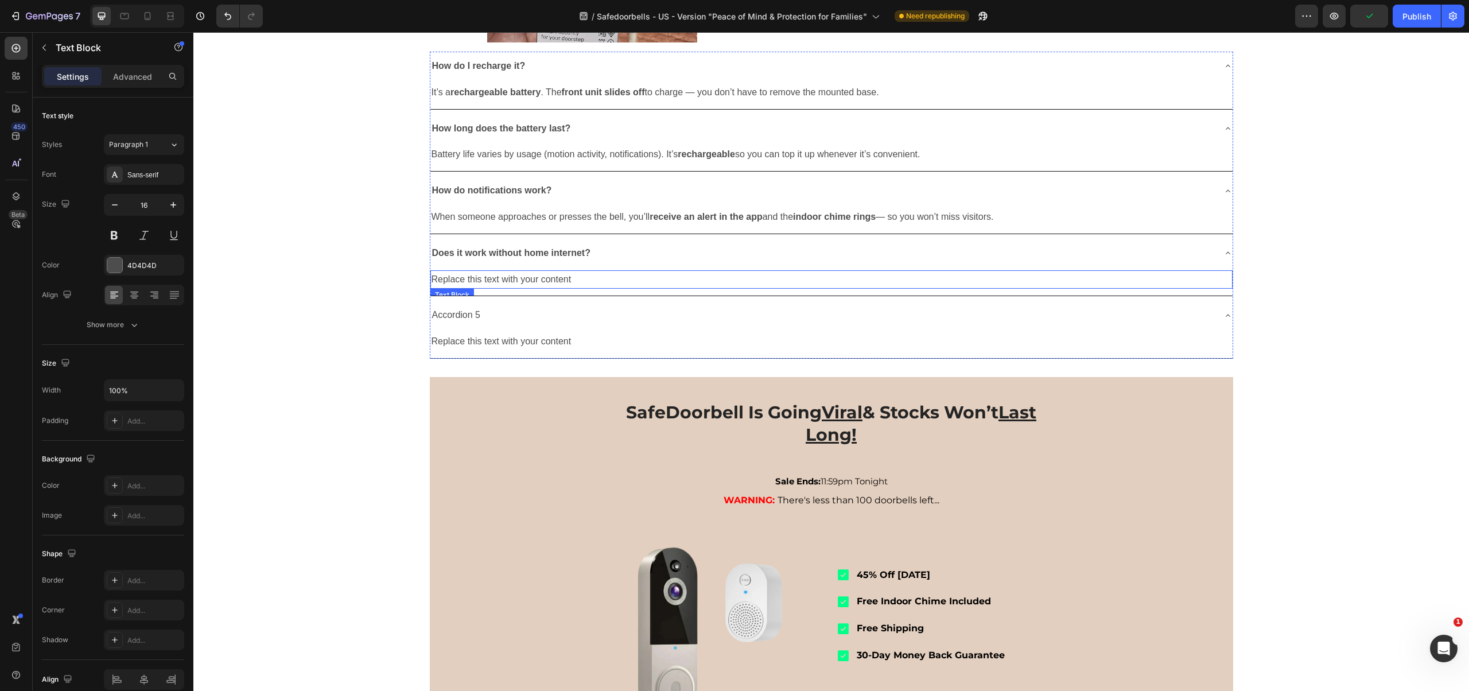
click at [555, 289] on div "Replace this text with your content" at bounding box center [831, 279] width 802 height 19
click at [555, 288] on p "Replace this text with your content" at bounding box center [832, 279] width 800 height 17
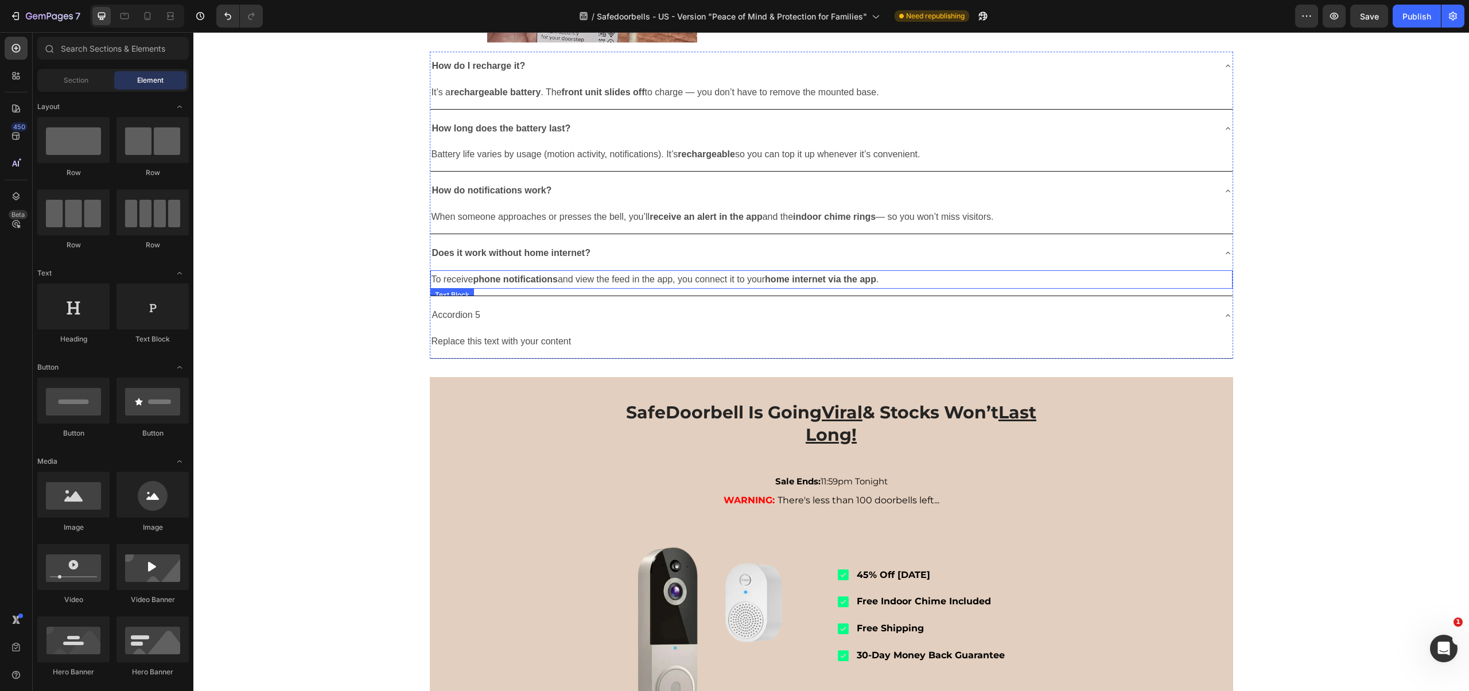
click at [853, 284] on strong "home internet via the app" at bounding box center [820, 279] width 111 height 10
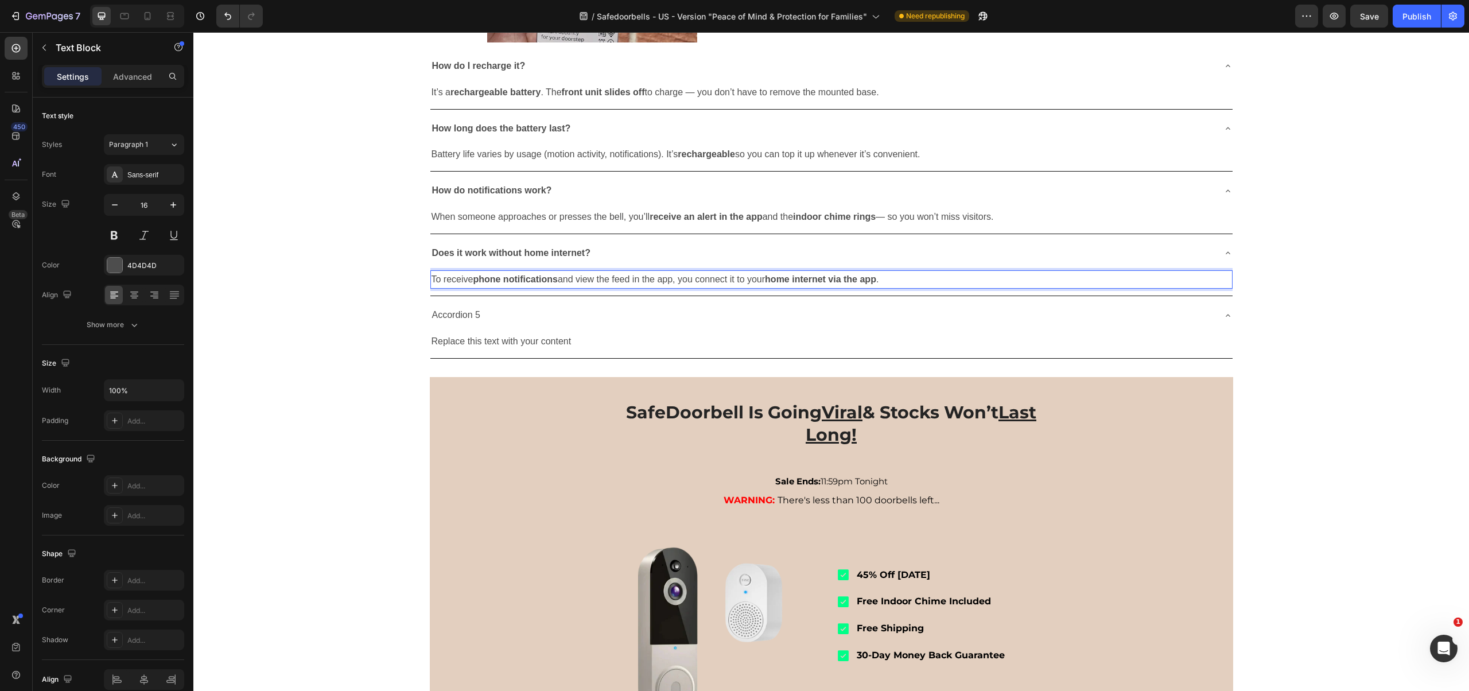
click at [863, 284] on strong "home internet via the app" at bounding box center [820, 279] width 111 height 10
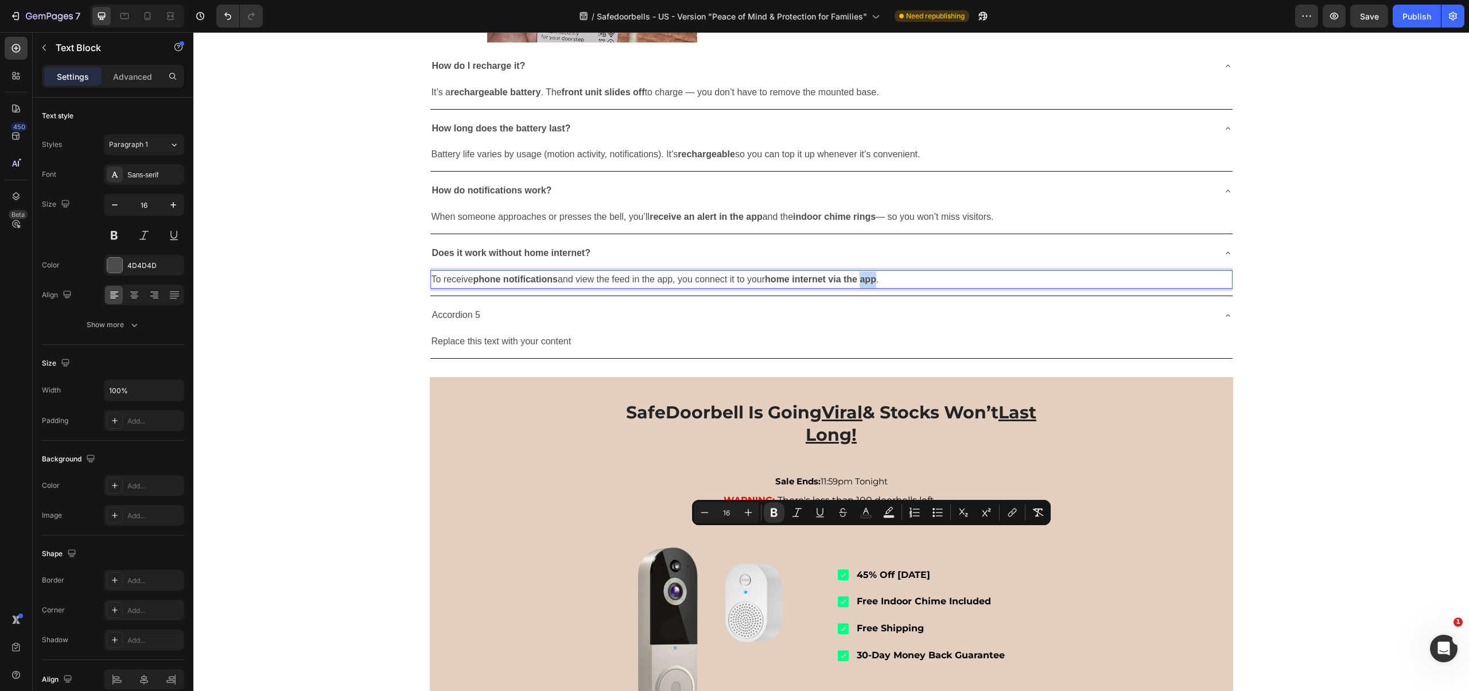
click at [863, 284] on strong "home internet via the app" at bounding box center [820, 279] width 111 height 10
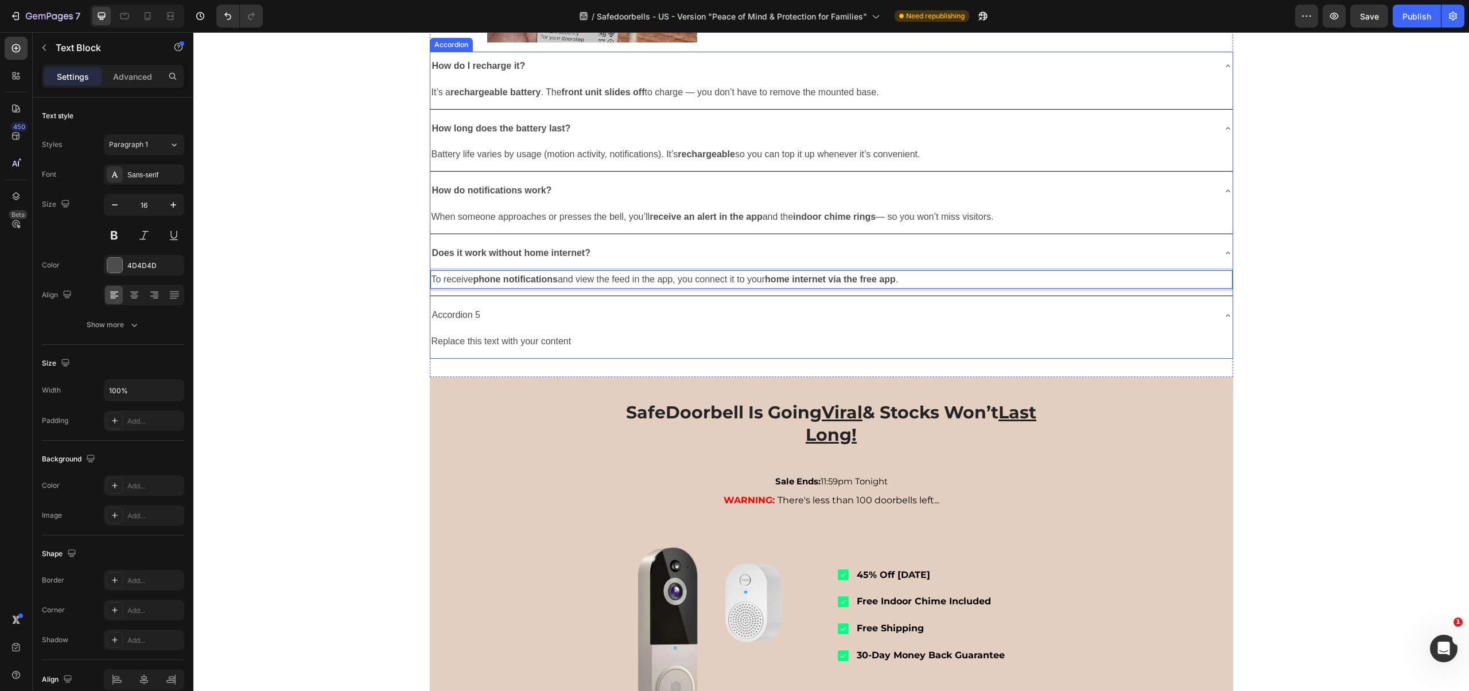
click at [871, 288] on p "To receive phone notifications and view the feed in the app, you connect it to …" at bounding box center [832, 279] width 800 height 17
click at [872, 284] on strong "home internet via the free app" at bounding box center [830, 279] width 131 height 10
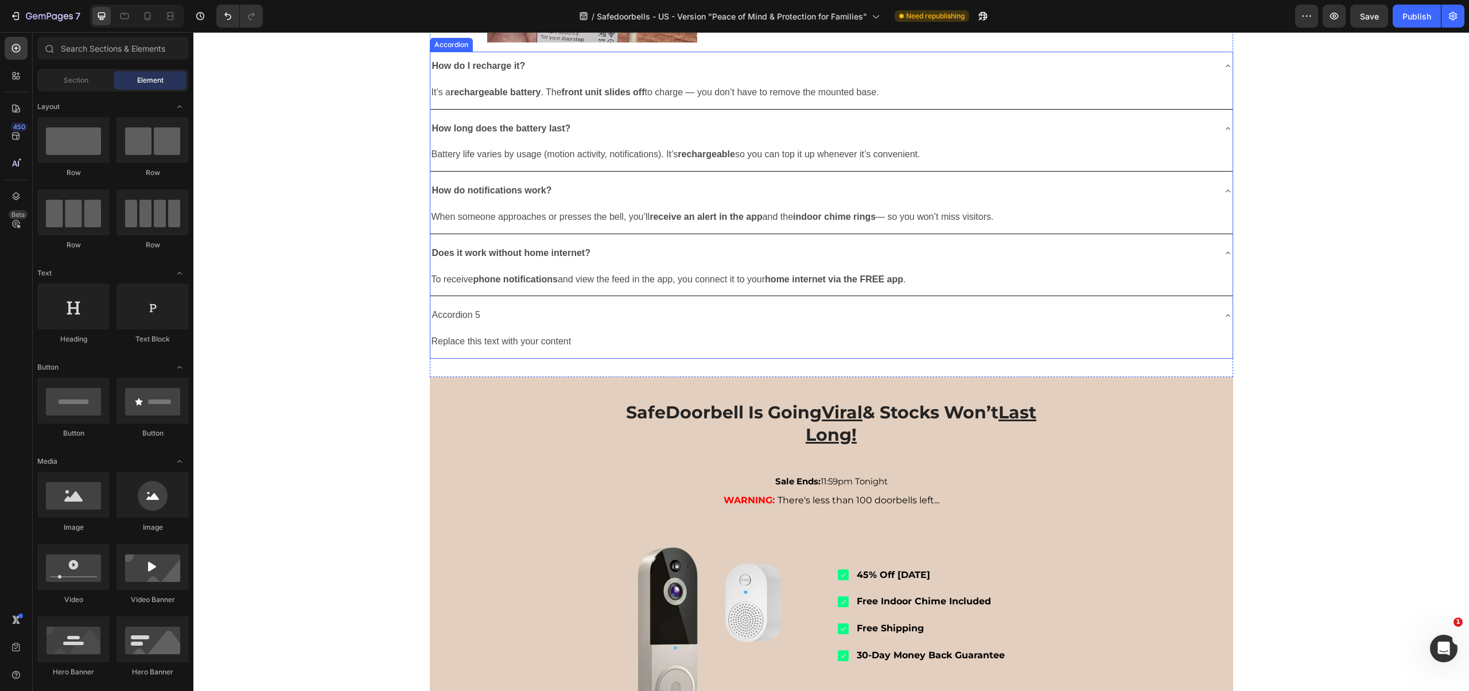
click at [469, 324] on p "Accordion 5" at bounding box center [456, 315] width 49 height 17
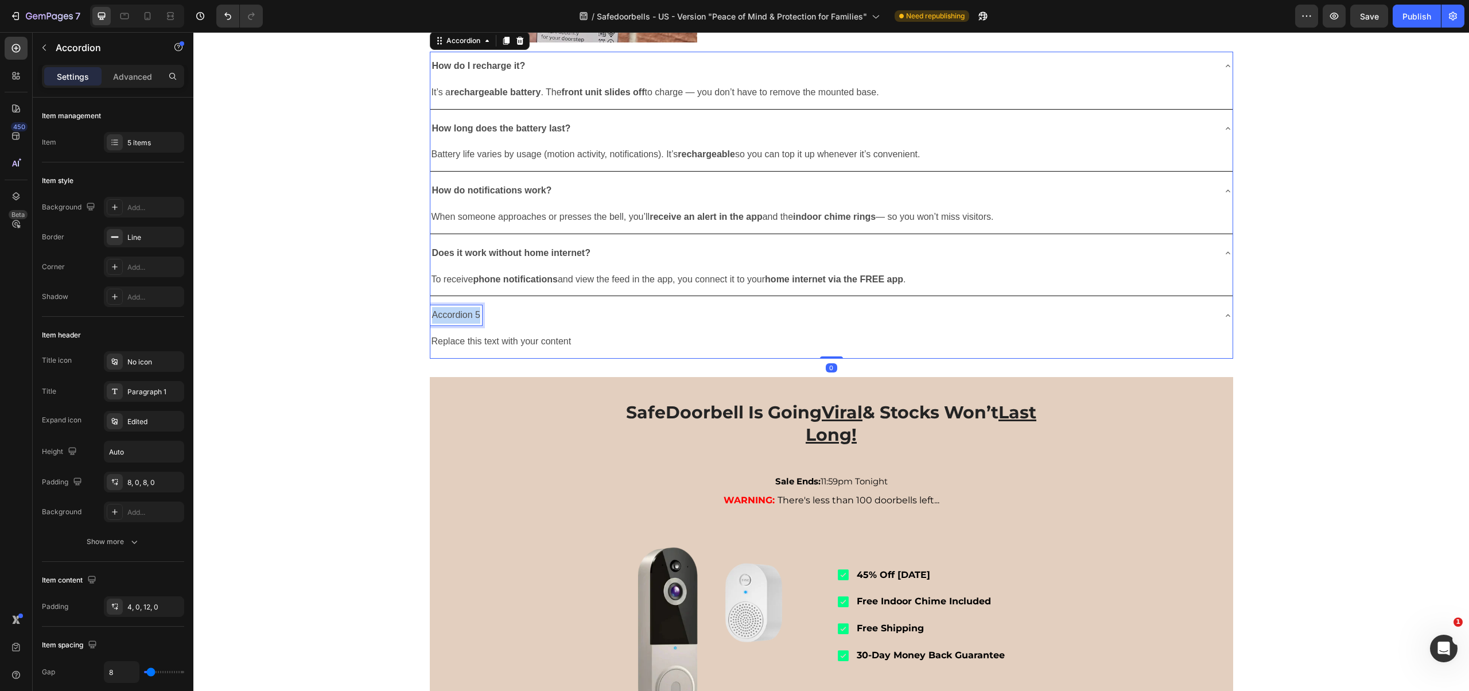
click at [469, 324] on p "Accordion 5" at bounding box center [456, 315] width 49 height 17
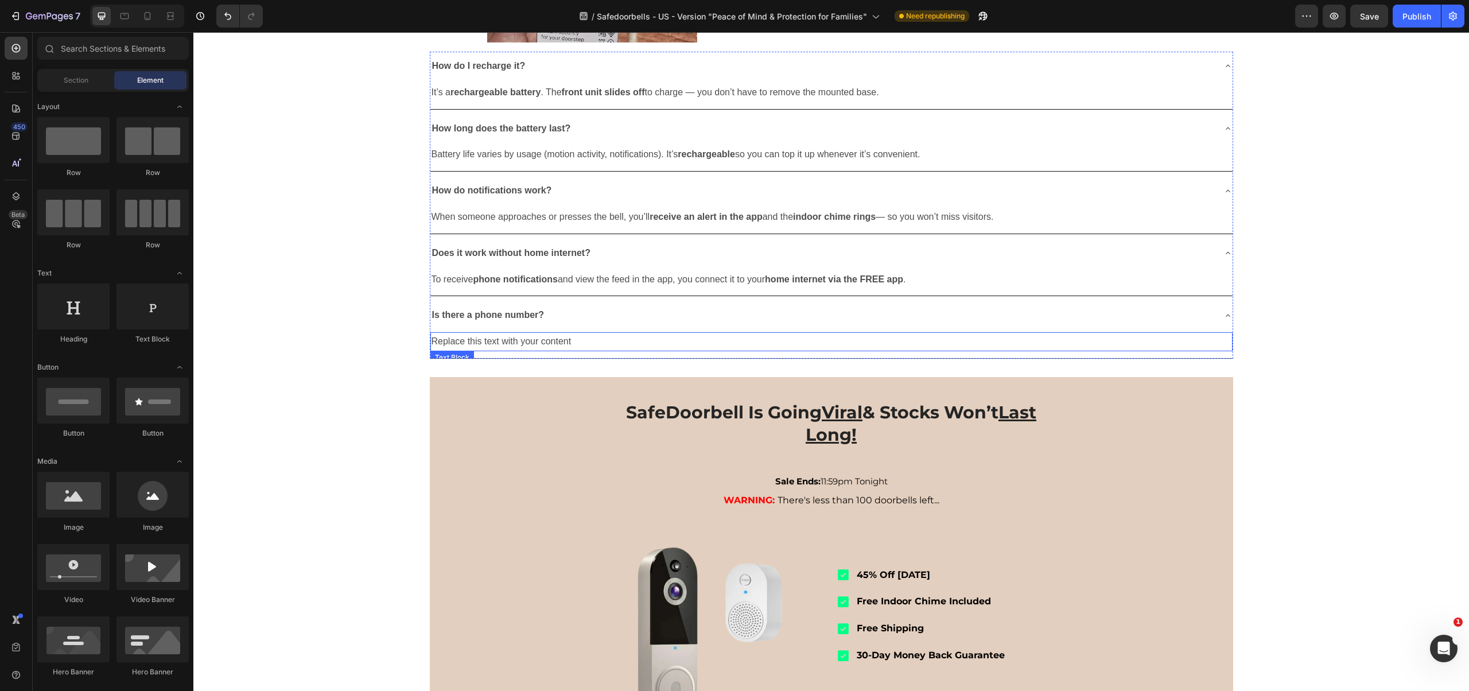
click at [551, 351] on div "Replace this text with your content" at bounding box center [831, 341] width 802 height 19
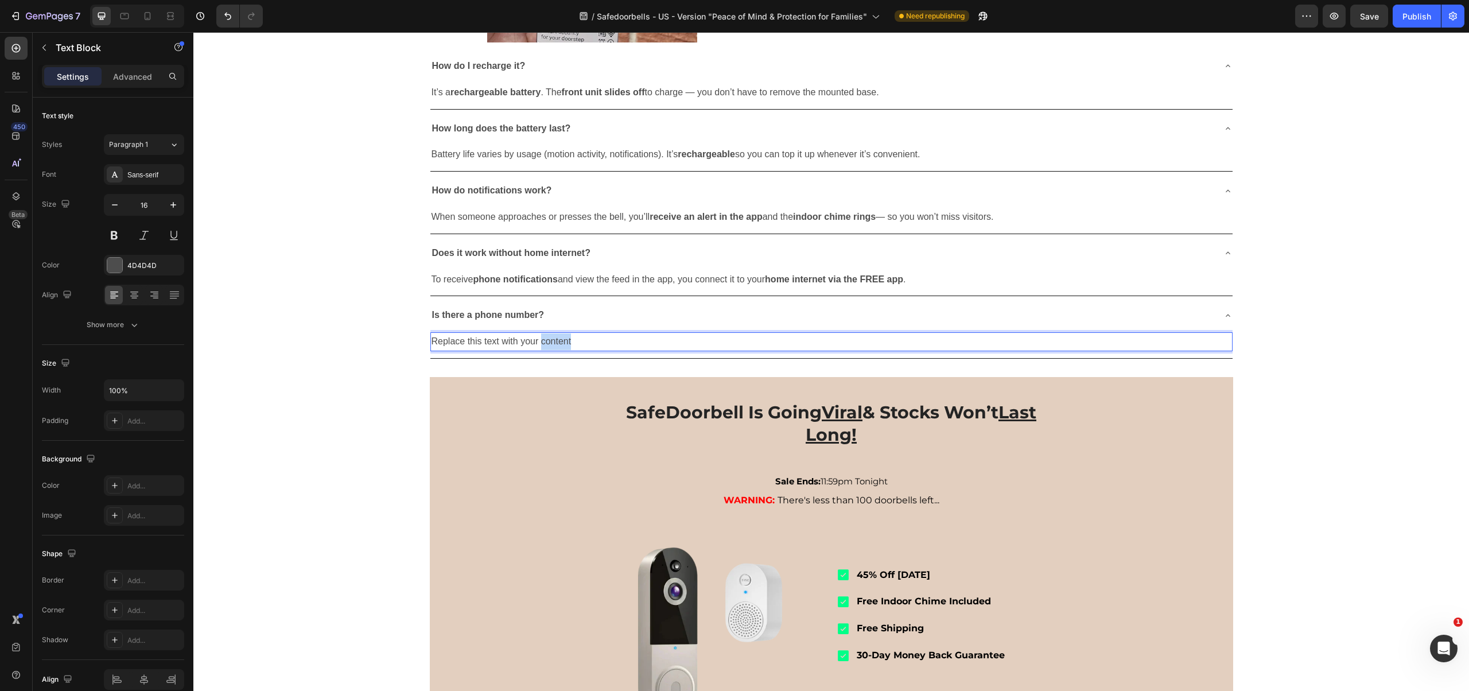
click at [551, 351] on div "Replace this text with your content" at bounding box center [831, 341] width 802 height 19
click at [551, 350] on p "Replace this text with your content" at bounding box center [832, 341] width 800 height 17
click at [506, 320] on strong "Is there a phone number?" at bounding box center [488, 315] width 112 height 10
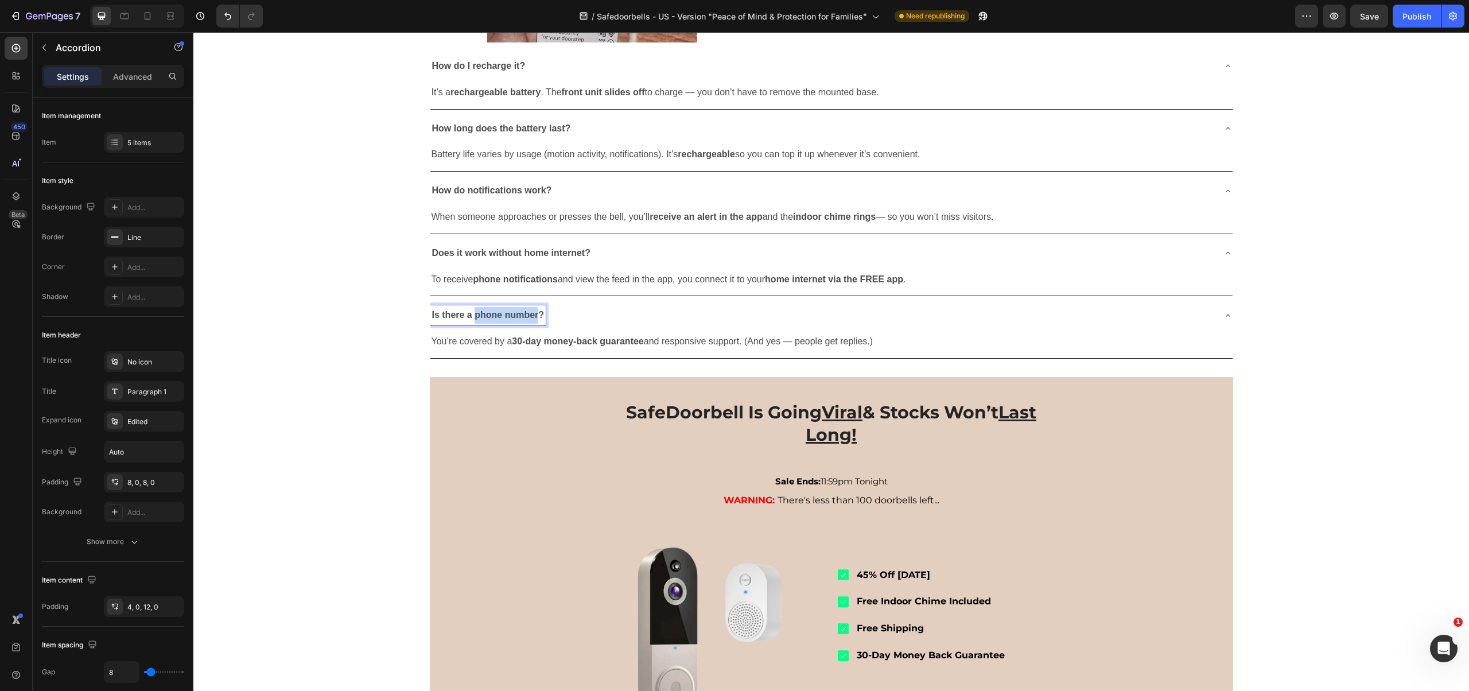
drag, startPoint x: 471, startPoint y: 574, endPoint x: 534, endPoint y: 574, distance: 63.1
click at [534, 320] on strong "Is there a phone number?" at bounding box center [488, 315] width 112 height 10
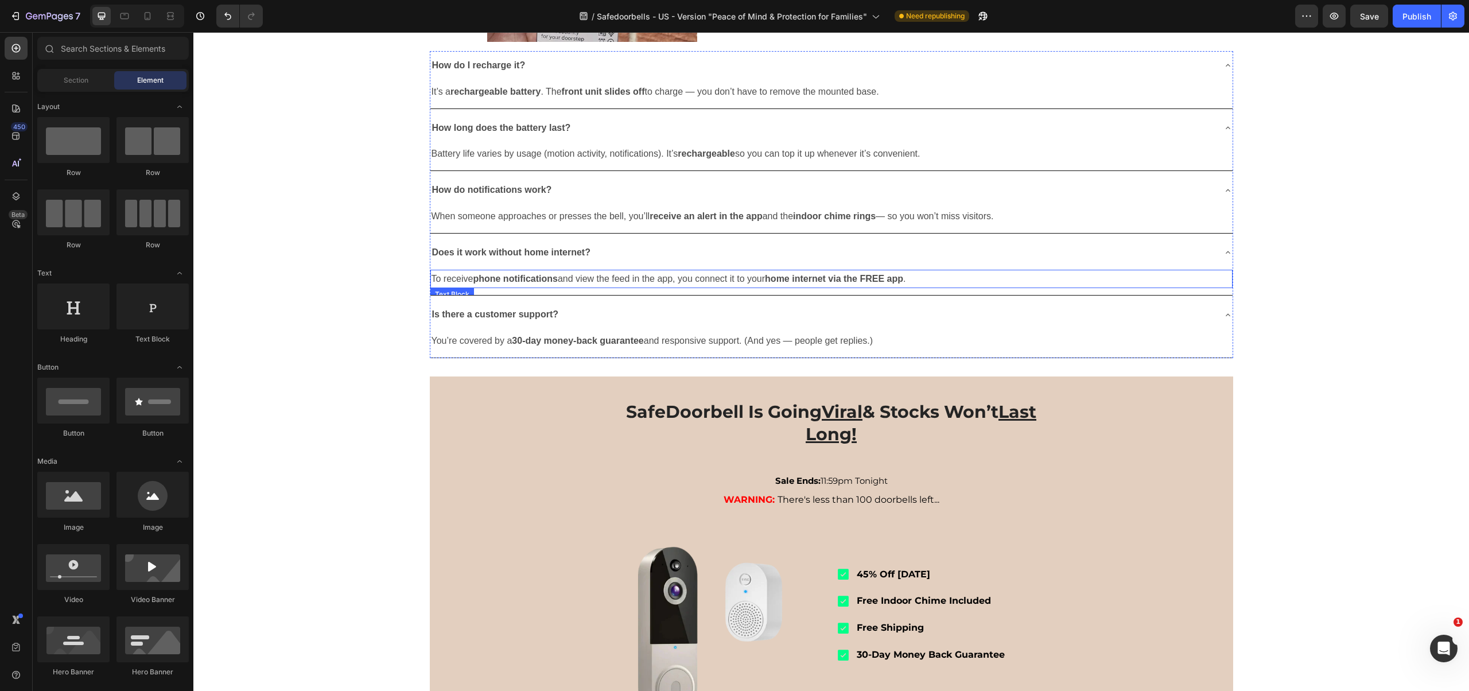
scroll to position [1798, 0]
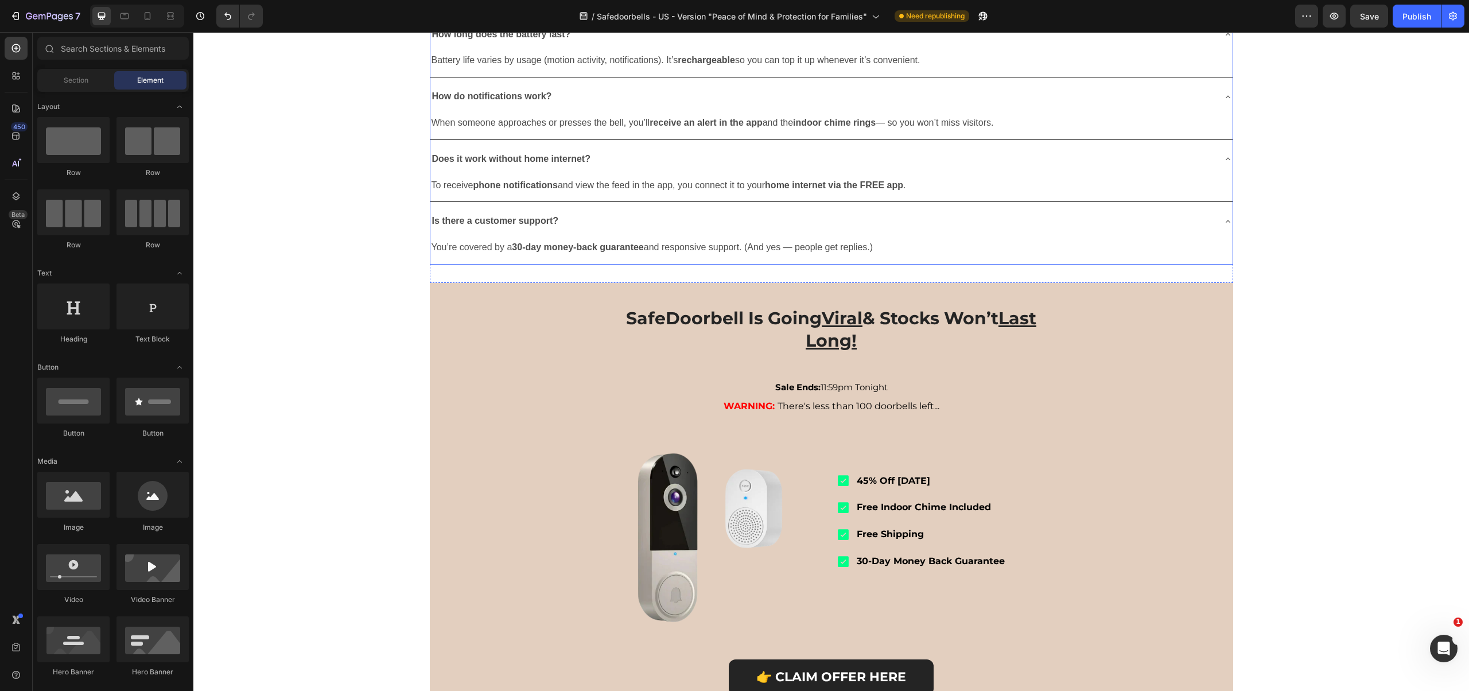
click at [537, 264] on div "You’re covered by a 30-day money-back guarantee and responsive support. (And ye…" at bounding box center [831, 250] width 802 height 28
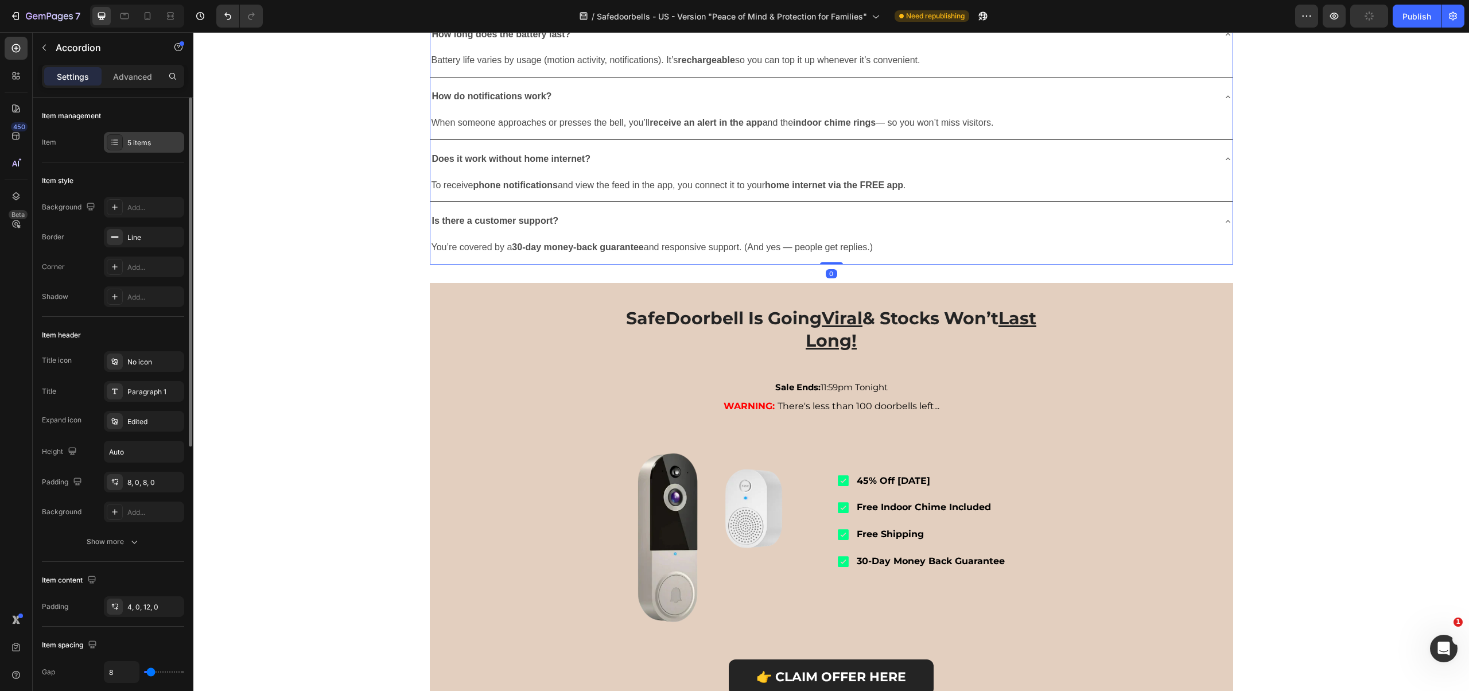
click at [144, 138] on div "5 items" at bounding box center [154, 143] width 54 height 10
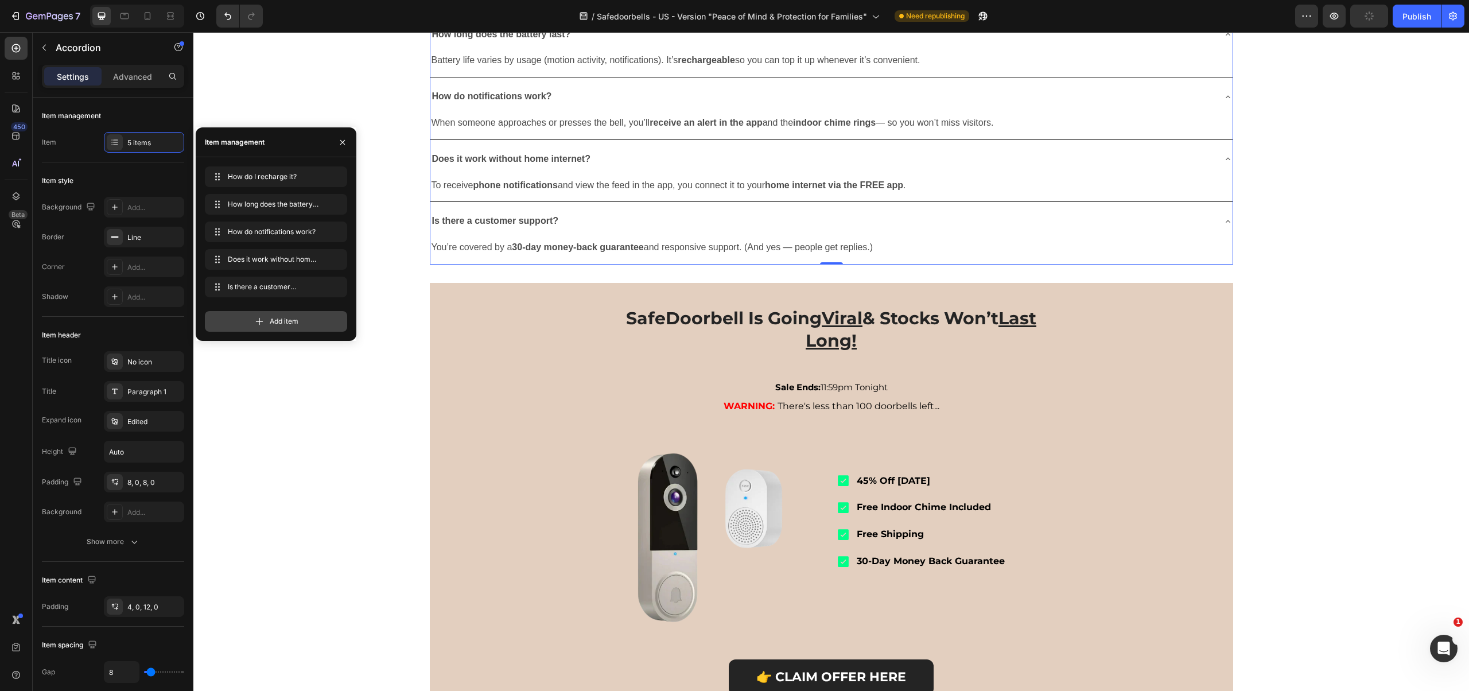
drag, startPoint x: 287, startPoint y: 321, endPoint x: 1, endPoint y: 317, distance: 286.4
click at [287, 321] on span "Add item" at bounding box center [284, 321] width 29 height 10
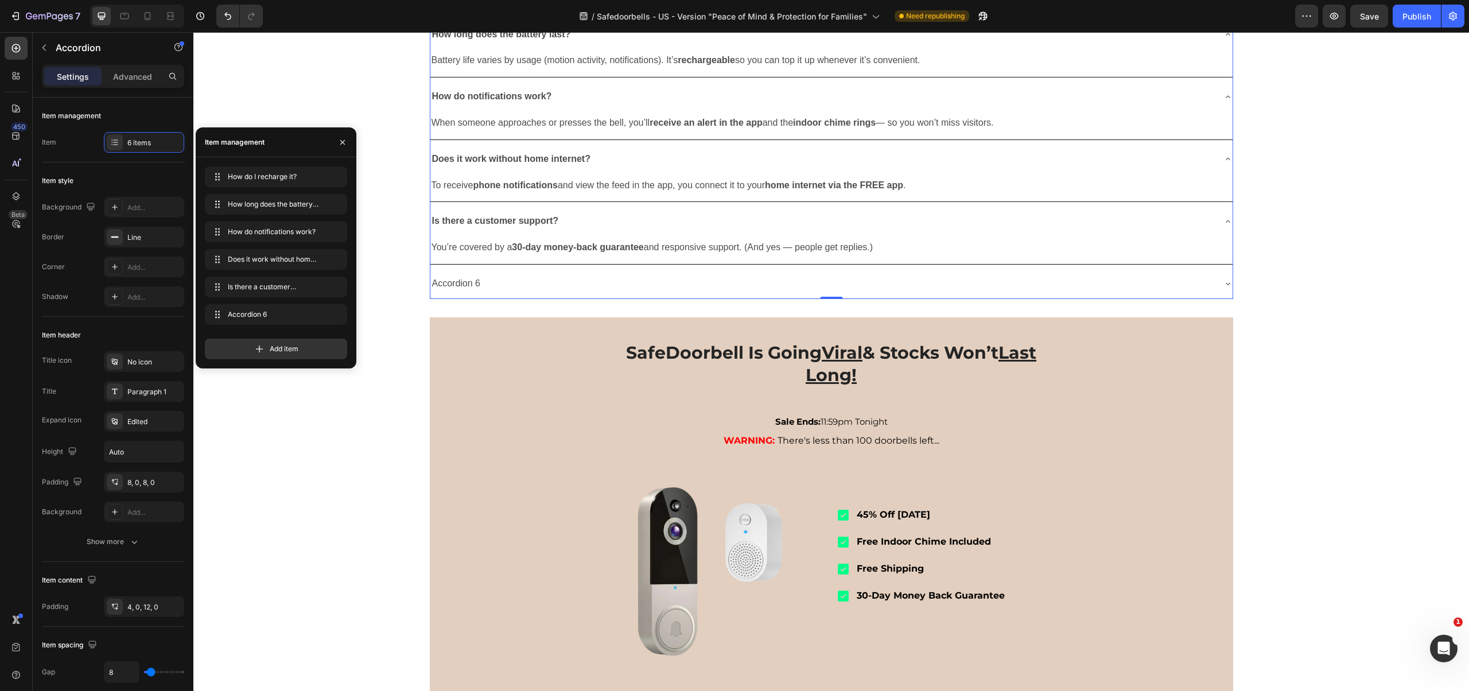
click at [457, 294] on div "Accordion 6" at bounding box center [456, 284] width 52 height 20
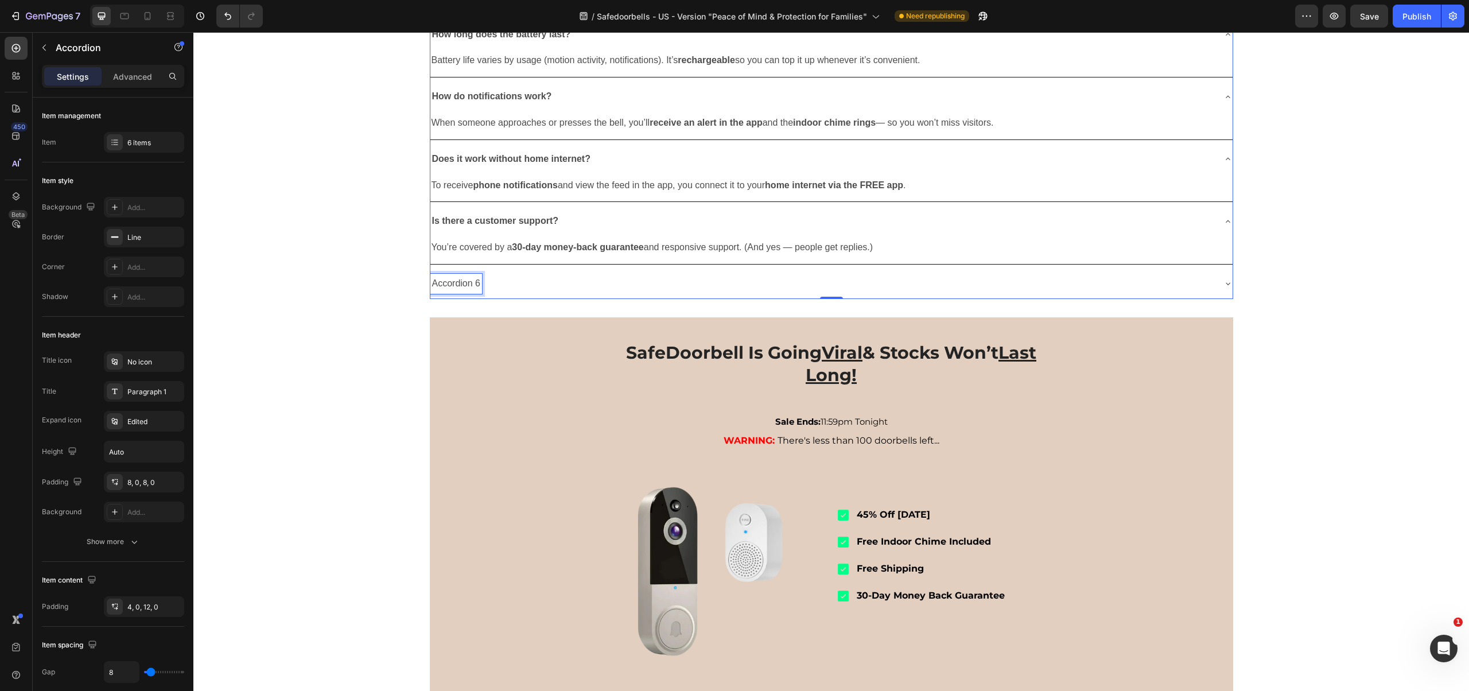
click at [454, 292] on p "Accordion 6" at bounding box center [456, 283] width 49 height 17
click at [572, 294] on div "I saw one for £26 on eBay." at bounding box center [822, 284] width 784 height 20
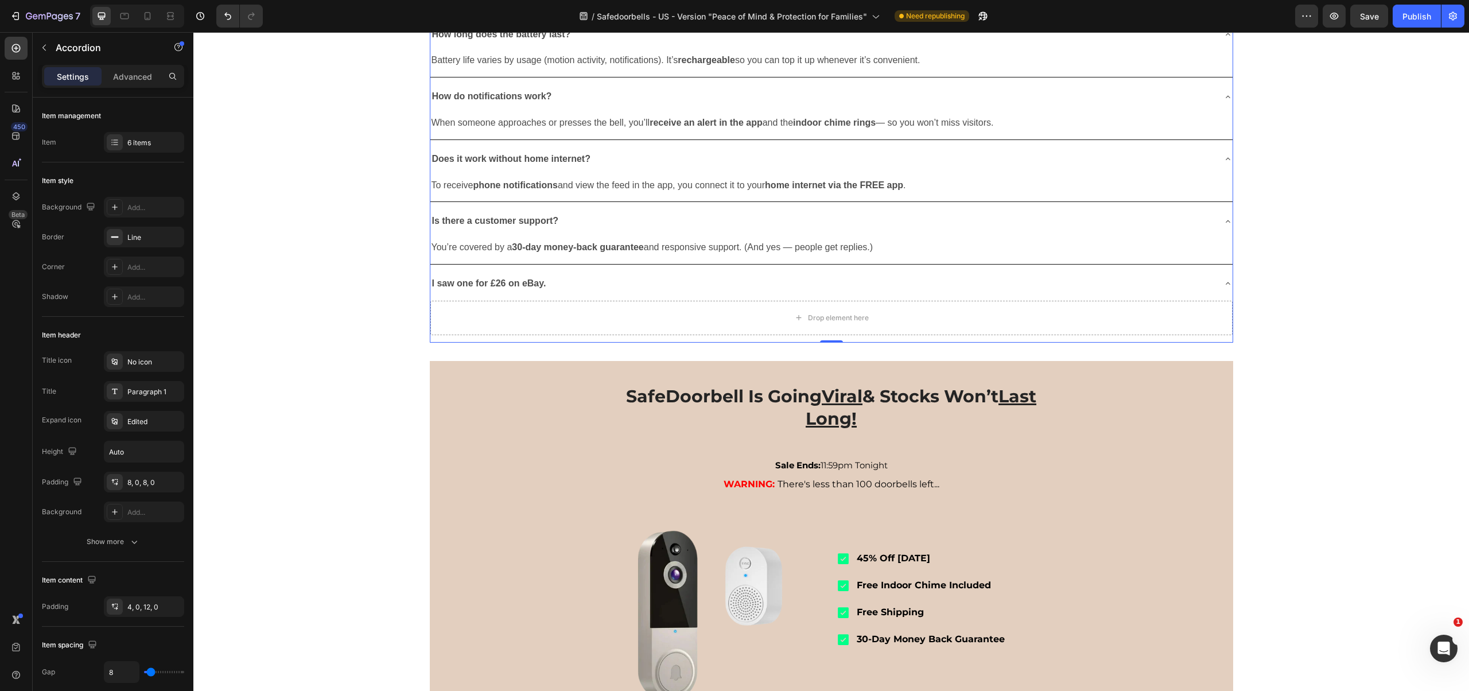
click at [544, 294] on div "I saw one for £26 on eBay." at bounding box center [822, 284] width 784 height 20
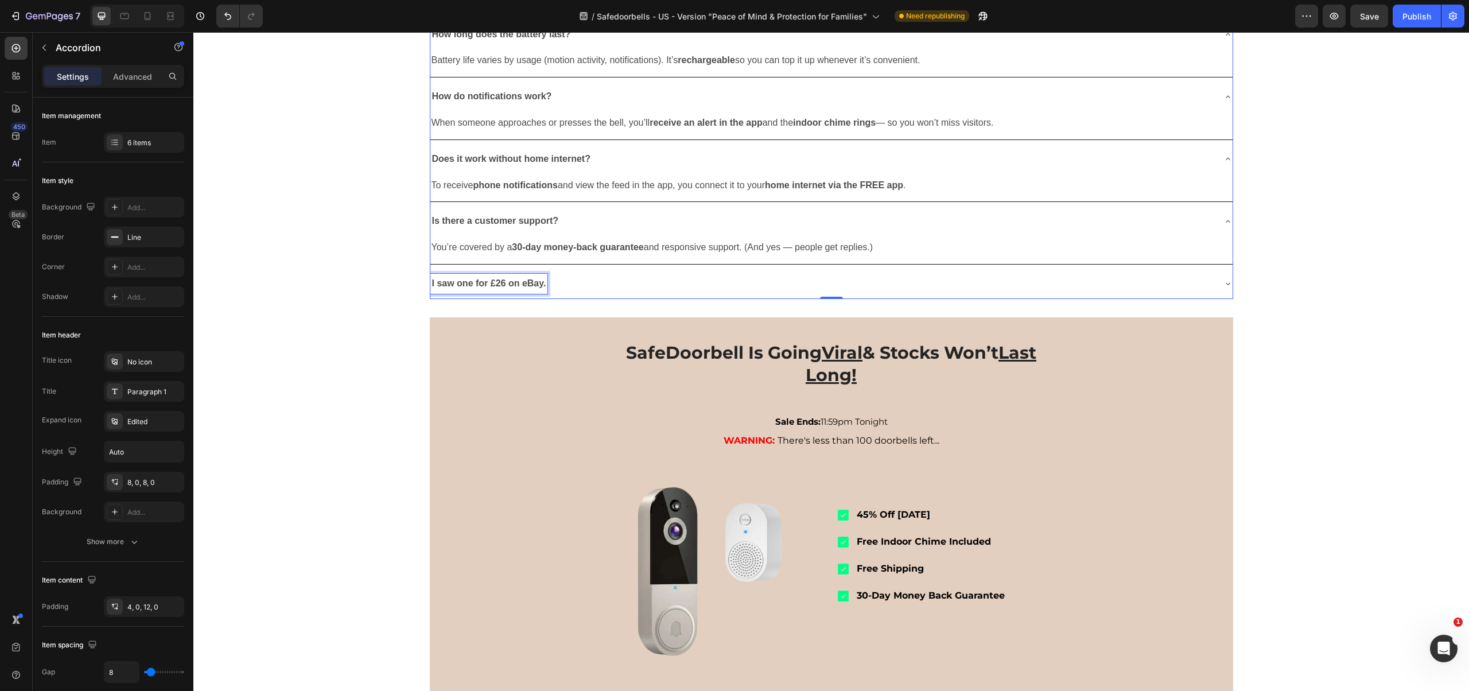
click at [531, 288] on strong "I saw one for £26 on eBay." at bounding box center [489, 283] width 114 height 10
click at [541, 288] on strong "I saw one for £26 on eBay." at bounding box center [489, 283] width 114 height 10
click at [637, 294] on div "I saw one for £26 on eBay, is it real one?" at bounding box center [822, 284] width 784 height 20
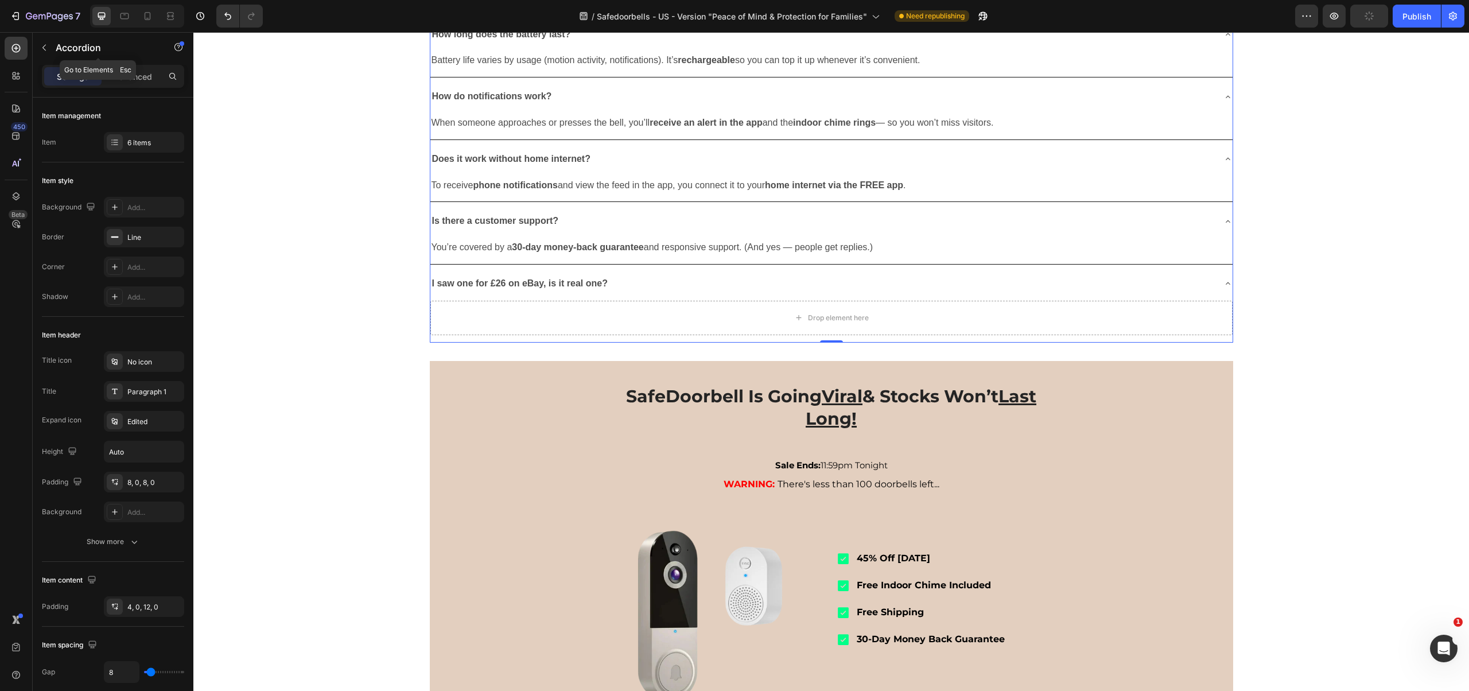
click at [42, 50] on icon "button" at bounding box center [44, 47] width 9 height 9
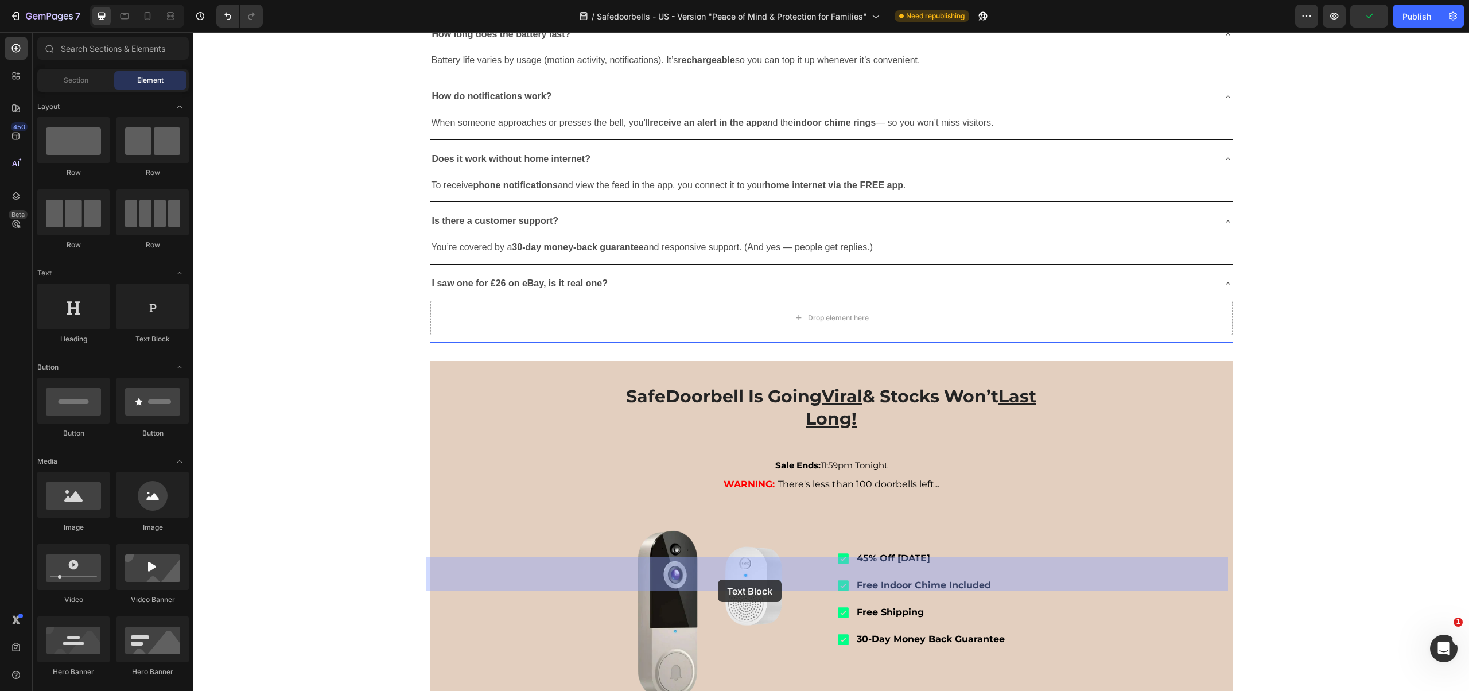
drag, startPoint x: 370, startPoint y: 350, endPoint x: 718, endPoint y: 577, distance: 415.6
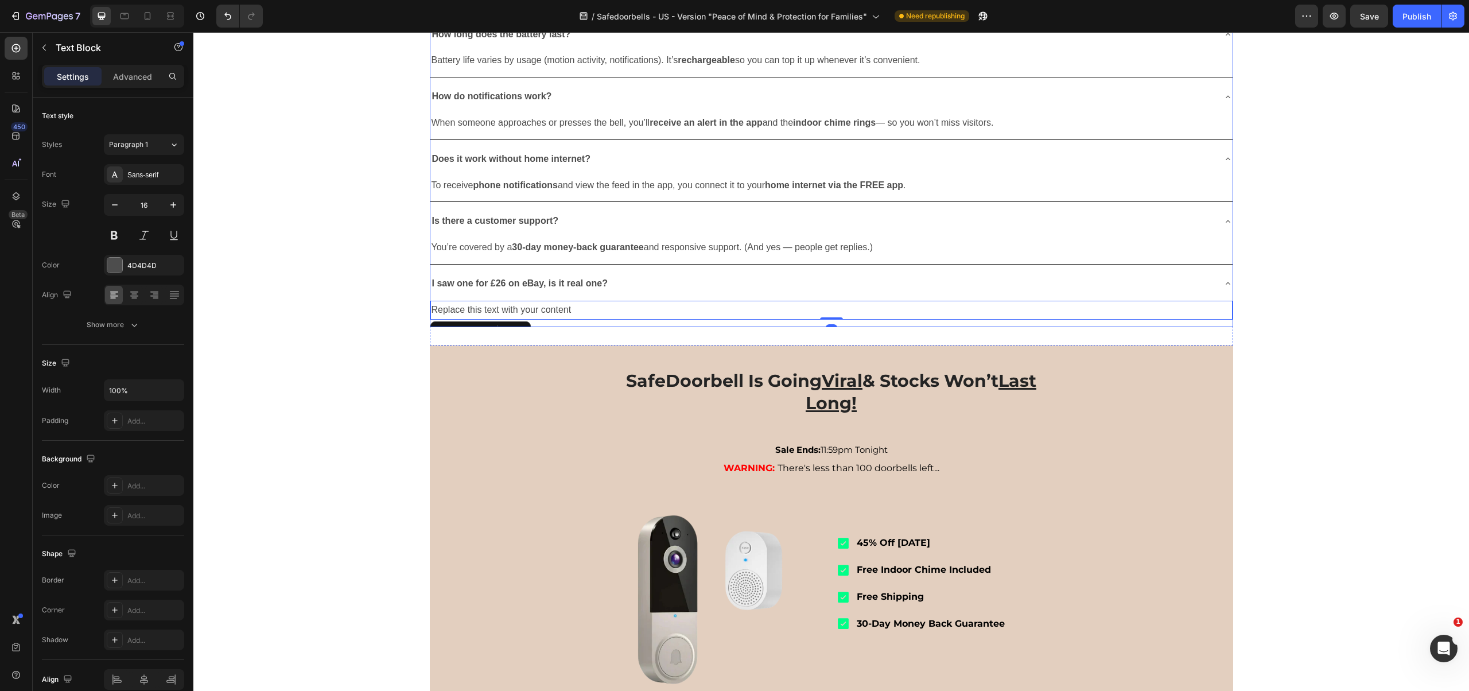
click at [545, 320] on div "Replace this text with your content" at bounding box center [831, 310] width 802 height 19
click at [545, 318] on p "Replace this text with your content" at bounding box center [832, 310] width 800 height 17
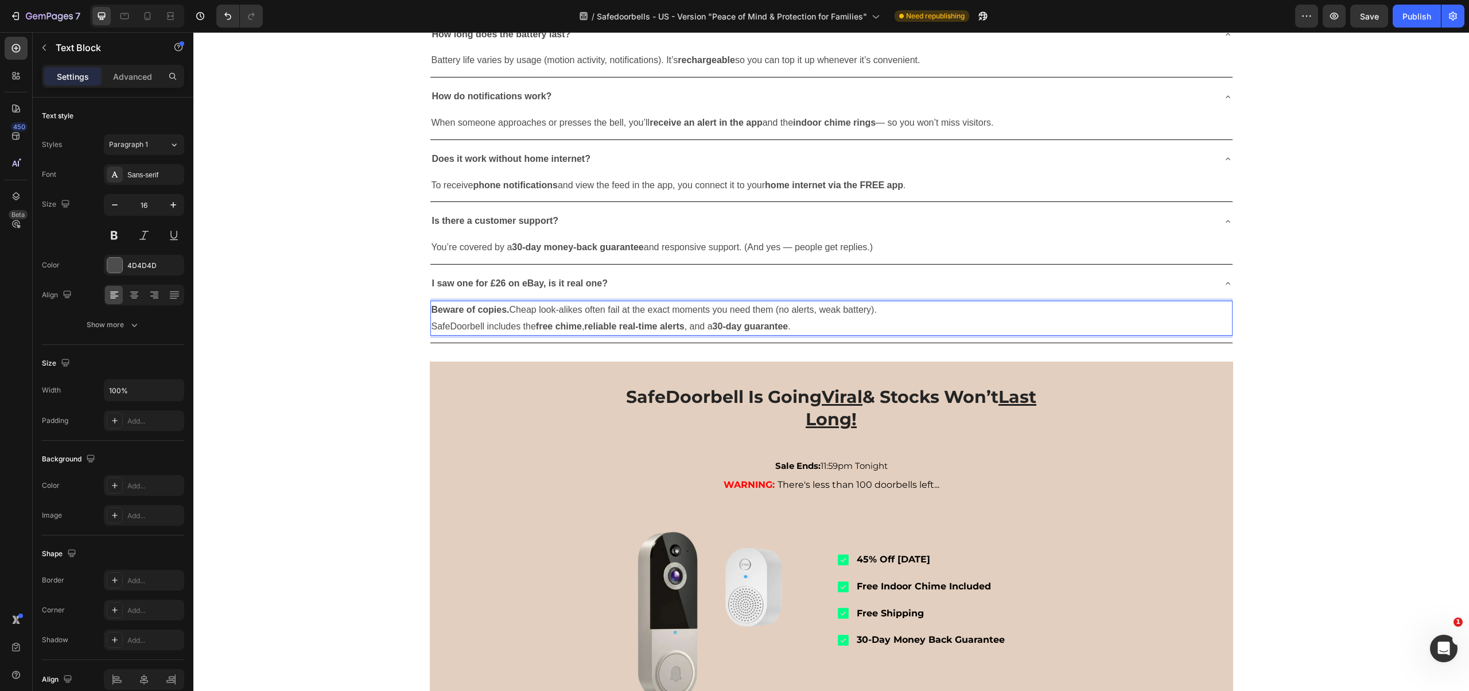
click at [506, 318] on p "Beware of copies. Cheap look-alikes often fail at the exact moments you need th…" at bounding box center [832, 310] width 800 height 17
click at [833, 335] on p "SafeDoorbell includes the free chime , reliable real-time alerts , and a 30-day…" at bounding box center [832, 326] width 800 height 17
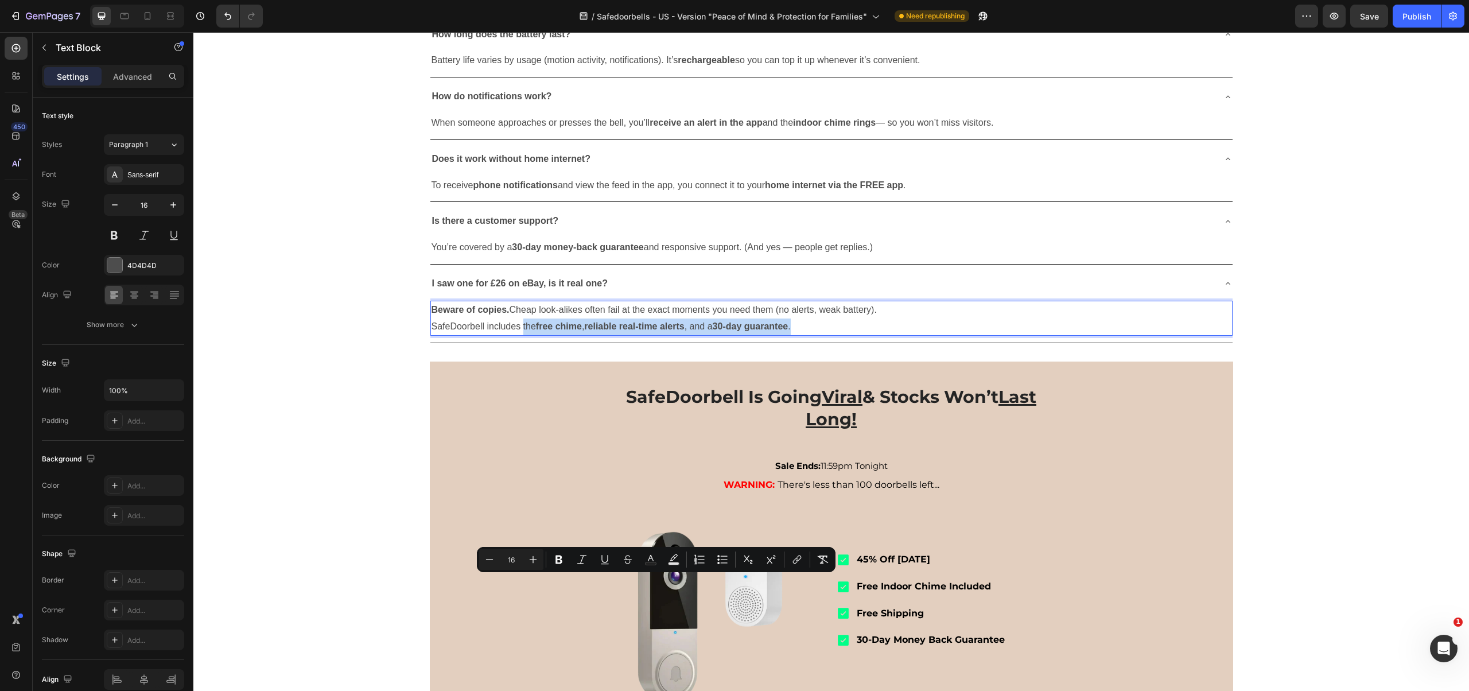
drag, startPoint x: 849, startPoint y: 581, endPoint x: 518, endPoint y: 584, distance: 330.6
click at [518, 335] on p "SafeDoorbell includes the free chime , reliable real-time alerts , and a 30-day…" at bounding box center [832, 326] width 800 height 17
click at [583, 335] on p "SafeDoorbell includes the free chime , reliable real-time alerts , and a 30-day…" at bounding box center [832, 326] width 800 height 17
click at [664, 331] on strong "reliable real-time alerts" at bounding box center [634, 326] width 100 height 10
click at [851, 335] on p "SafeDoorbell includes the free chime , reliable real-time alerts , and a 30-day…" at bounding box center [832, 326] width 800 height 17
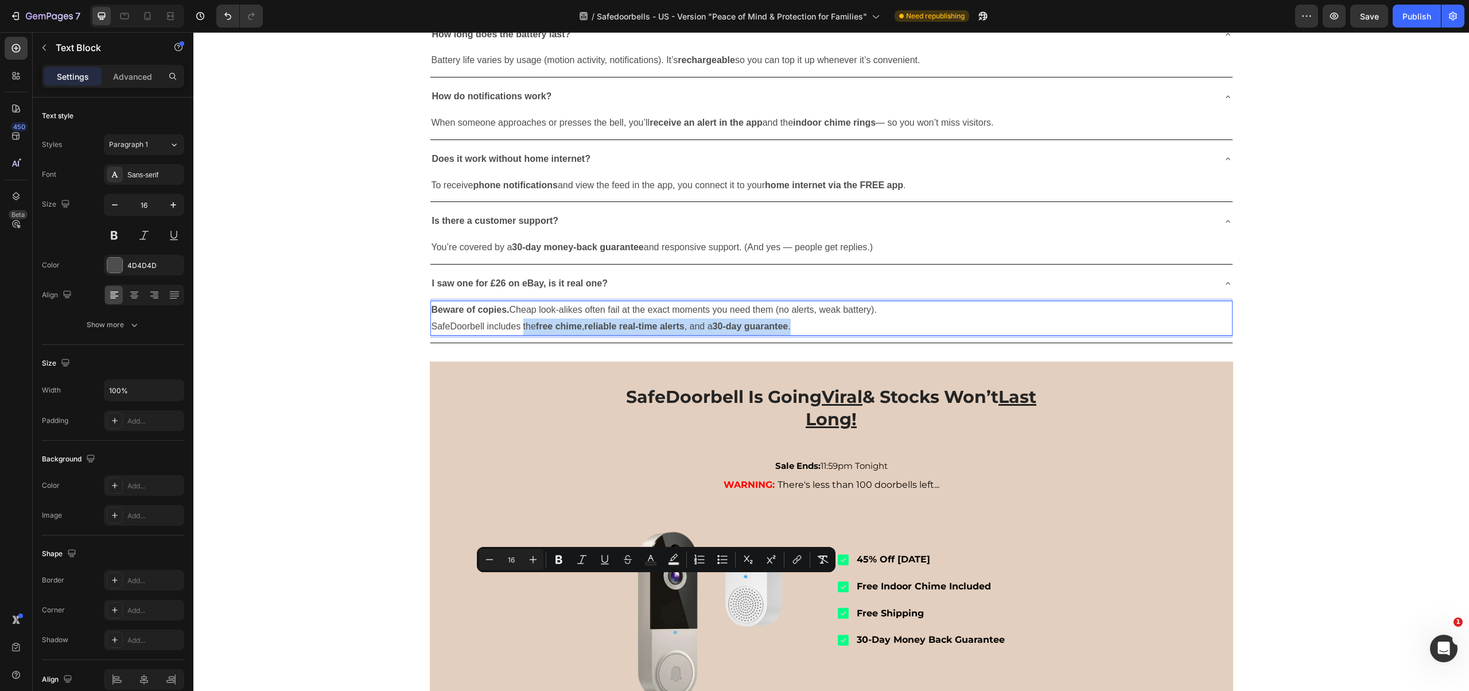
click at [809, 335] on p "SafeDoorbell includes the free chime , reliable real-time alerts , and a 30-day…" at bounding box center [832, 326] width 800 height 17
click at [802, 335] on p "SafeDoorbell includes the free chime , reliable real-time alerts , and a 30-day…" at bounding box center [832, 326] width 800 height 17
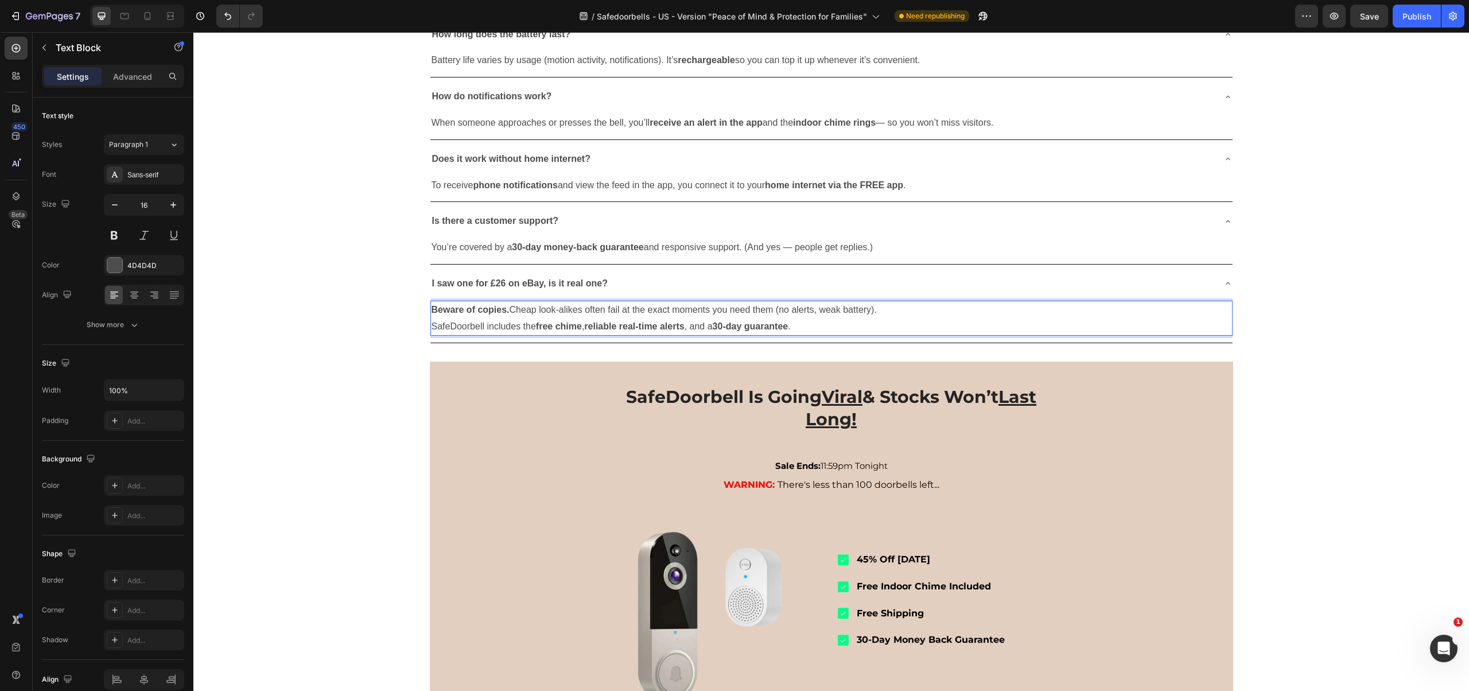
click at [802, 335] on p "SafeDoorbell includes the free chime , reliable real-time alerts , and a 30-day…" at bounding box center [832, 326] width 800 height 17
click at [690, 335] on p "SafeDoorbell includes the free chime , reliable real-time alerts , and a 30-day…" at bounding box center [832, 326] width 800 height 17
click at [882, 318] on p "Beware of copies. Cheap look-alikes often fail at the exact moments you need th…" at bounding box center [832, 310] width 800 height 17
click at [690, 335] on p "SafeDoorbell includes the free chime , reliable real-time alerts , and a 30-day…" at bounding box center [832, 326] width 800 height 17
drag, startPoint x: 690, startPoint y: 582, endPoint x: 735, endPoint y: 582, distance: 44.8
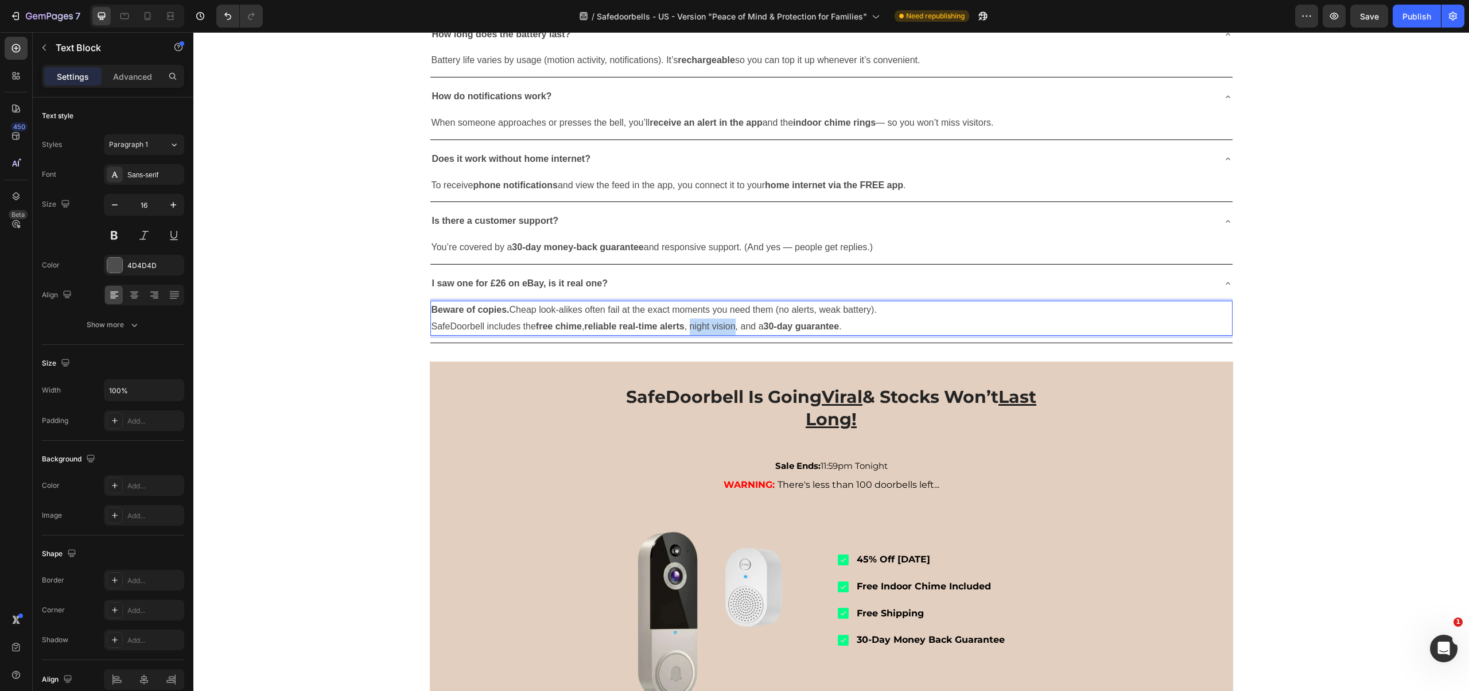
click at [735, 335] on p "SafeDoorbell includes the free chime , reliable real-time alerts , night vision…" at bounding box center [832, 326] width 800 height 17
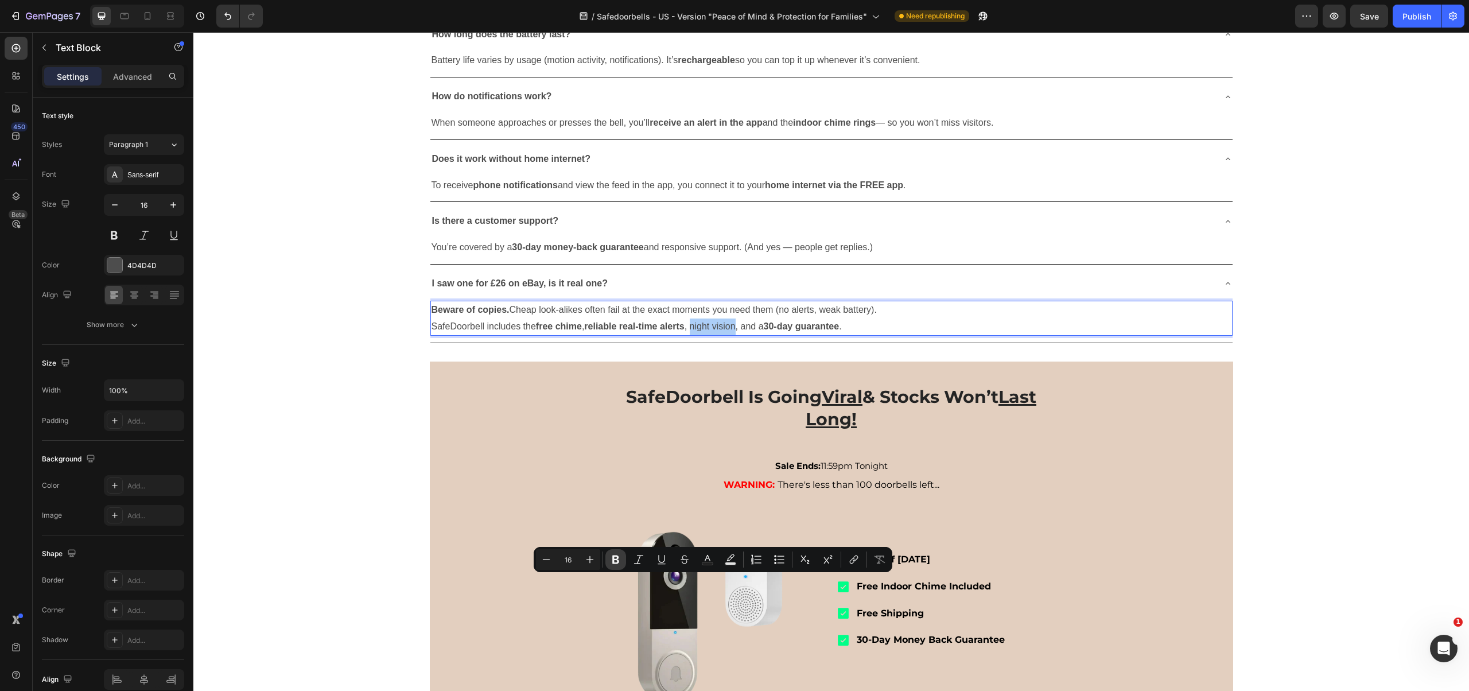
click at [613, 560] on icon "Editor contextual toolbar" at bounding box center [615, 559] width 7 height 9
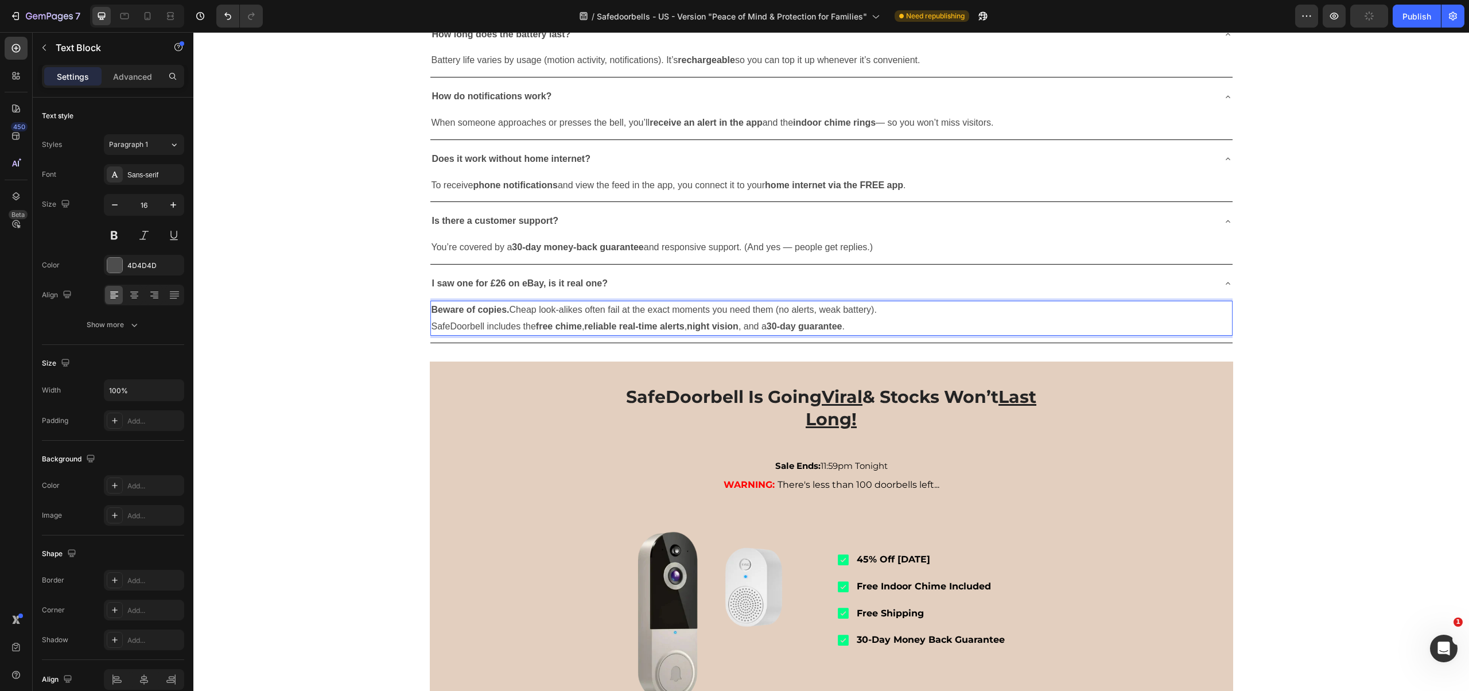
click at [748, 335] on p "SafeDoorbell includes the free chime , reliable real-time alerts , night vision…" at bounding box center [832, 326] width 800 height 17
click at [435, 314] on strong "oiBeware of copies." at bounding box center [475, 309] width 86 height 10
click at [733, 335] on p "SafeDoorbell includes the free chime , reliable real-time alerts , night vis no…" at bounding box center [832, 326] width 800 height 17
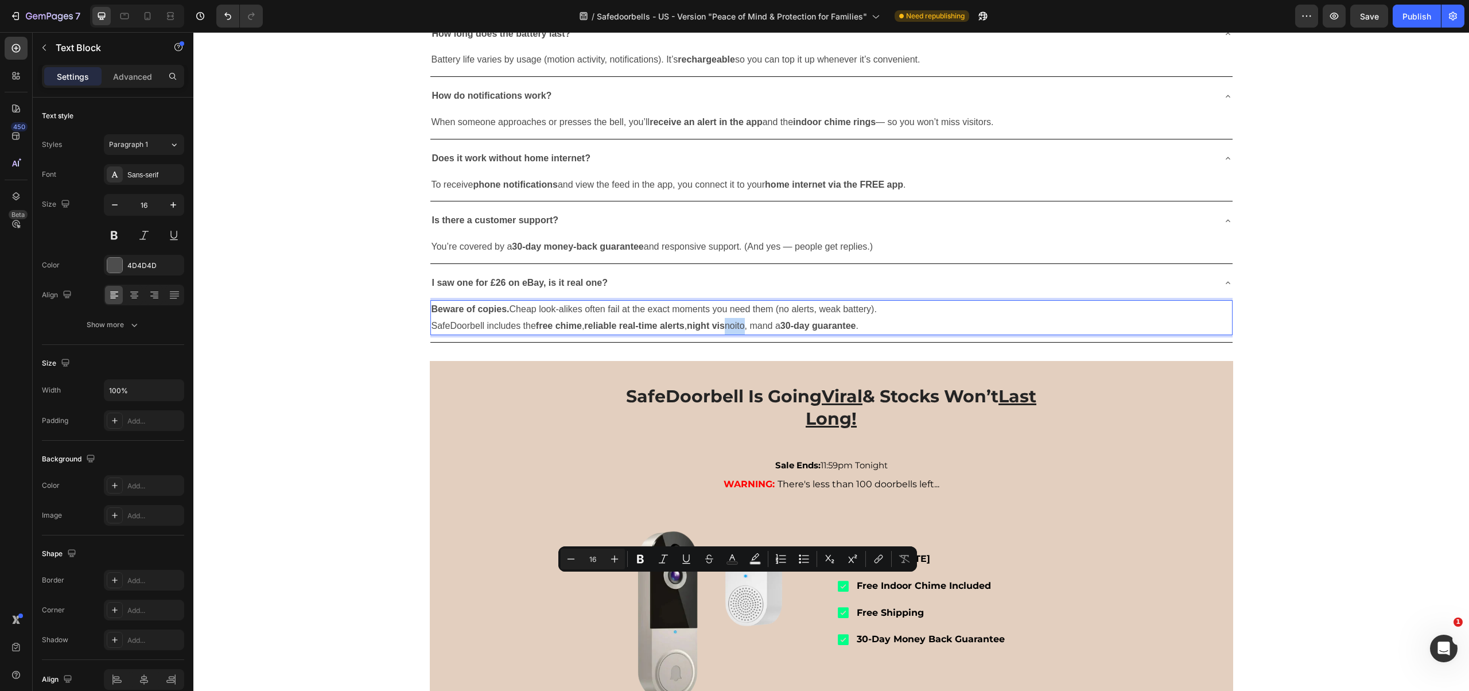
drag, startPoint x: 733, startPoint y: 584, endPoint x: 746, endPoint y: 582, distance: 13.2
click at [746, 335] on p "SafeDoorbell includes the free chime , reliable real-time alerts , night vis no…" at bounding box center [832, 326] width 800 height 17
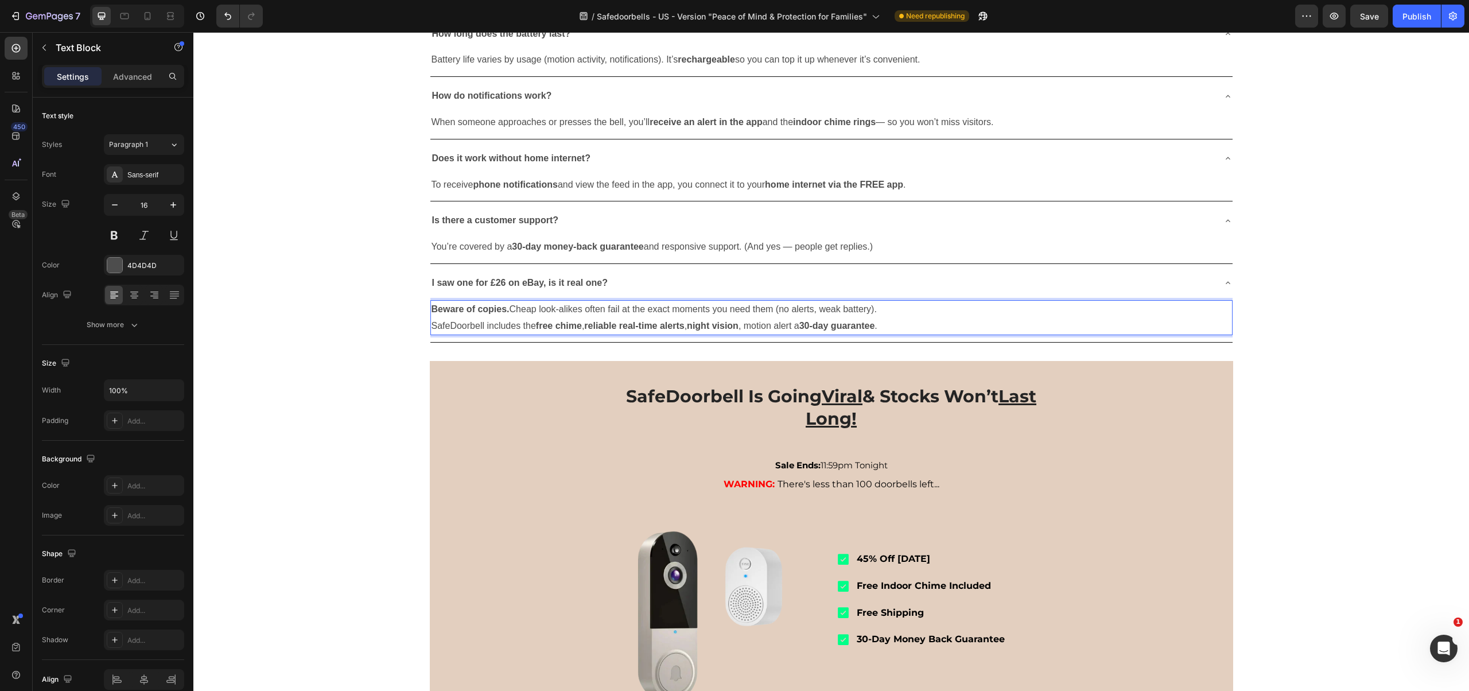
drag, startPoint x: 747, startPoint y: 582, endPoint x: 790, endPoint y: 585, distance: 43.1
click at [790, 335] on p "SafeDoorbell includes the free chime , reliable real-time alerts , night vision…" at bounding box center [832, 326] width 800 height 17
drag, startPoint x: 802, startPoint y: 582, endPoint x: 749, endPoint y: 584, distance: 52.8
click at [749, 335] on p "SafeDoorbell includes the free chime , reliable real-time alerts , night vision…" at bounding box center [832, 326] width 800 height 17
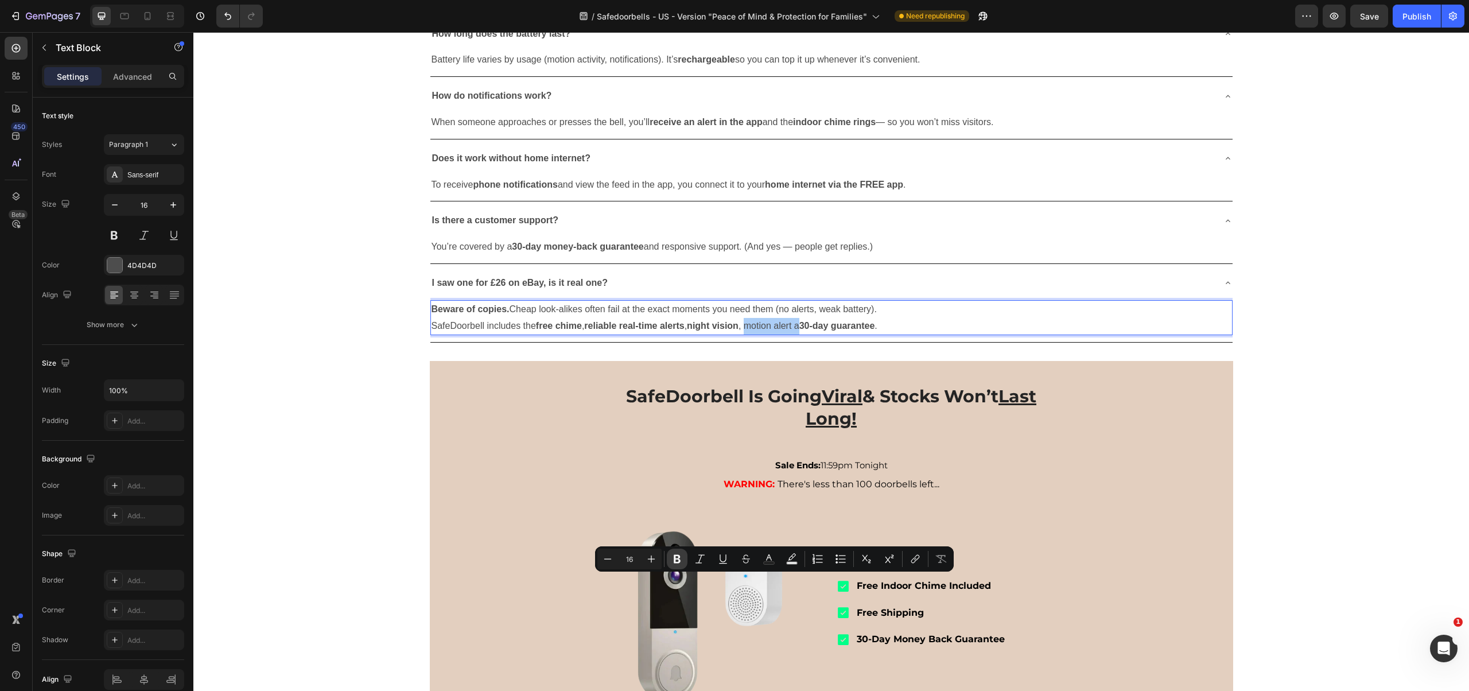
click at [673, 558] on icon "Editor contextual toolbar" at bounding box center [676, 558] width 11 height 11
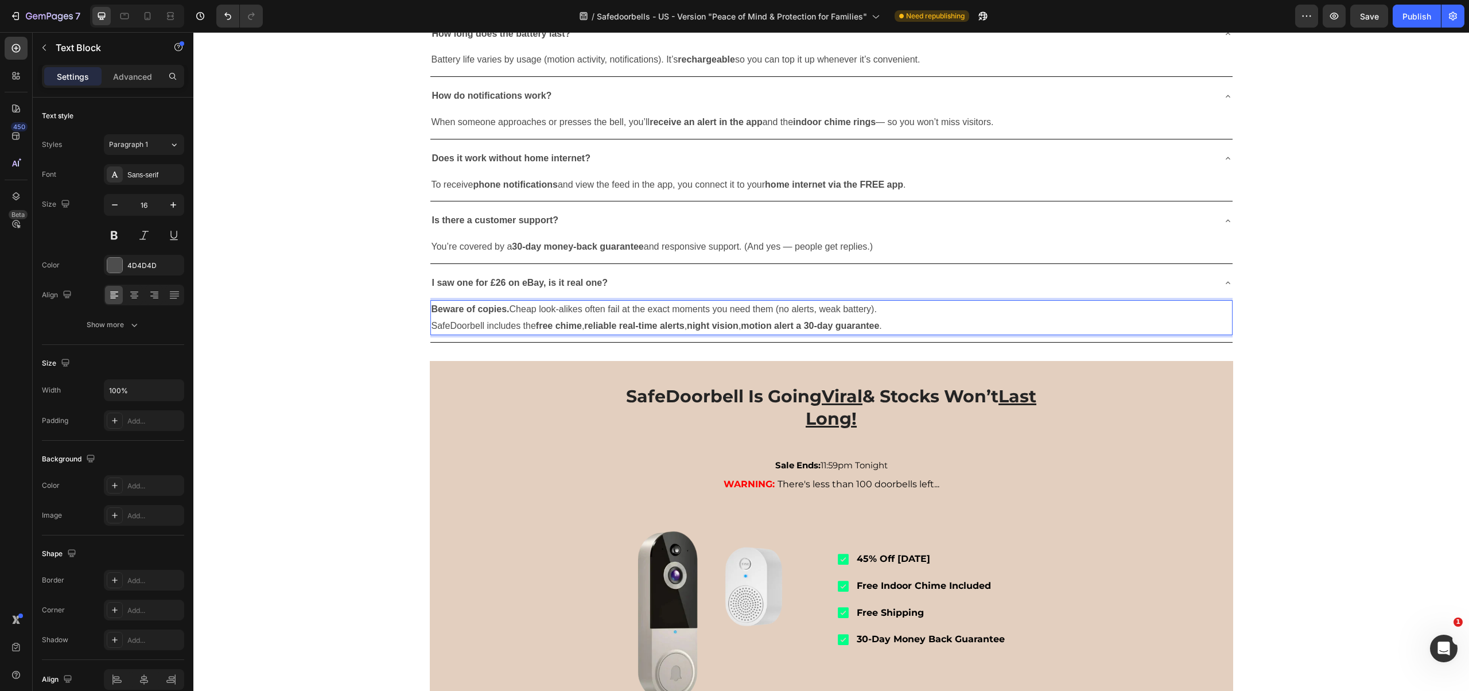
click at [907, 335] on p "SafeDoorbell includes the free chime , reliable real-time alerts , night vision…" at bounding box center [832, 326] width 800 height 17
click at [885, 318] on p "Beware of copies. Cheap look-alikes often fail at the exact moments you need th…" at bounding box center [832, 309] width 800 height 17
drag, startPoint x: 817, startPoint y: 567, endPoint x: 869, endPoint y: 567, distance: 51.6
click at [869, 318] on p "Beware of copies. Cheap look-alikes often fail at the exact moments you need th…" at bounding box center [832, 309] width 800 height 17
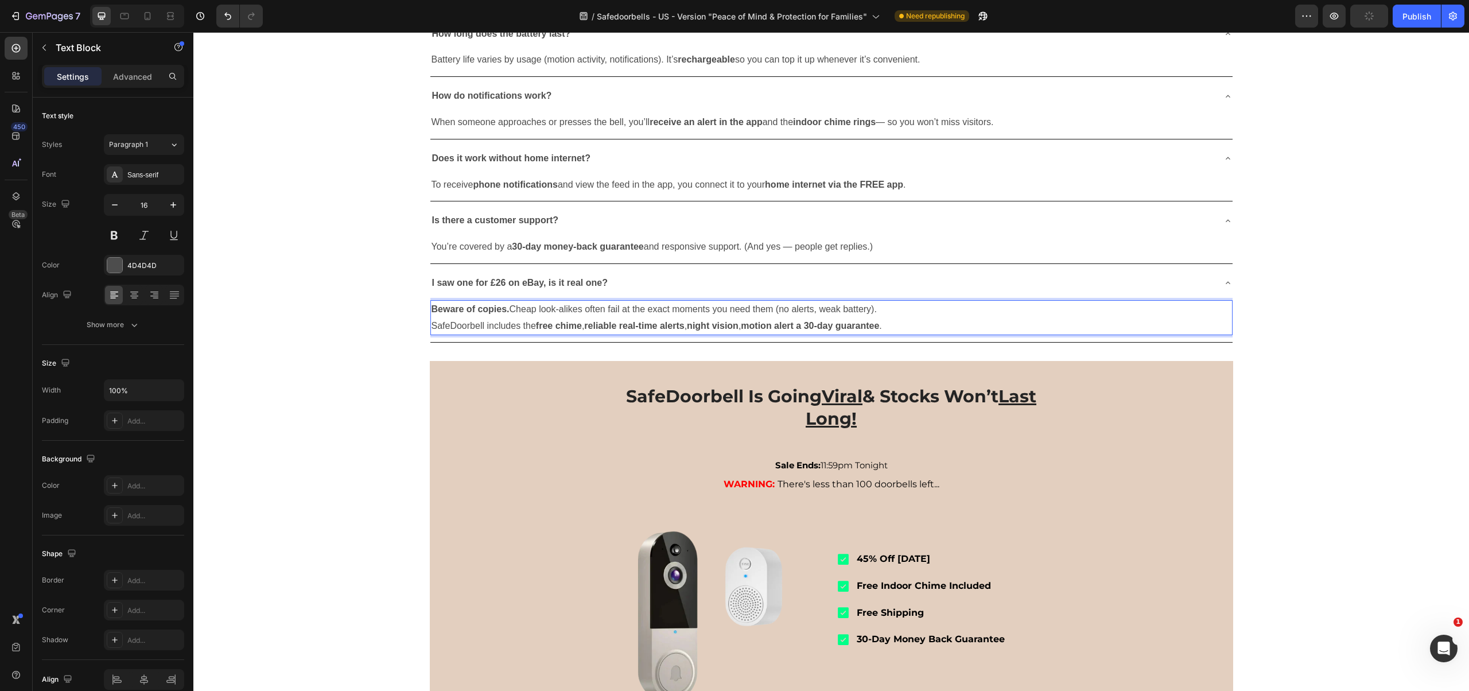
click at [871, 318] on p "Beware of copies. Cheap look-alikes often fail at the exact moments you need th…" at bounding box center [832, 309] width 800 height 17
drag, startPoint x: 859, startPoint y: 567, endPoint x: 774, endPoint y: 567, distance: 85.5
click at [774, 318] on p "Beware of copies. Cheap look-alikes often fail at the exact moments you need th…" at bounding box center [832, 309] width 800 height 17
drag, startPoint x: 507, startPoint y: 568, endPoint x: 773, endPoint y: 568, distance: 266.3
click at [773, 318] on p "Beware of copies. Cheap look-alikes often fail at the exact moments you need th…" at bounding box center [832, 309] width 800 height 17
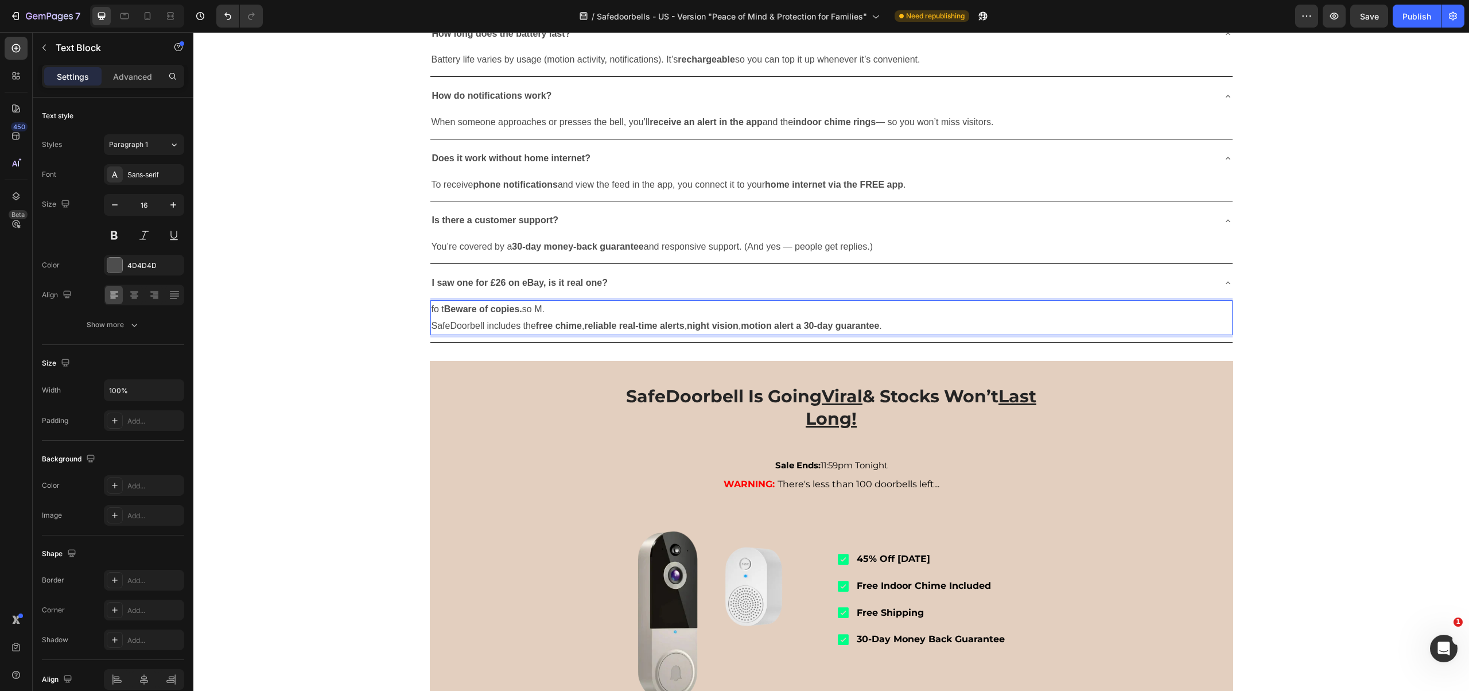
click at [444, 314] on strong "Beware of copies." at bounding box center [483, 309] width 78 height 10
click at [523, 318] on p "Beware of copies. so M." at bounding box center [832, 309] width 800 height 17
click at [521, 318] on p "Beware of copies ." at bounding box center [832, 309] width 800 height 17
click at [884, 14] on div "It’s a rechargeable battery . The front unit slides off to charge — you don’t h…" at bounding box center [831, 0] width 802 height 28
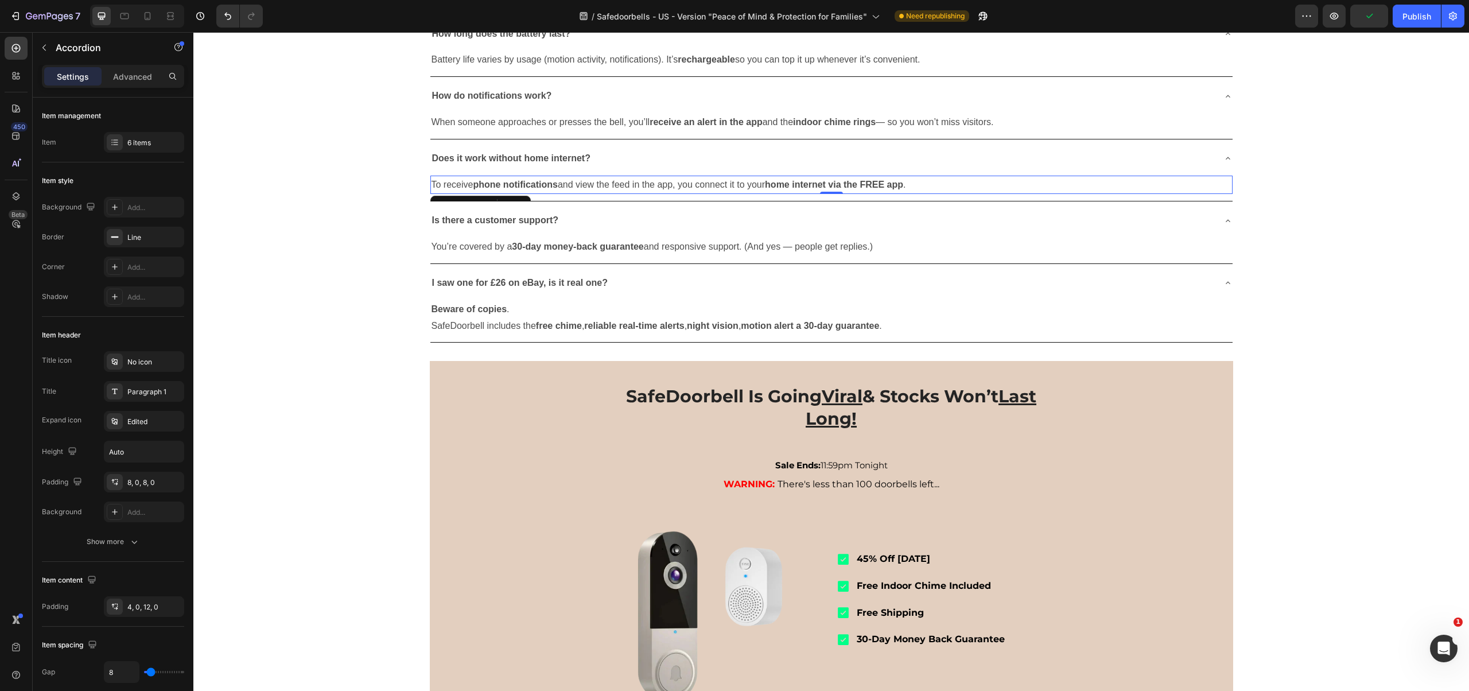
click at [941, 193] on p "To receive phone notifications and view the feed in the app, you connect it to …" at bounding box center [832, 185] width 800 height 17
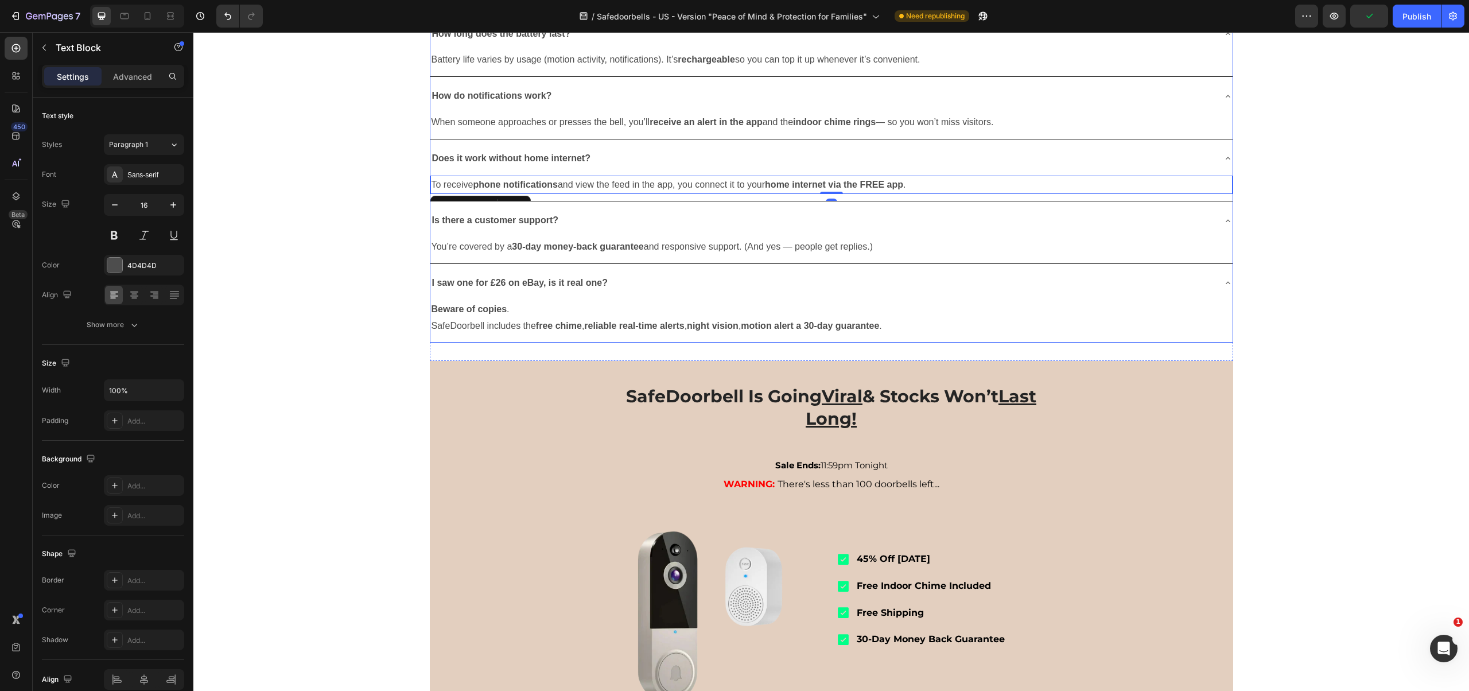
click at [566, 231] on div "Is there a customer support?" at bounding box center [822, 221] width 784 height 20
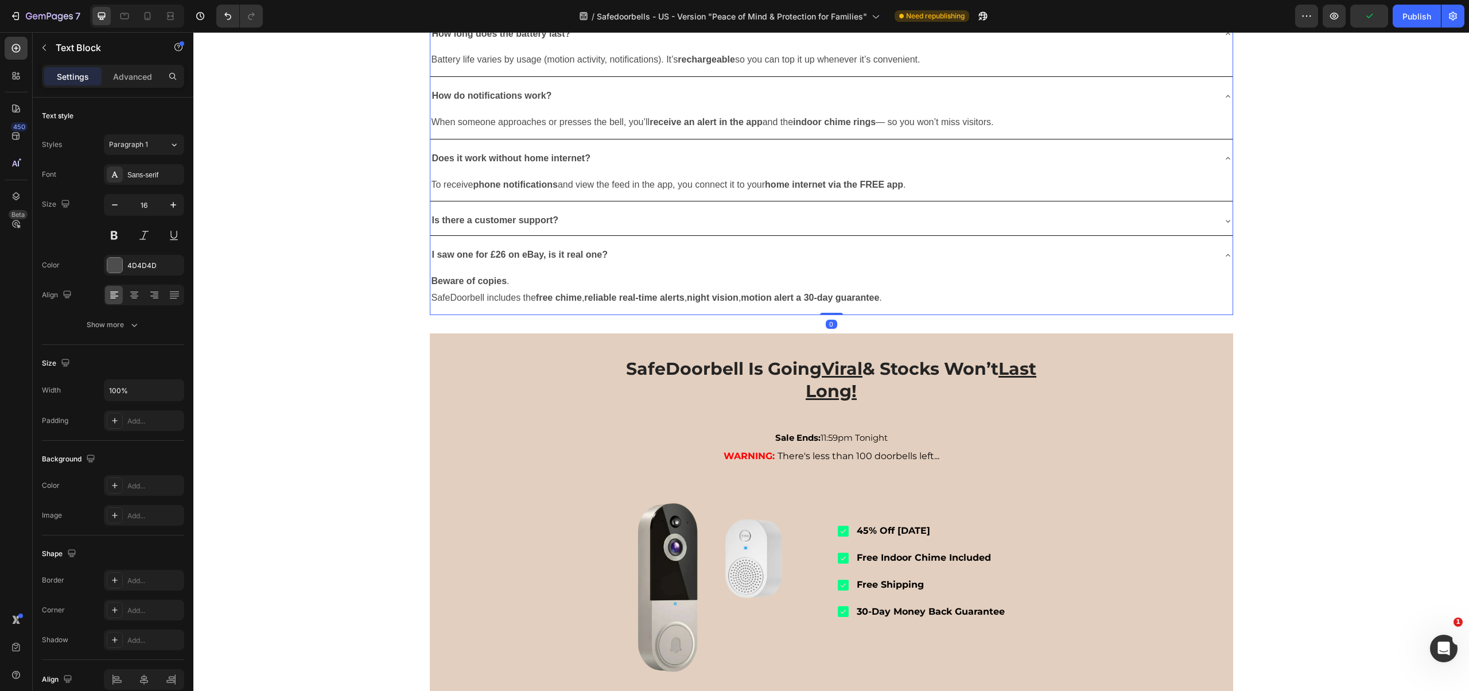
click at [558, 306] on p "SafeDoorbell includes the free chime , reliable real-time alerts , night vision…" at bounding box center [832, 298] width 800 height 17
click at [588, 263] on p "I saw one for £26 on eBay, is it real one?" at bounding box center [520, 255] width 176 height 17
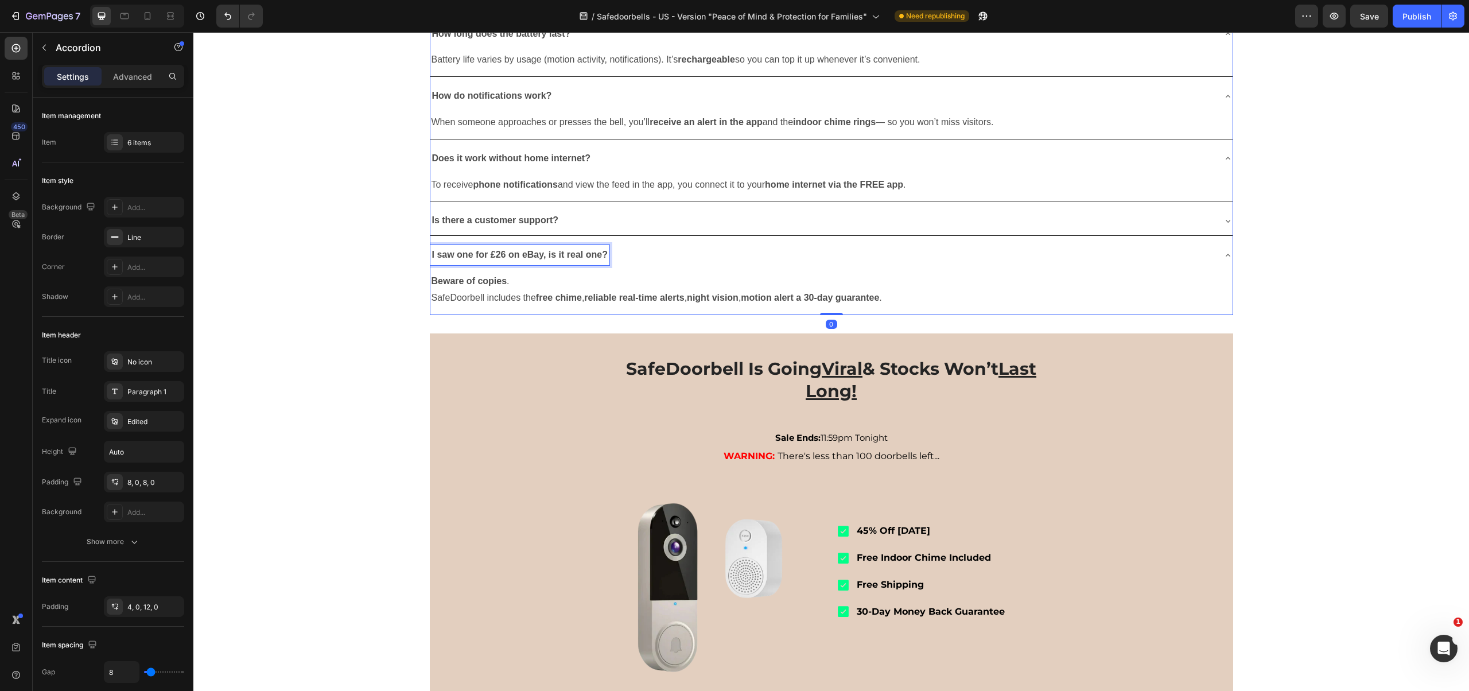
click at [588, 259] on strong "I saw one for £26 on eBay, is it real one?" at bounding box center [520, 255] width 176 height 10
click at [538, 290] on p "Beware of copies ." at bounding box center [832, 281] width 800 height 17
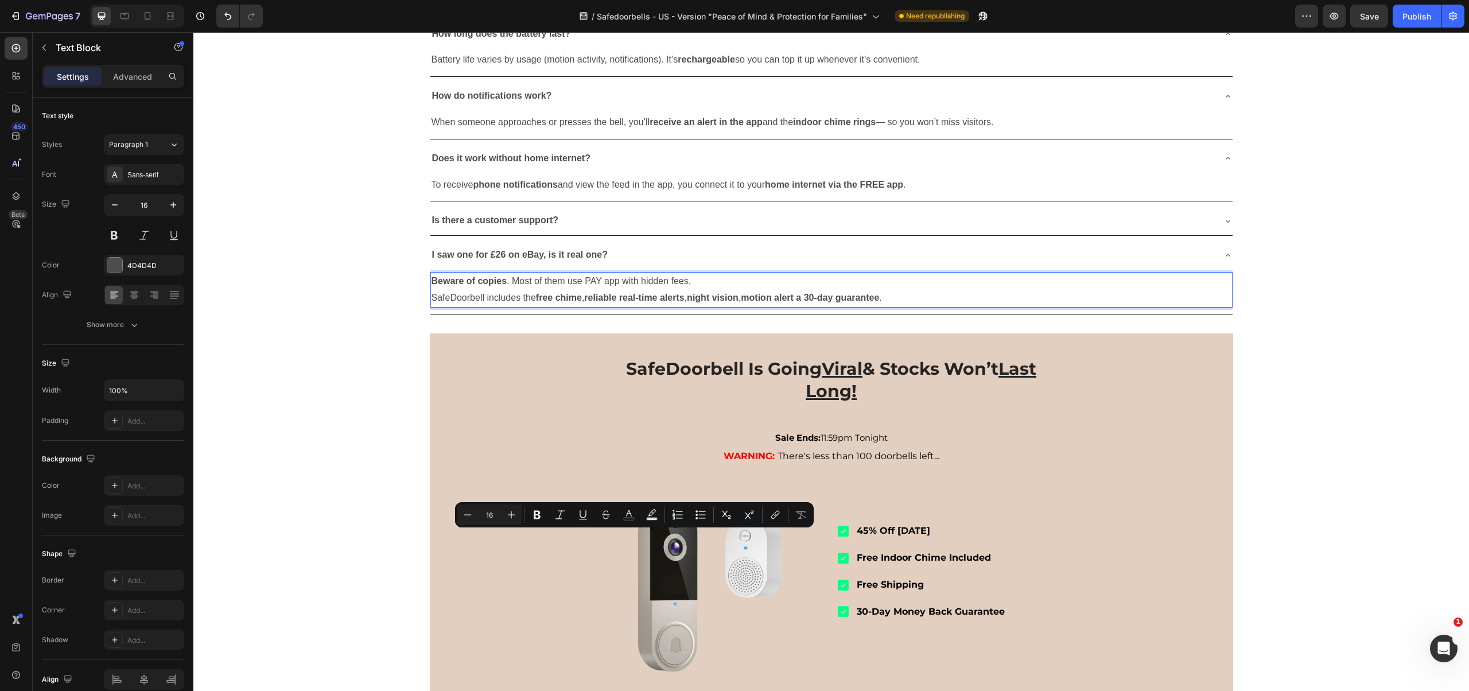
drag, startPoint x: 702, startPoint y: 539, endPoint x: 581, endPoint y: 540, distance: 121.1
click at [581, 290] on p "Beware of copies . Most of them use PAY app with hidden fees." at bounding box center [832, 281] width 800 height 17
click at [536, 519] on icon "Editor contextual toolbar" at bounding box center [537, 515] width 7 height 9
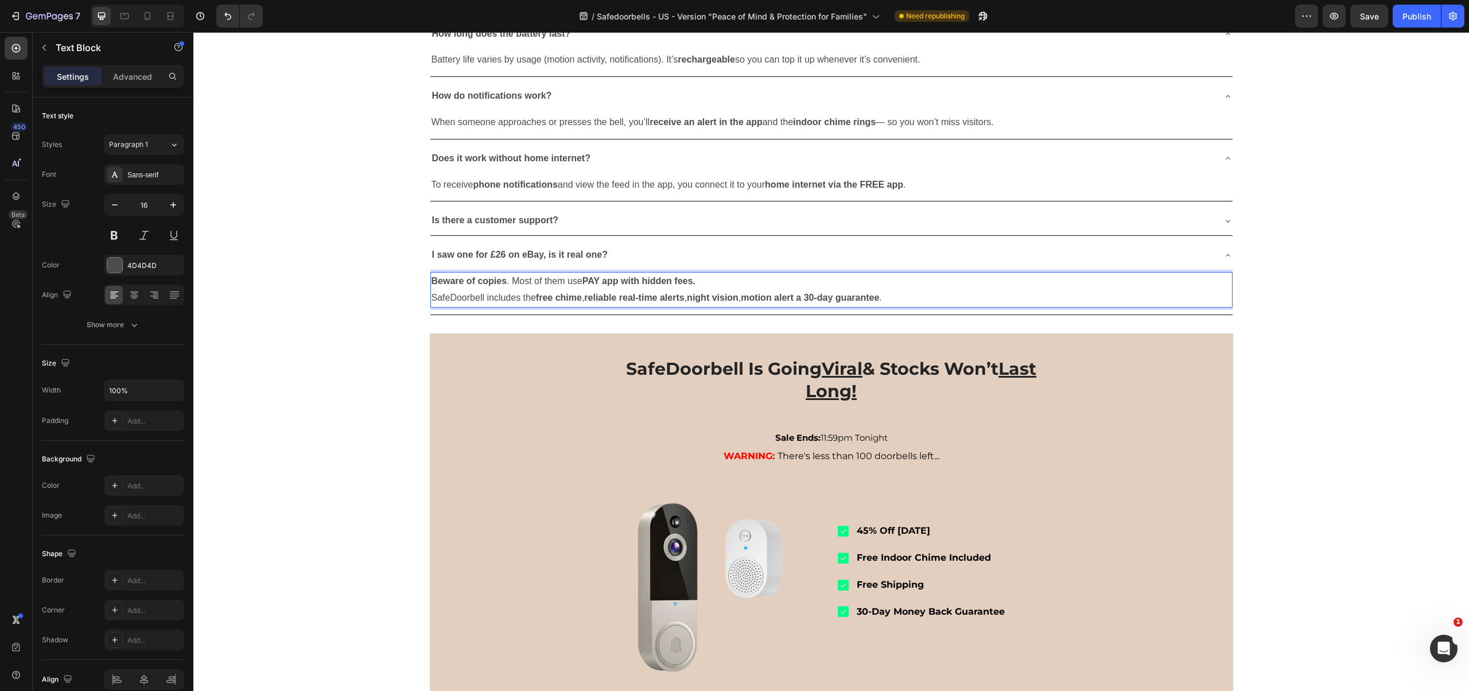
click at [587, 259] on strong "I saw one for £26 on eBay, is it real one?" at bounding box center [520, 255] width 176 height 10
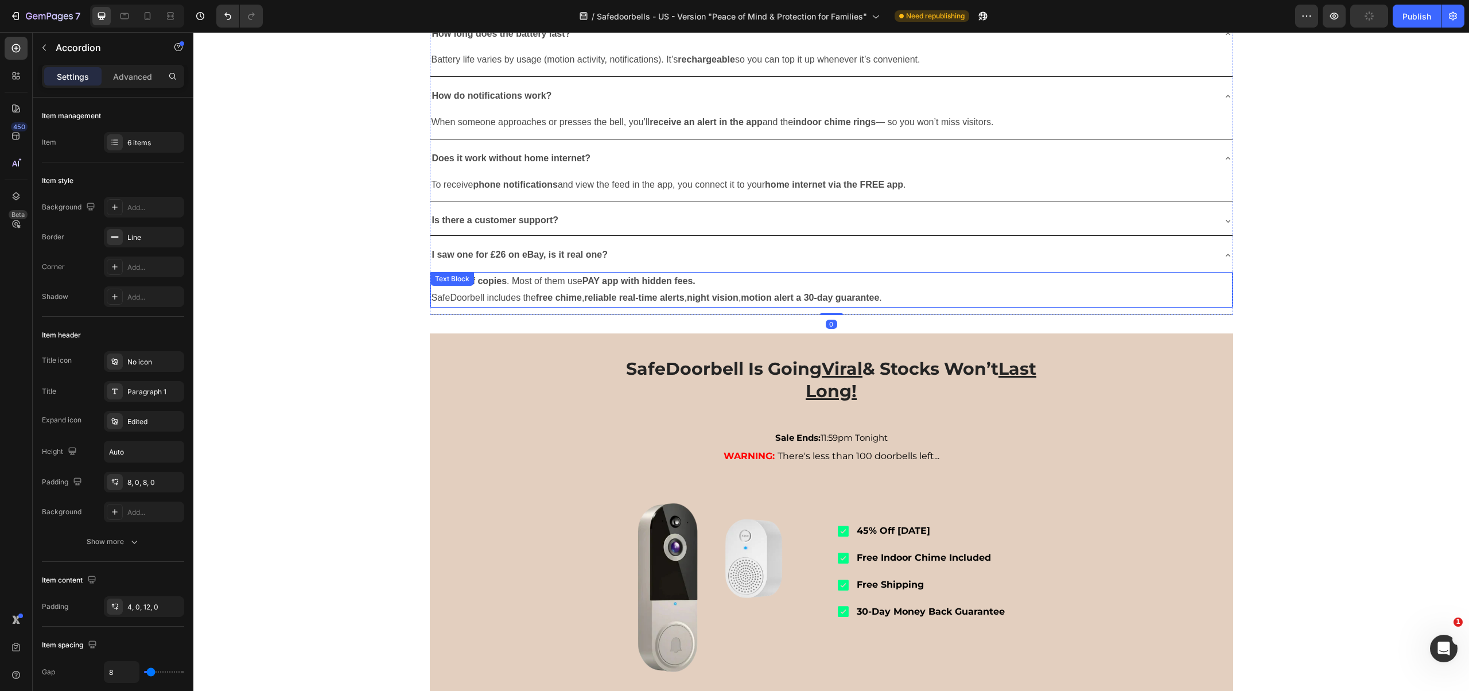
click at [588, 286] on strong "PAY app with hidden fees." at bounding box center [638, 281] width 113 height 10
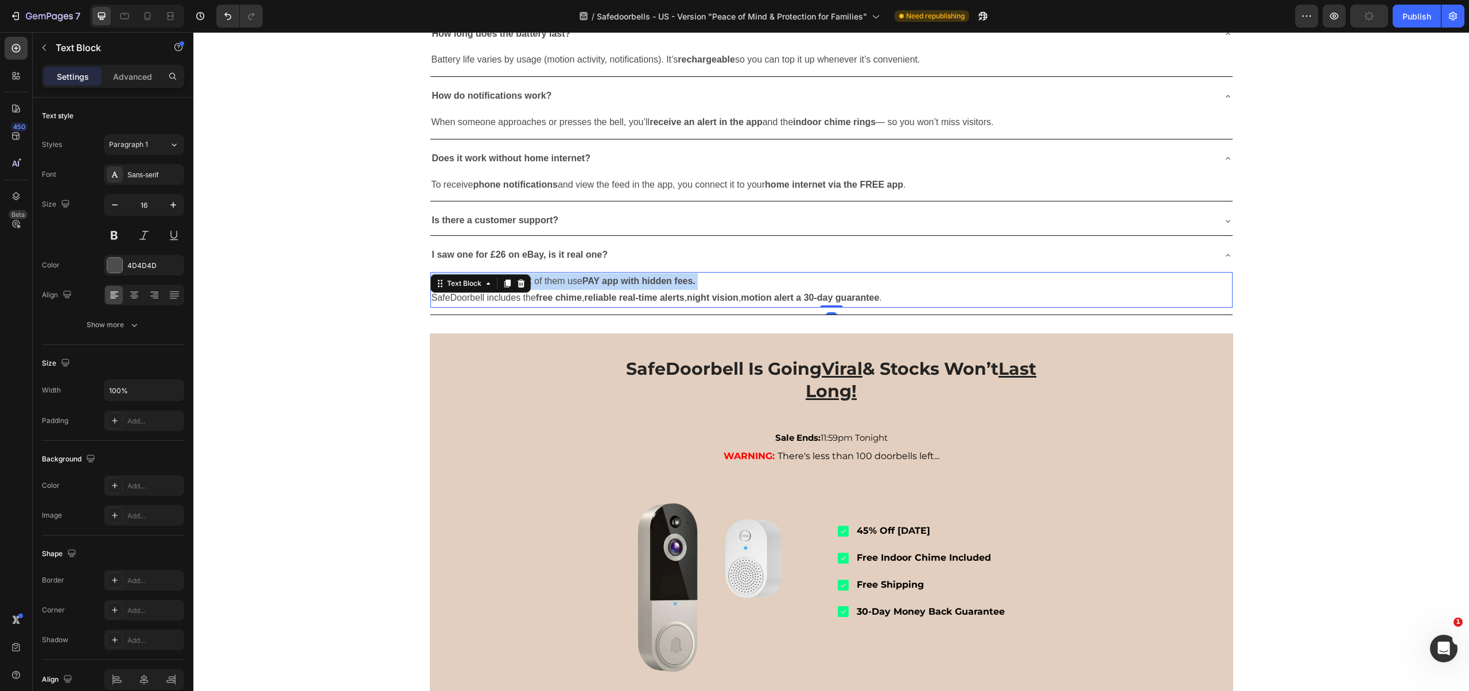
click at [588, 286] on strong "PAY app with hidden fees." at bounding box center [638, 281] width 113 height 10
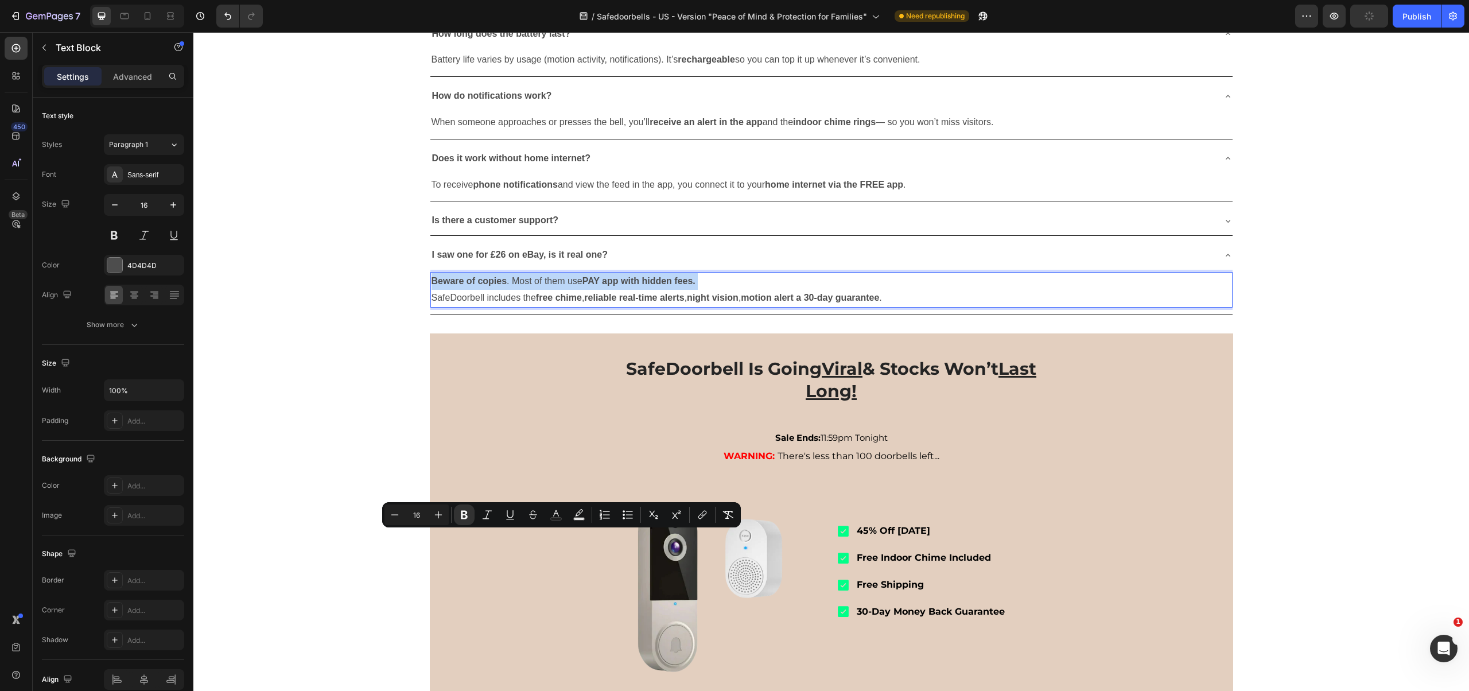
click at [583, 286] on strong "PAY app with hidden fees." at bounding box center [638, 281] width 113 height 10
click at [582, 286] on strong "PAY app with hidden fees." at bounding box center [638, 281] width 113 height 10
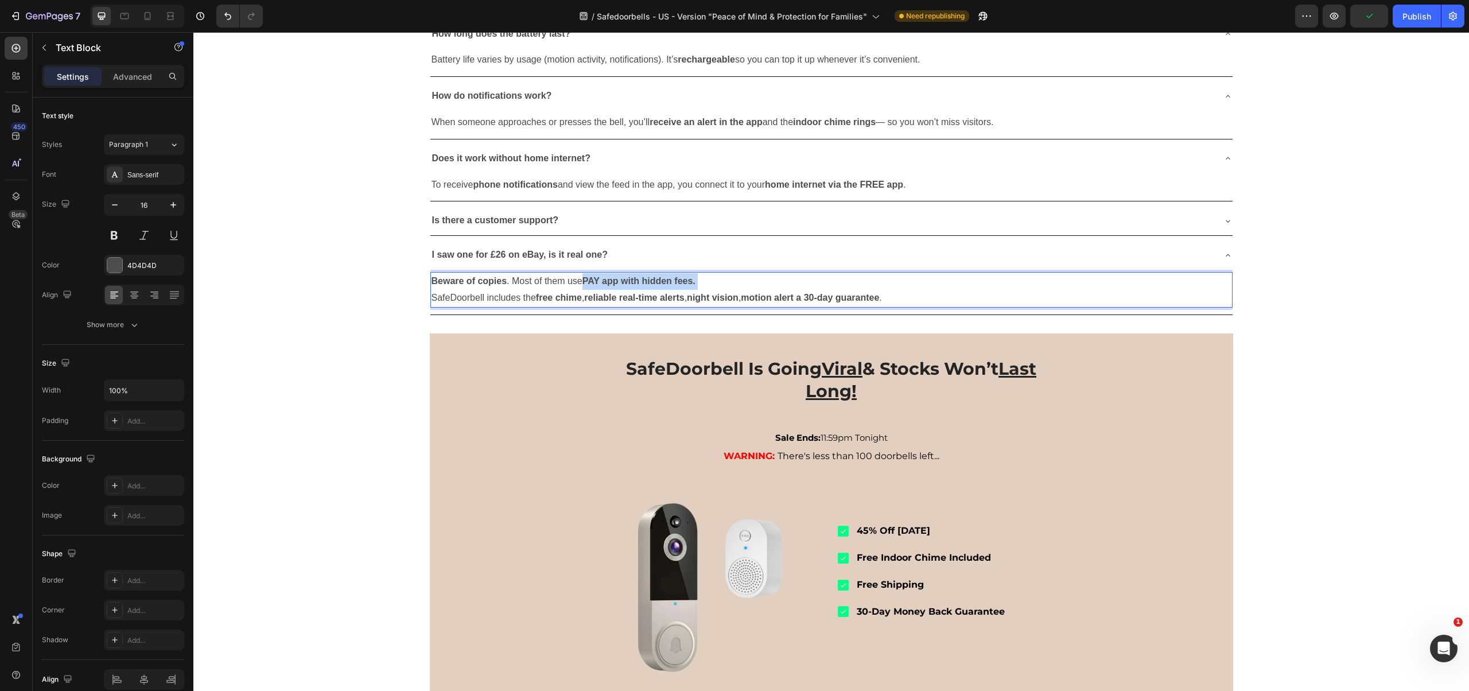
drag, startPoint x: 580, startPoint y: 538, endPoint x: 697, endPoint y: 535, distance: 117.1
click at [698, 290] on p "Beware of copies . Most of them use PAY app with hidden fees." at bounding box center [832, 281] width 800 height 17
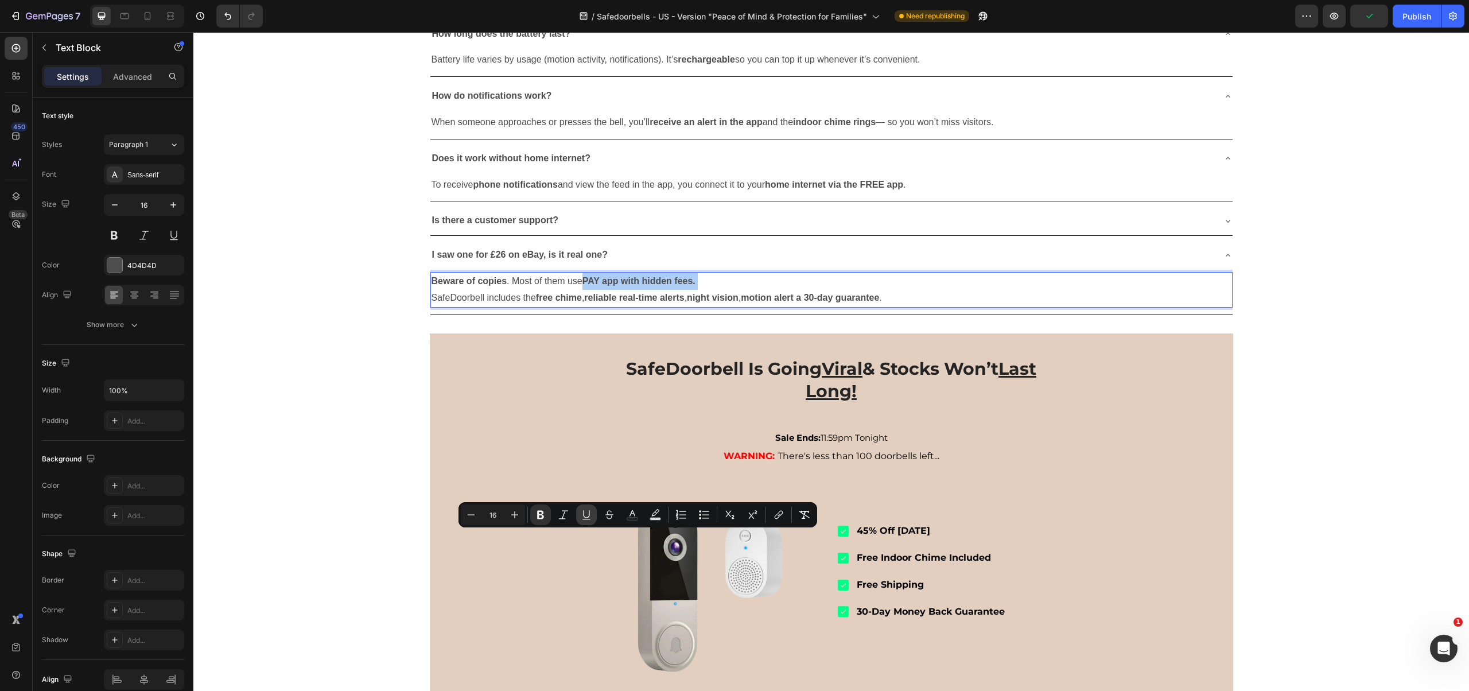
click at [587, 518] on icon "Editor contextual toolbar" at bounding box center [586, 514] width 11 height 11
click at [720, 290] on p "Beware of copies . Most of them use PAY app with hidden fees." at bounding box center [832, 281] width 800 height 17
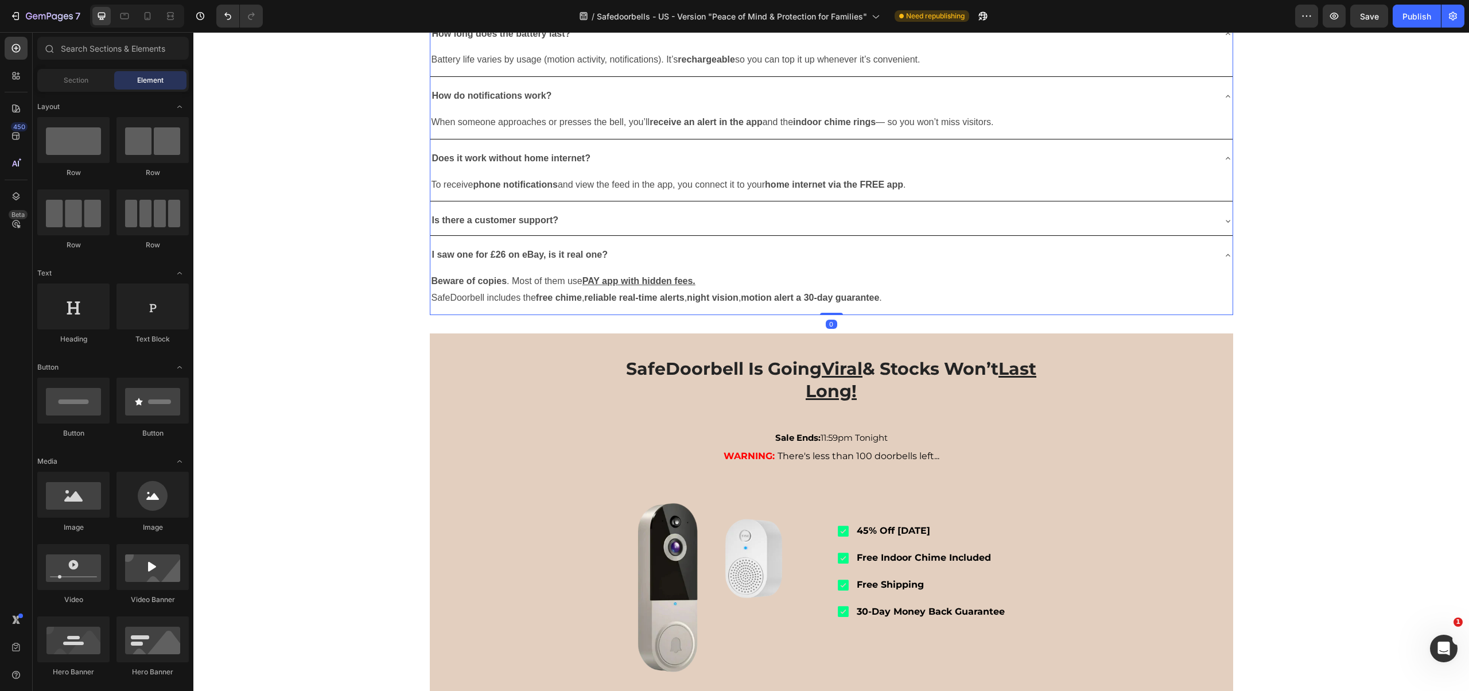
click at [542, 259] on strong "I saw one for £26 on eBay, is it real one?" at bounding box center [520, 255] width 176 height 10
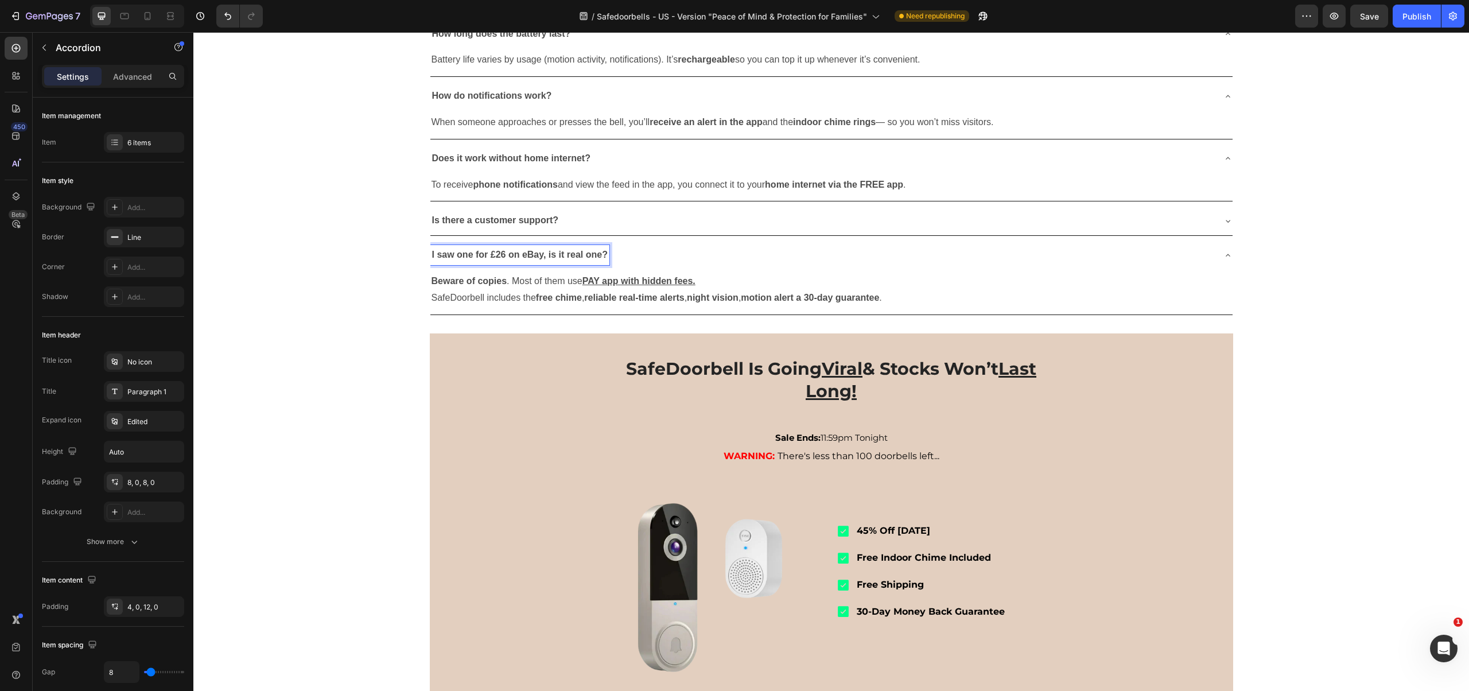
click at [538, 259] on strong "I saw one for £26 on eBay, is it real one?" at bounding box center [520, 255] width 176 height 10
click at [564, 259] on strong "I saw one for £26 on eBay and amazon, is it real one?" at bounding box center [548, 255] width 232 height 10
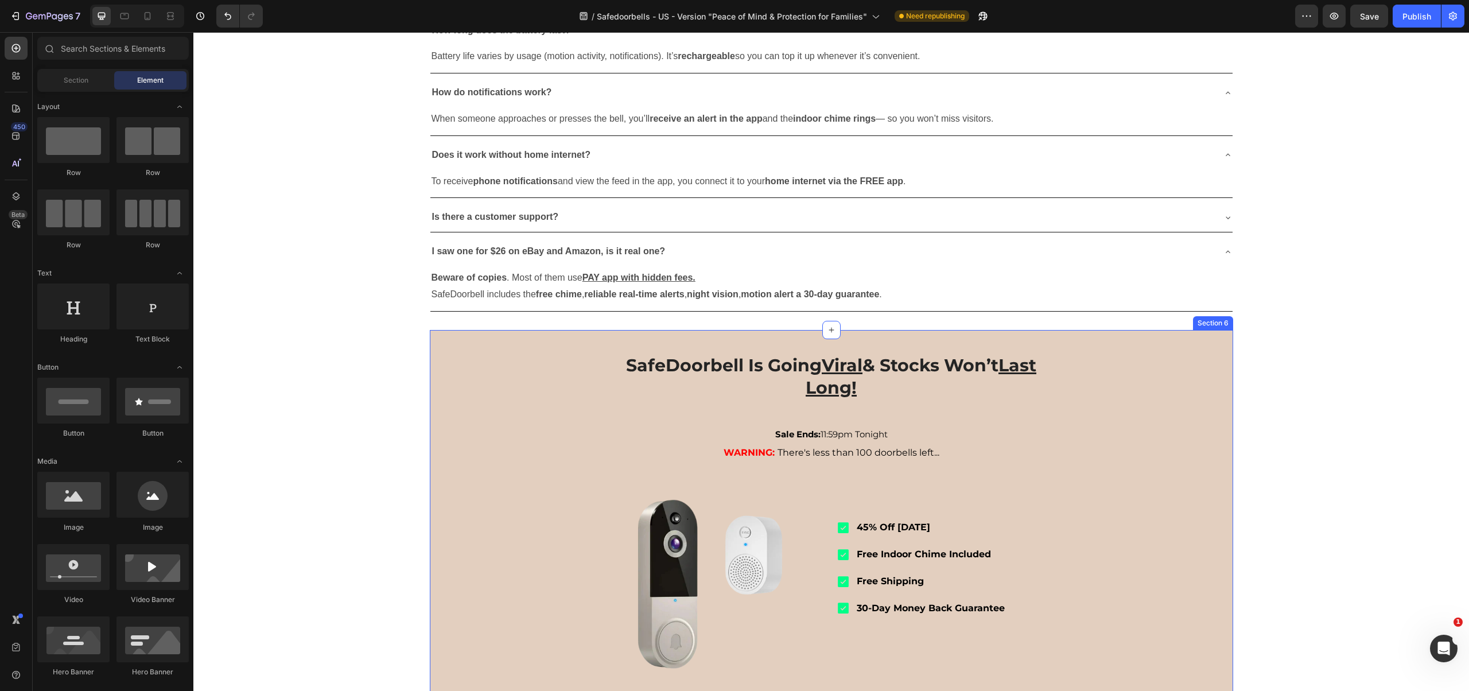
scroll to position [1808, 0]
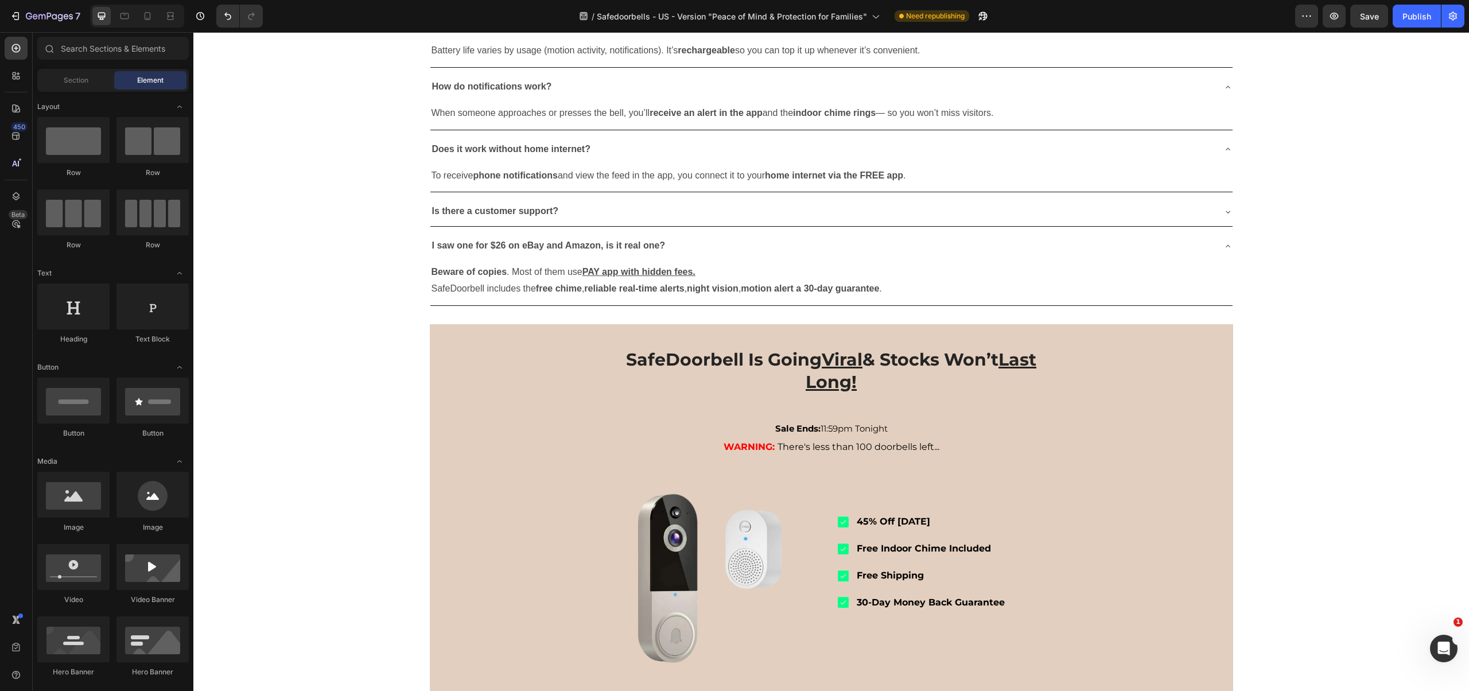
drag, startPoint x: 1615, startPoint y: 46, endPoint x: 1379, endPoint y: 43, distance: 235.9
drag, startPoint x: 1370, startPoint y: 22, endPoint x: 1381, endPoint y: 30, distance: 13.5
click at [1370, 22] on button "Save" at bounding box center [1369, 16] width 38 height 23
click at [1412, 24] on button "Publish" at bounding box center [1417, 16] width 48 height 23
